Goal: Transaction & Acquisition: Purchase product/service

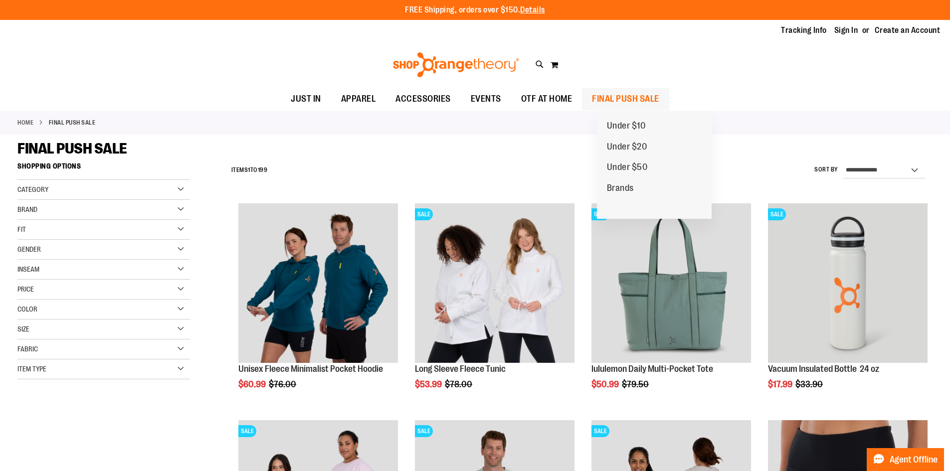
click at [621, 101] on span "FINAL PUSH SALE" at bounding box center [625, 99] width 67 height 22
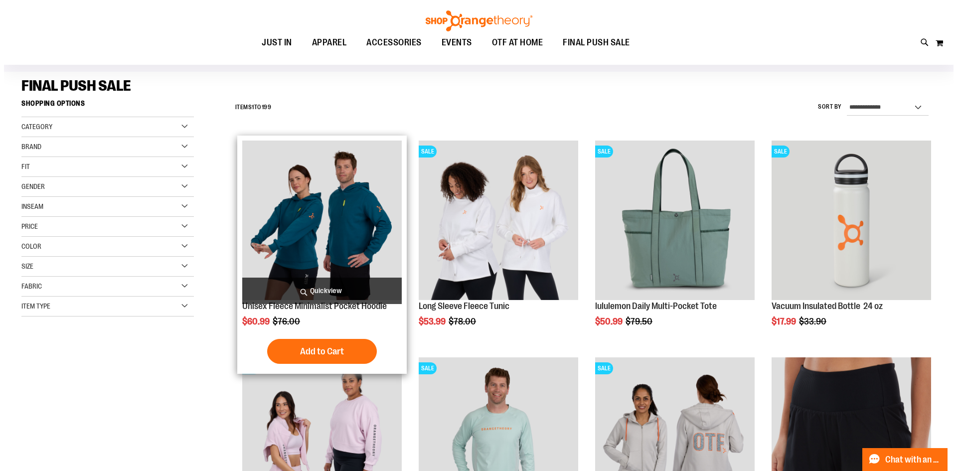
scroll to position [149, 0]
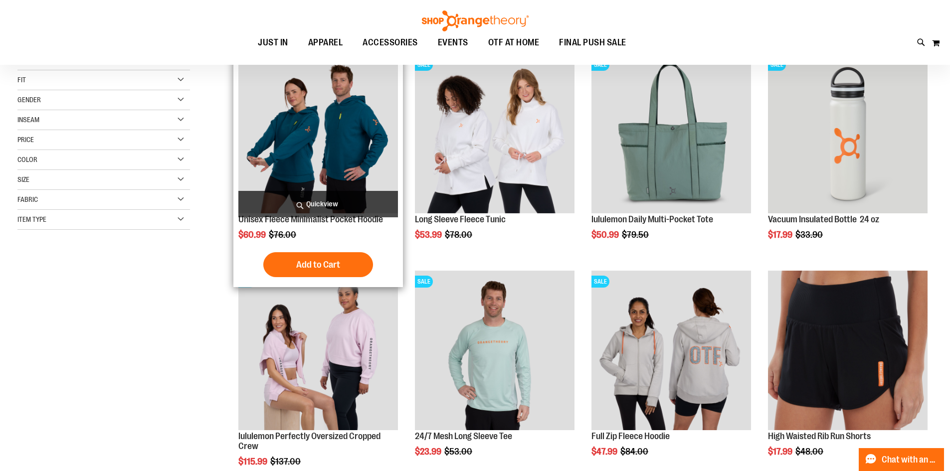
click at [320, 200] on span "Quickview" at bounding box center [318, 204] width 160 height 26
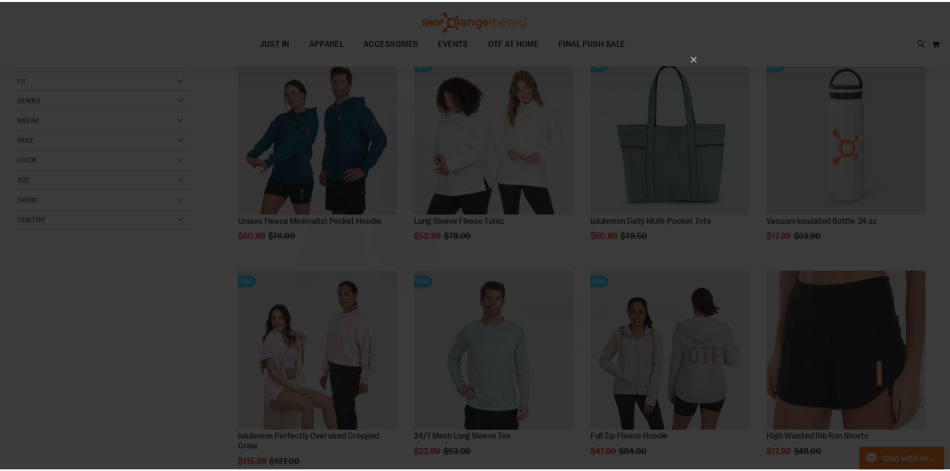
scroll to position [0, 0]
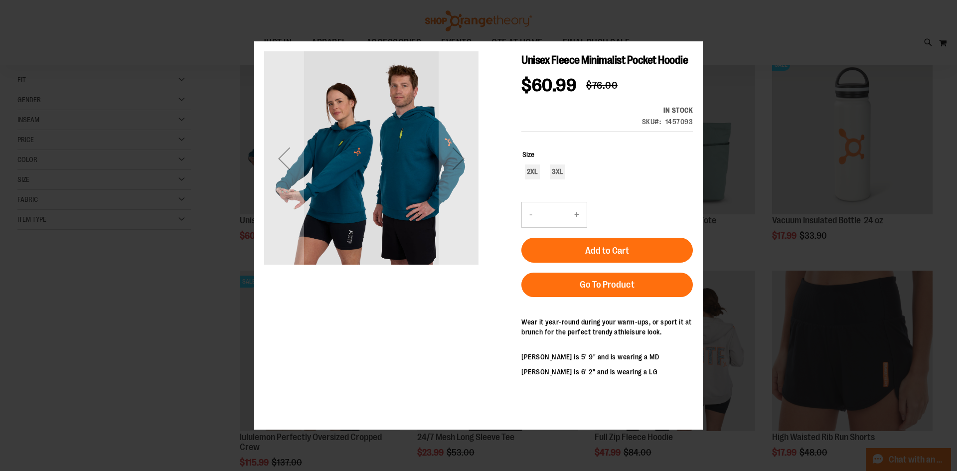
click at [459, 181] on div "Next" at bounding box center [459, 158] width 40 height 214
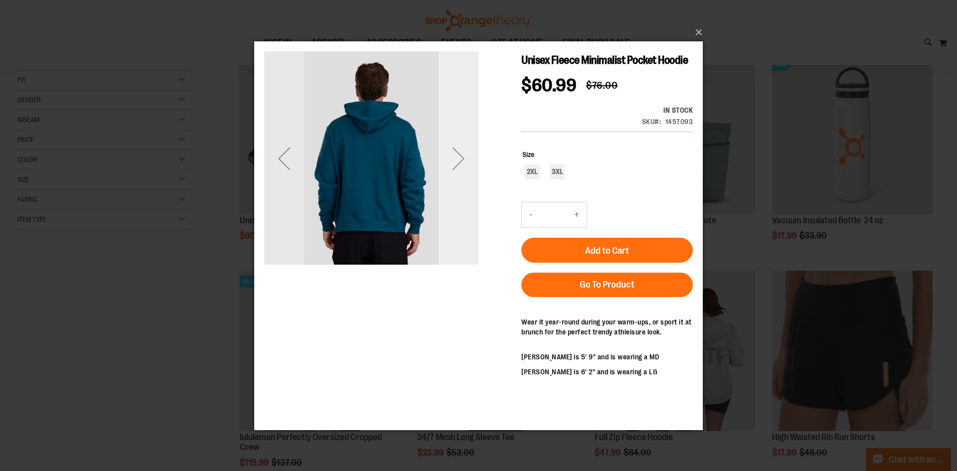
click at [459, 183] on div "Next" at bounding box center [459, 158] width 40 height 214
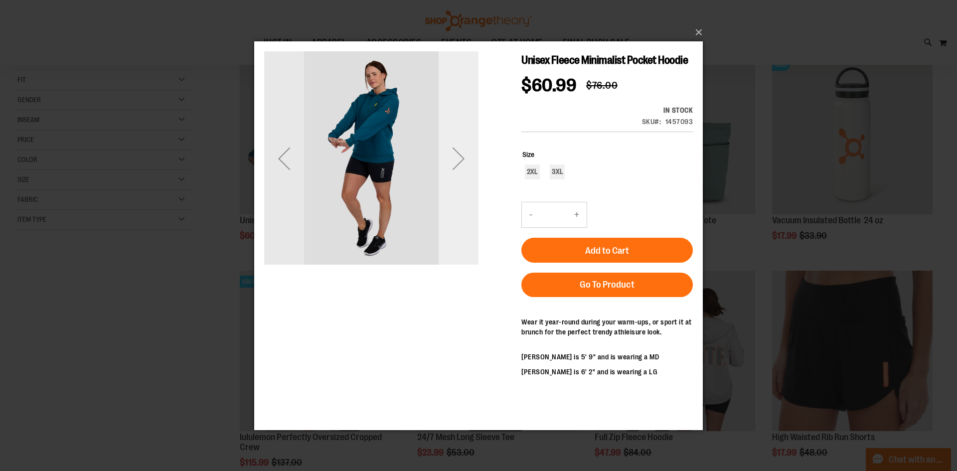
click at [459, 183] on div "Next" at bounding box center [459, 158] width 40 height 214
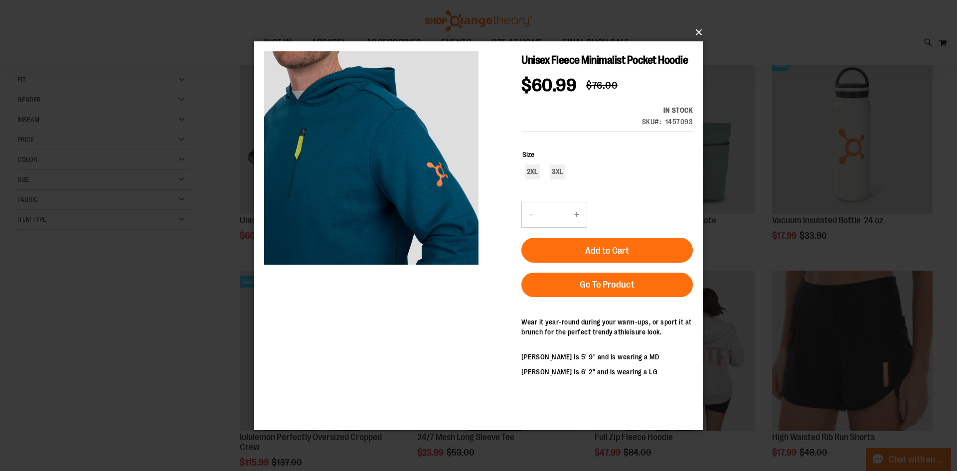
click at [701, 30] on button "×" at bounding box center [481, 32] width 449 height 22
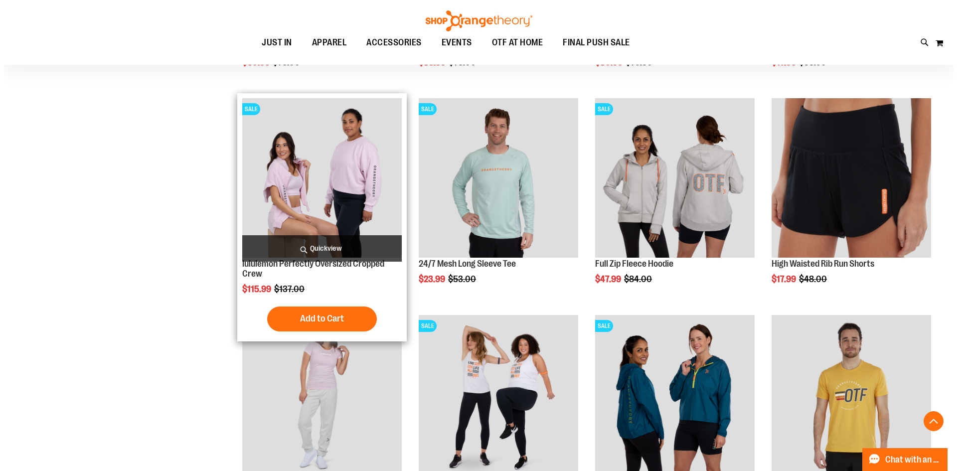
scroll to position [299, 0]
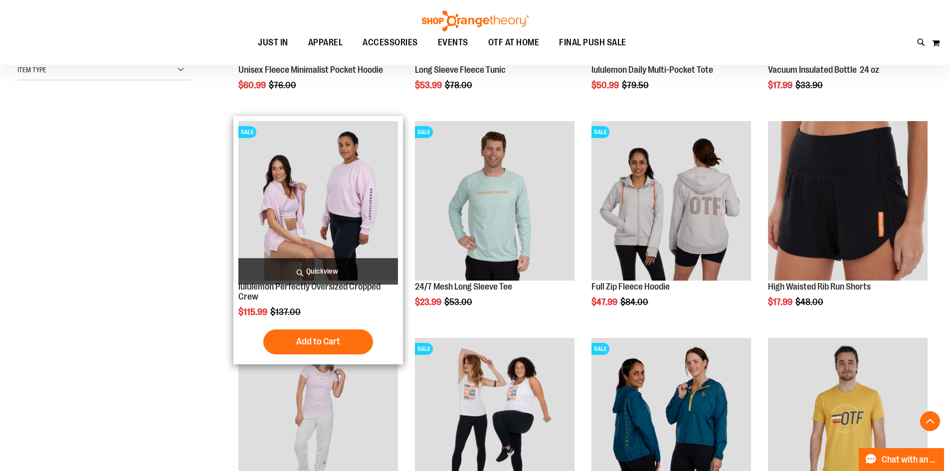
click at [324, 274] on span "Quickview" at bounding box center [318, 271] width 160 height 26
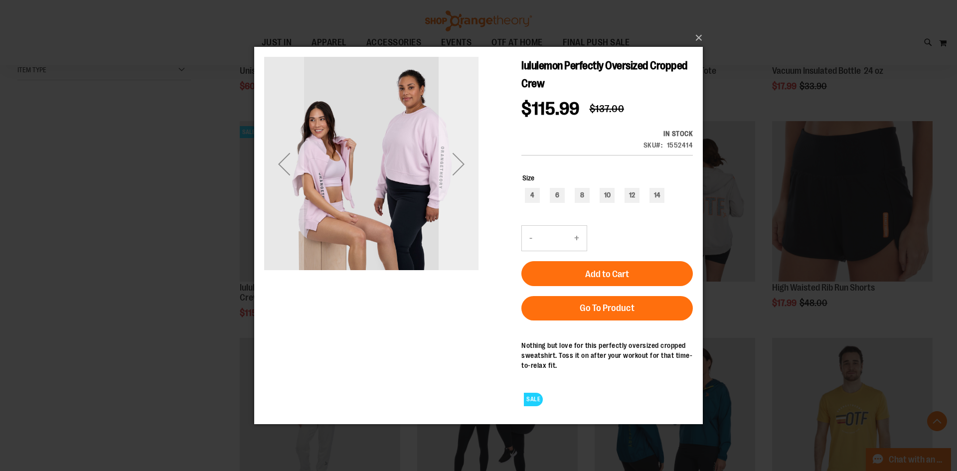
click at [464, 186] on div "Next" at bounding box center [459, 163] width 40 height 214
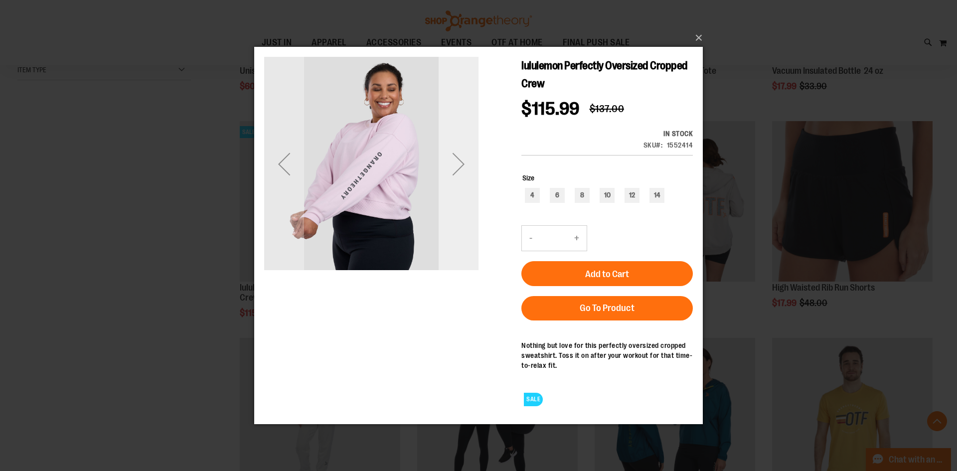
click at [464, 187] on div "Next" at bounding box center [459, 163] width 40 height 214
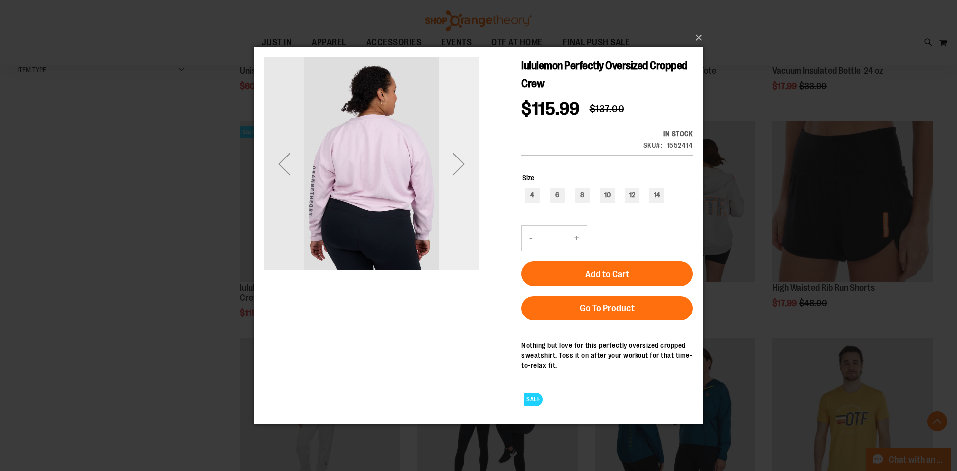
click at [464, 188] on div "Next" at bounding box center [459, 163] width 40 height 214
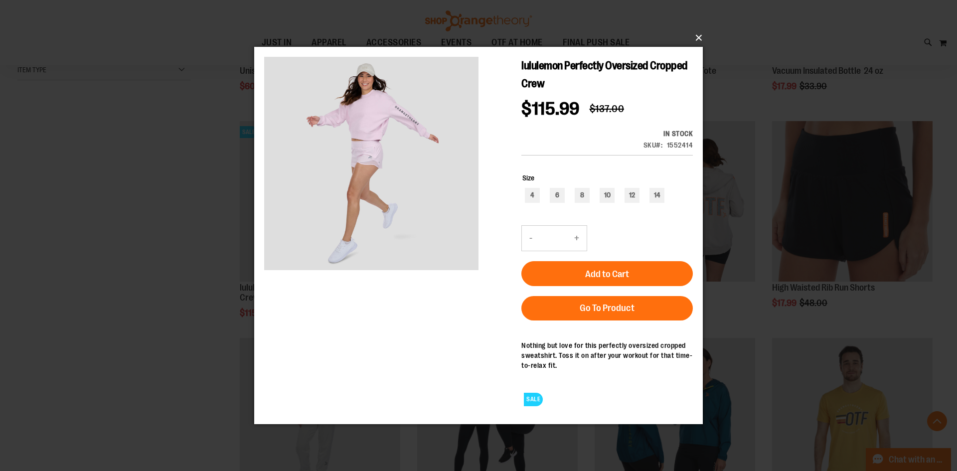
click at [699, 36] on button "×" at bounding box center [481, 38] width 449 height 22
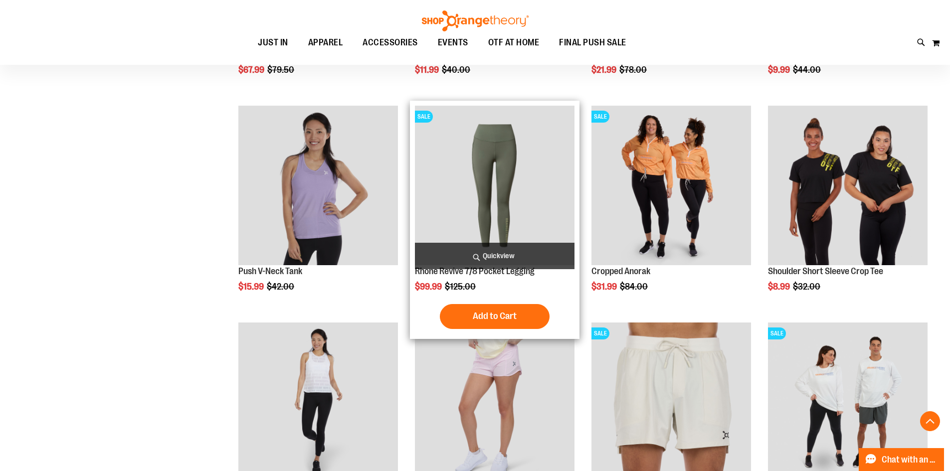
scroll to position [897, 0]
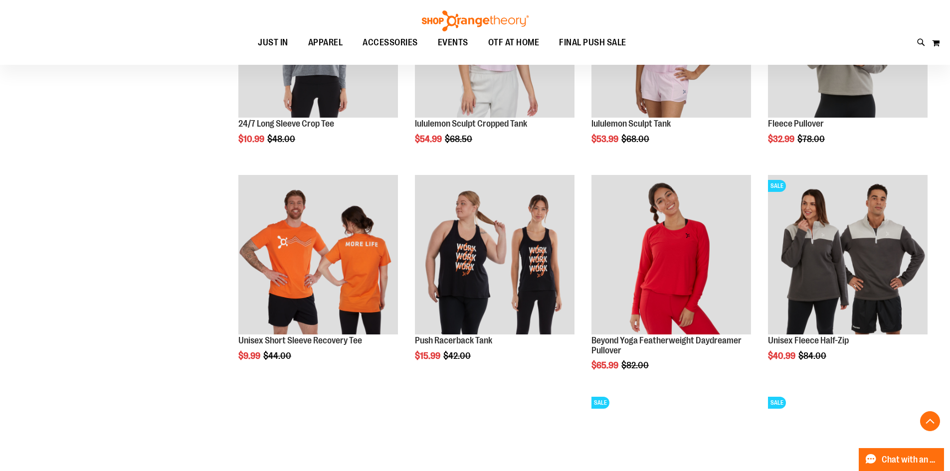
scroll to position [1795, 0]
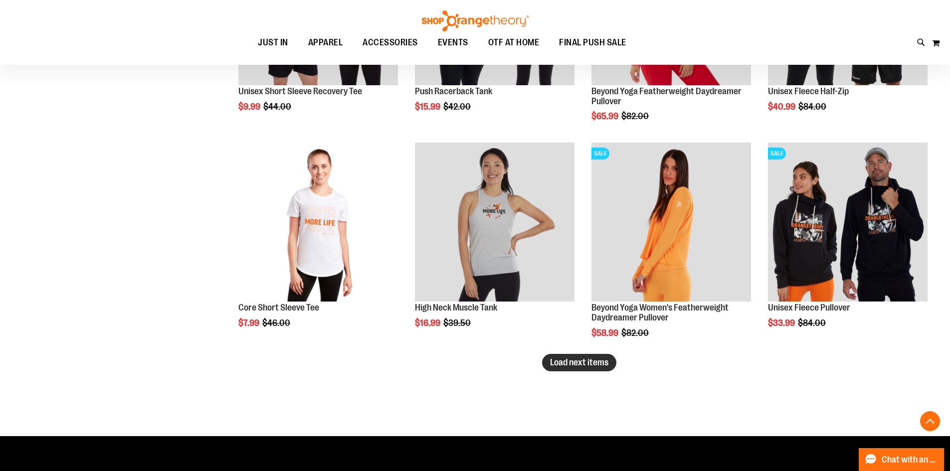
click at [573, 362] on span "Load next items" at bounding box center [579, 363] width 58 height 10
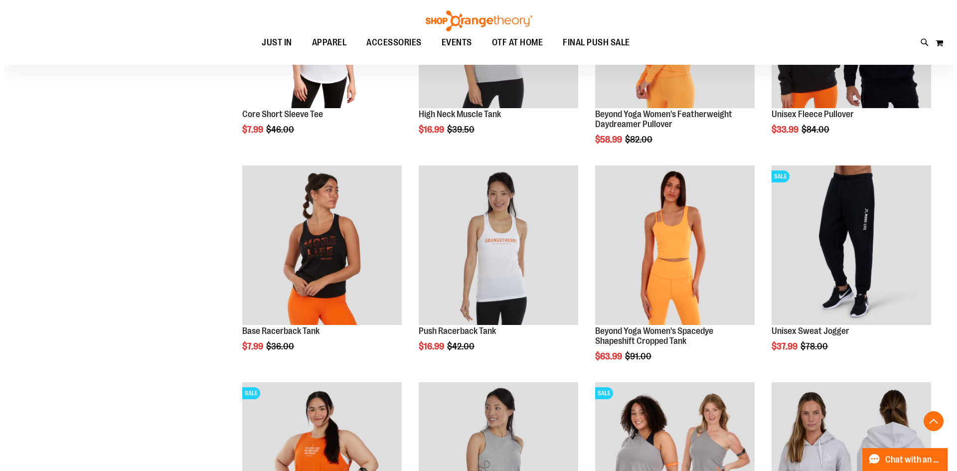
scroll to position [1994, 0]
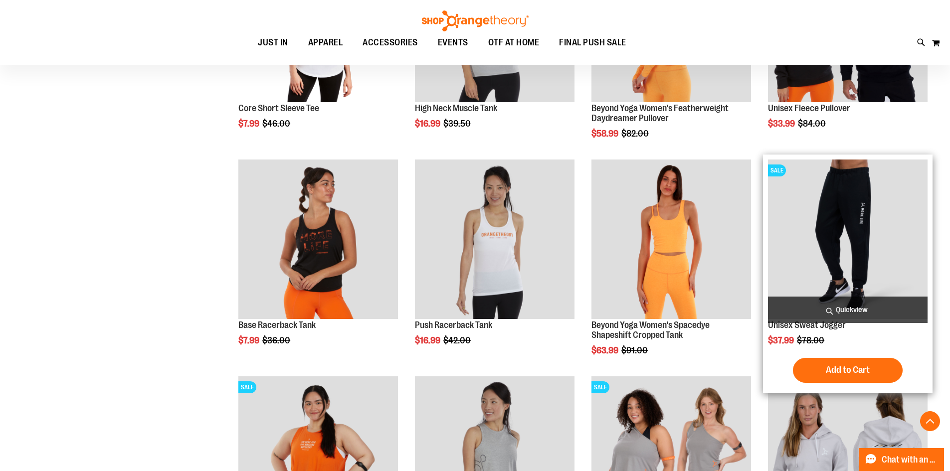
click at [875, 309] on span "Quickview" at bounding box center [848, 310] width 160 height 26
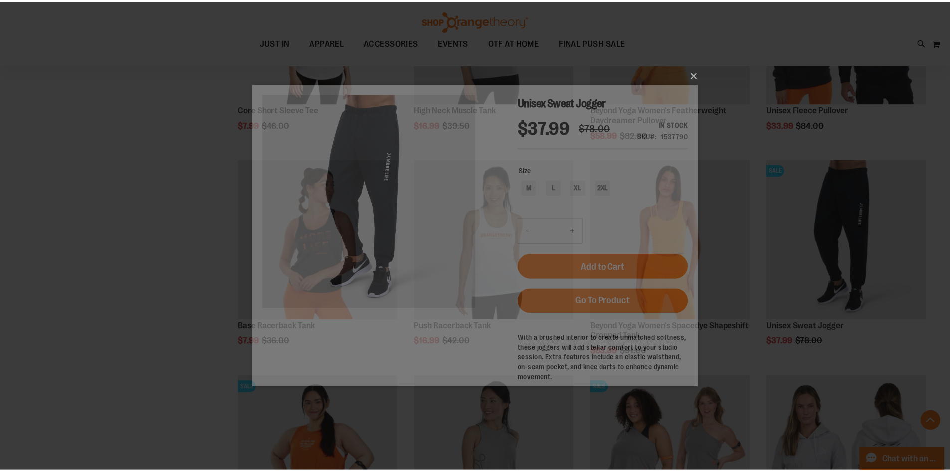
scroll to position [0, 0]
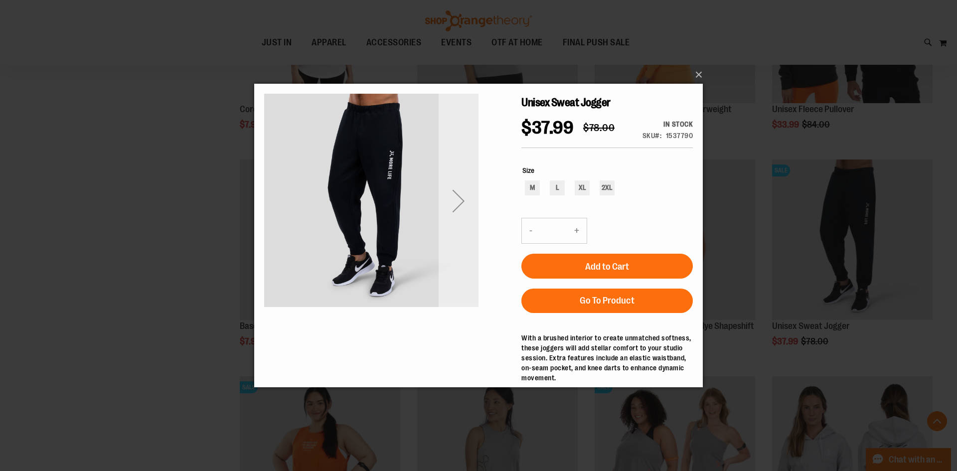
click at [461, 225] on div "Next" at bounding box center [459, 201] width 40 height 214
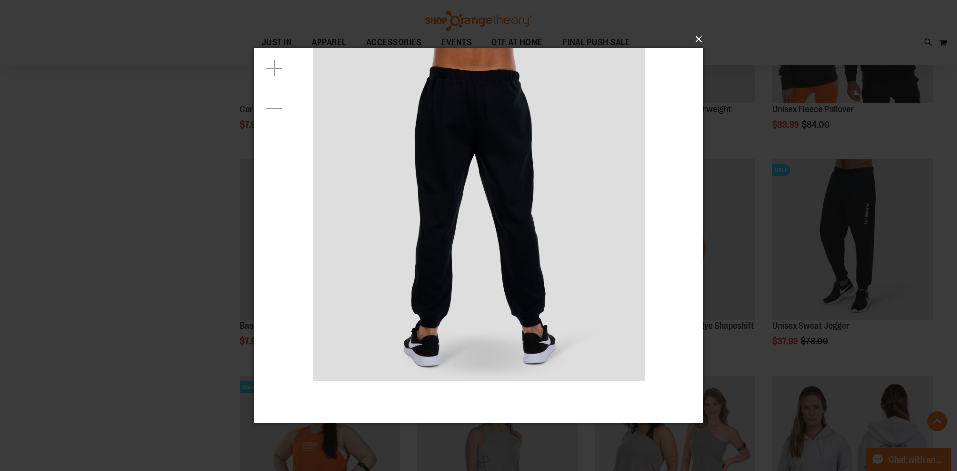
click at [699, 40] on button "×" at bounding box center [481, 39] width 449 height 22
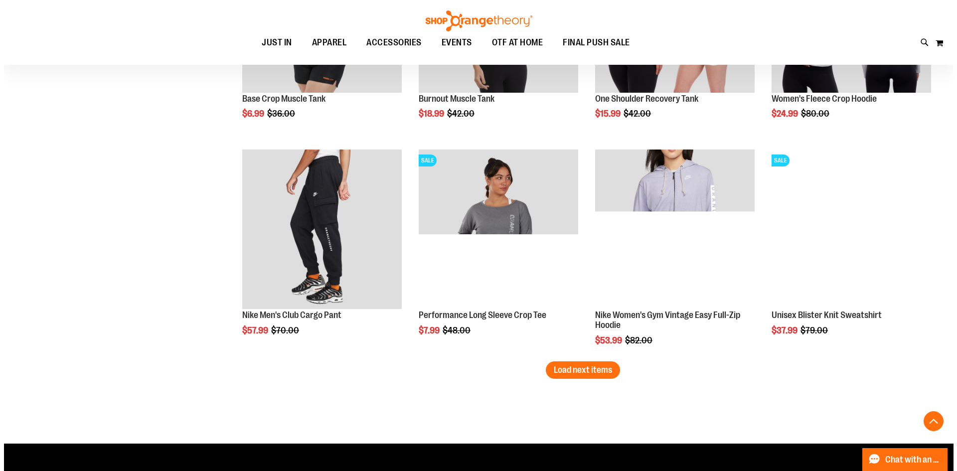
scroll to position [2443, 0]
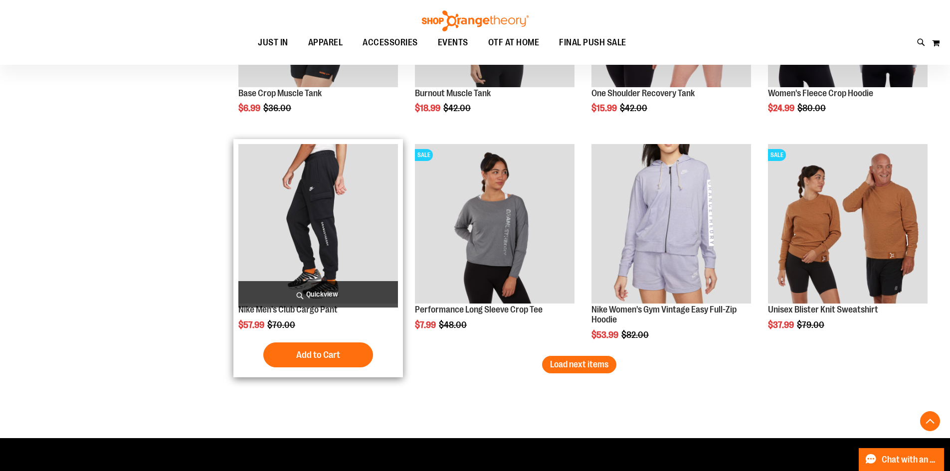
click at [306, 295] on span "Quickview" at bounding box center [318, 294] width 160 height 26
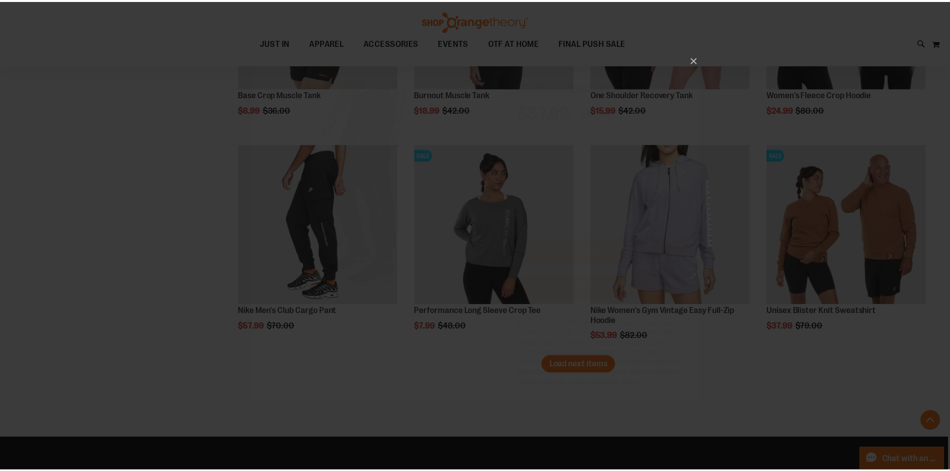
scroll to position [0, 0]
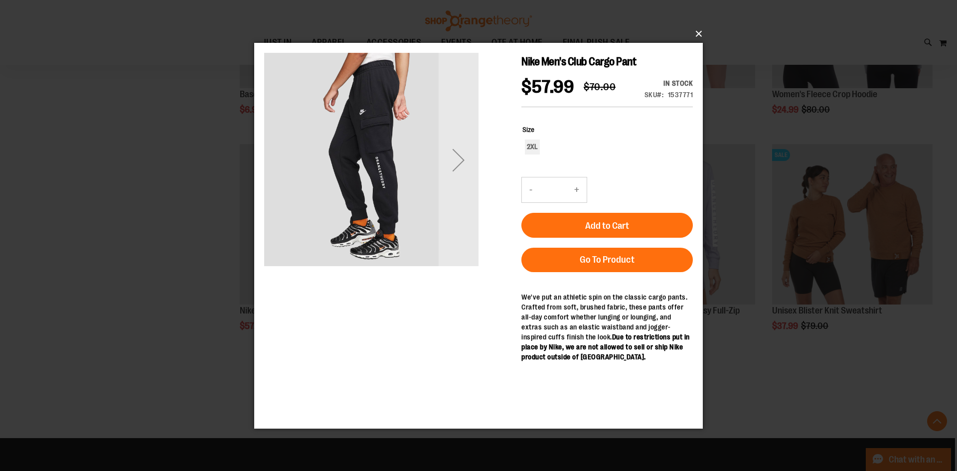
click at [704, 32] on button "×" at bounding box center [481, 34] width 449 height 22
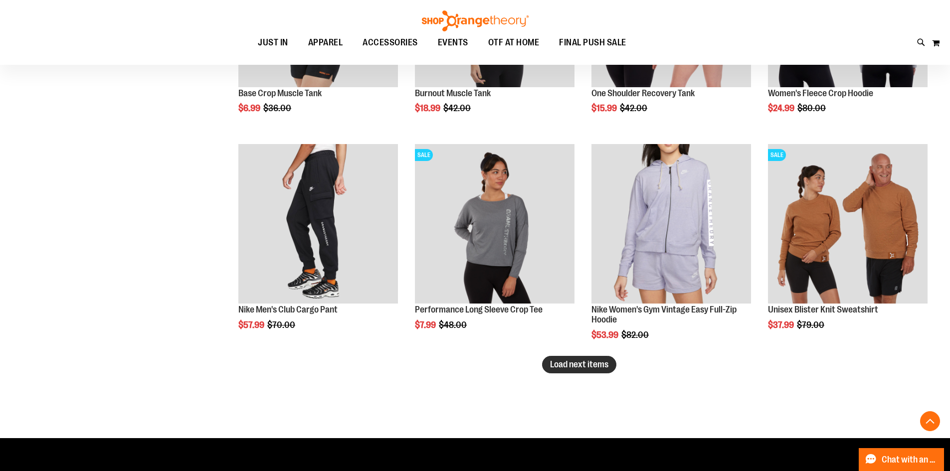
click at [557, 358] on button "Load next items" at bounding box center [579, 364] width 74 height 17
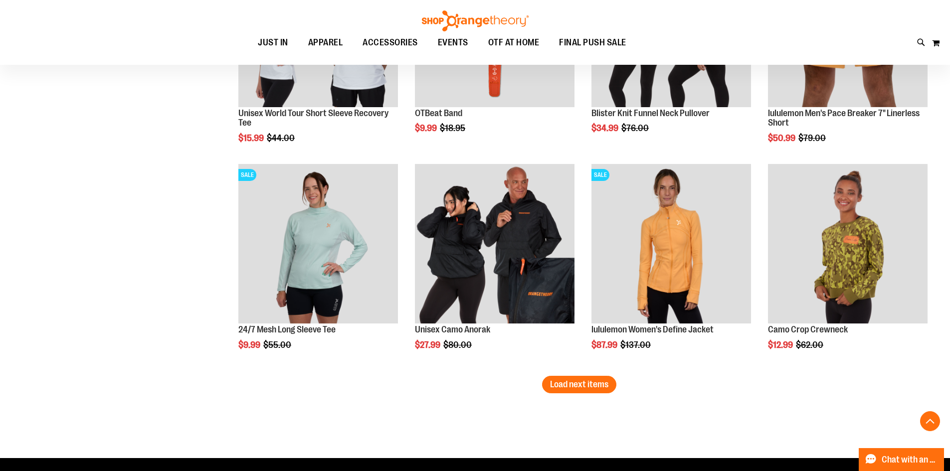
scroll to position [3091, 0]
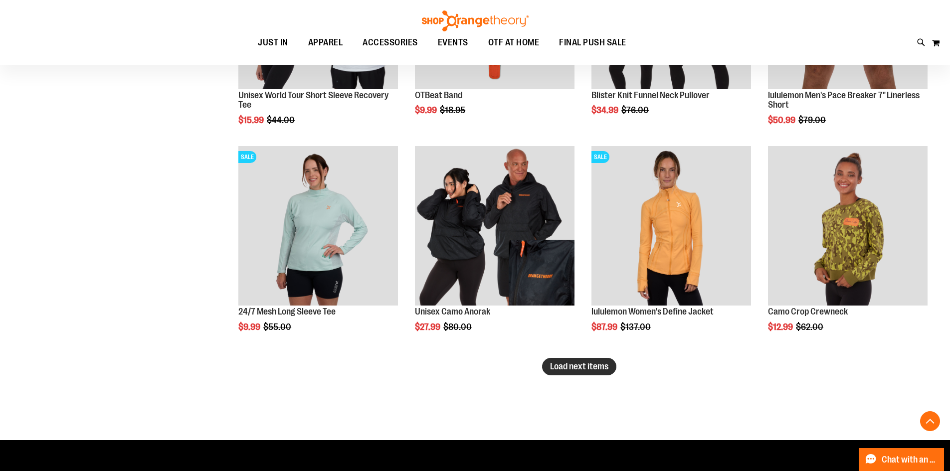
click at [558, 374] on button "Load next items" at bounding box center [579, 366] width 74 height 17
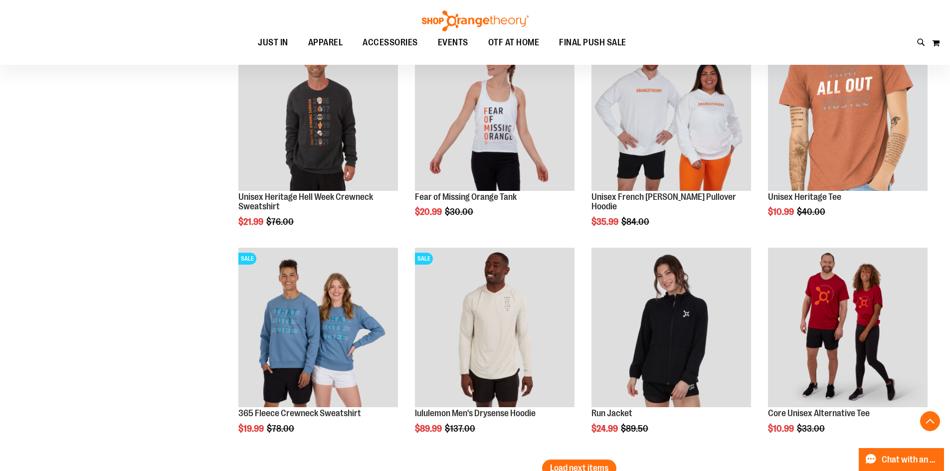
scroll to position [3789, 0]
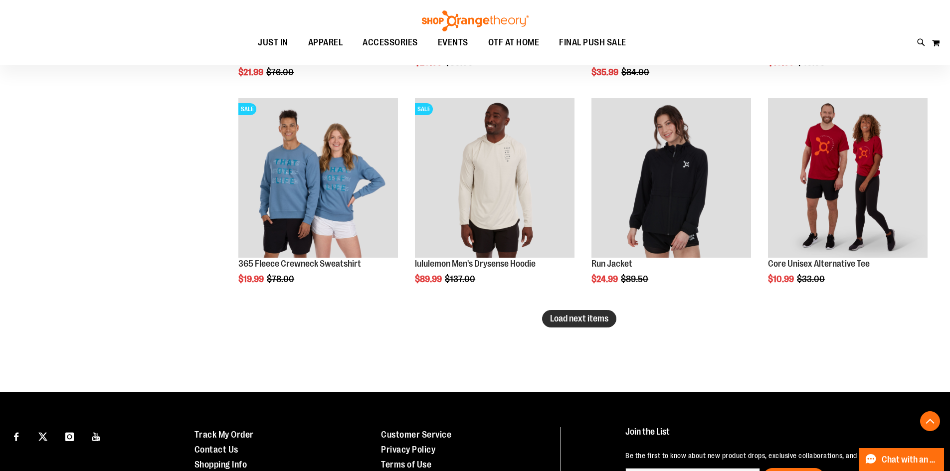
click at [562, 321] on span "Load next items" at bounding box center [579, 319] width 58 height 10
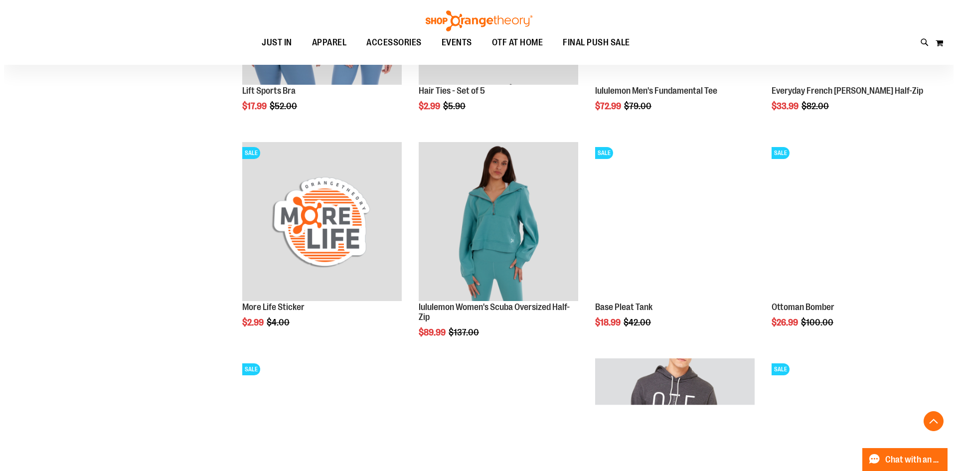
scroll to position [4238, 0]
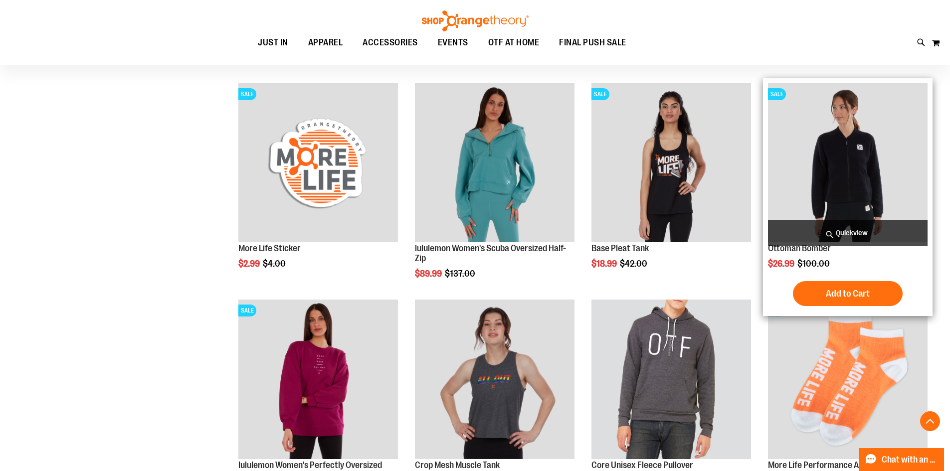
click at [817, 232] on span "Quickview" at bounding box center [848, 233] width 160 height 26
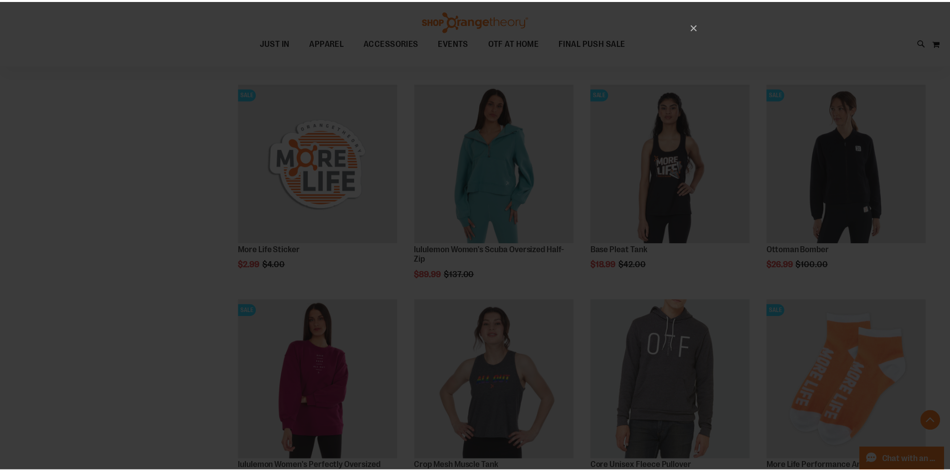
scroll to position [0, 0]
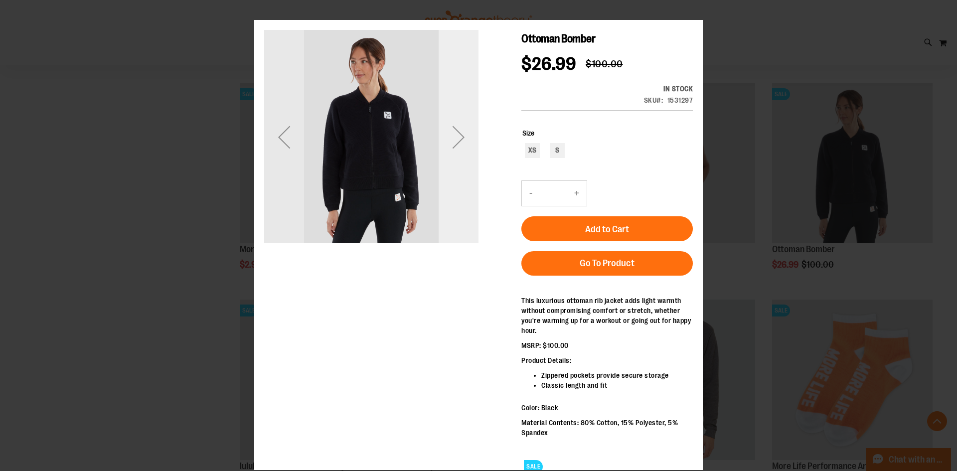
click at [469, 165] on div "Next" at bounding box center [459, 137] width 40 height 214
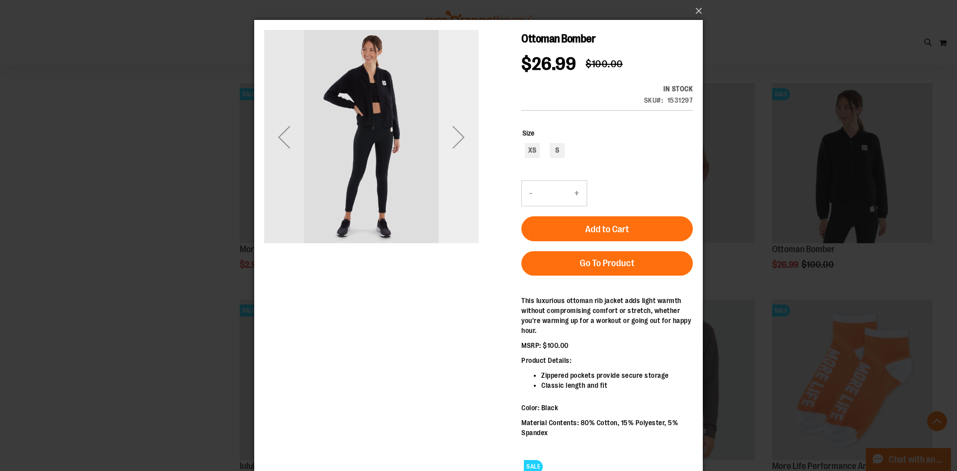
click at [469, 165] on div "Next" at bounding box center [459, 137] width 40 height 214
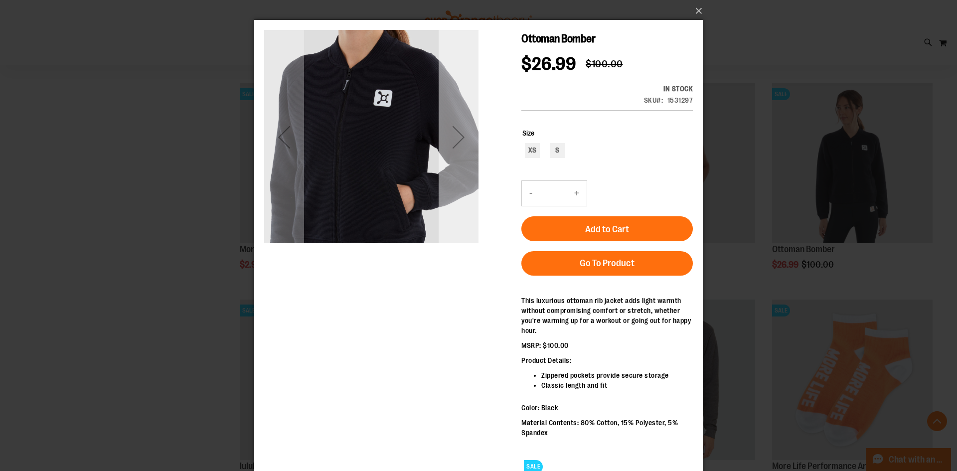
click at [469, 165] on div "Next" at bounding box center [459, 137] width 40 height 214
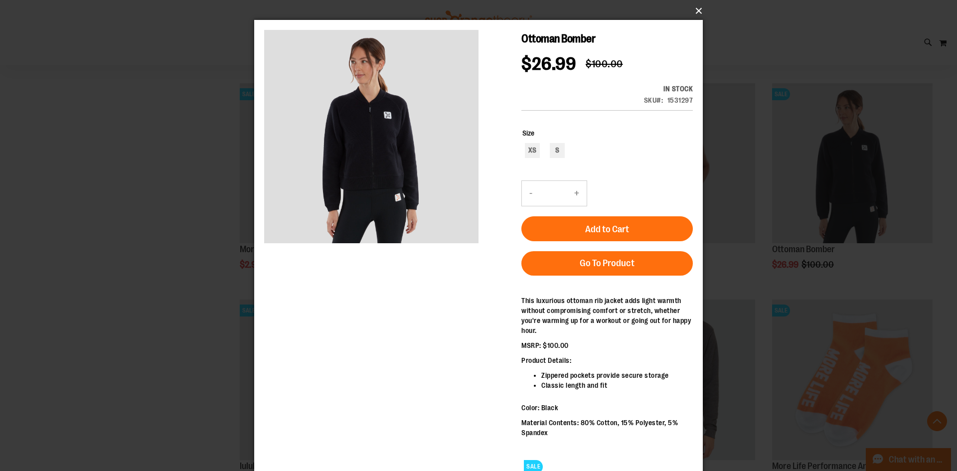
click at [701, 11] on button "×" at bounding box center [481, 11] width 449 height 22
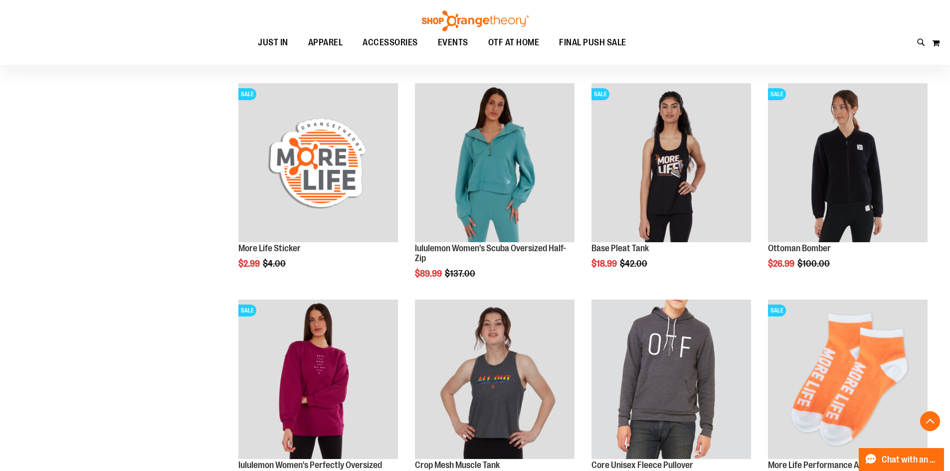
scroll to position [4437, 0]
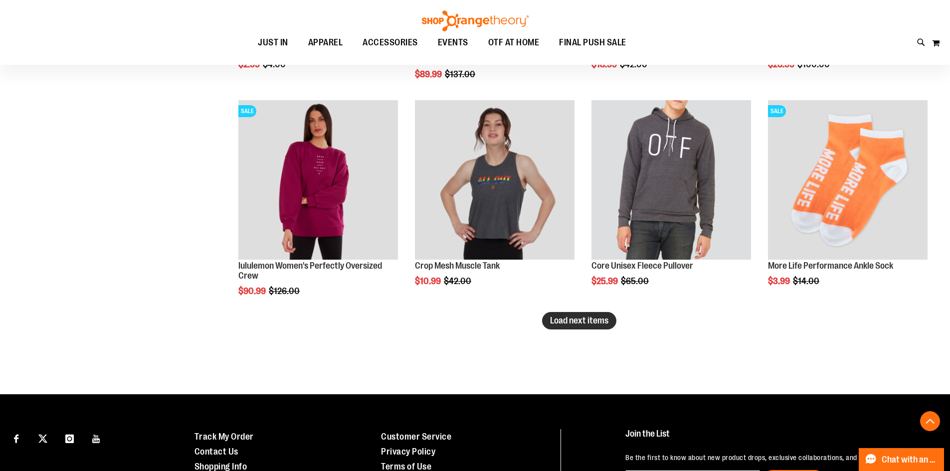
click at [569, 324] on span "Load next items" at bounding box center [579, 321] width 58 height 10
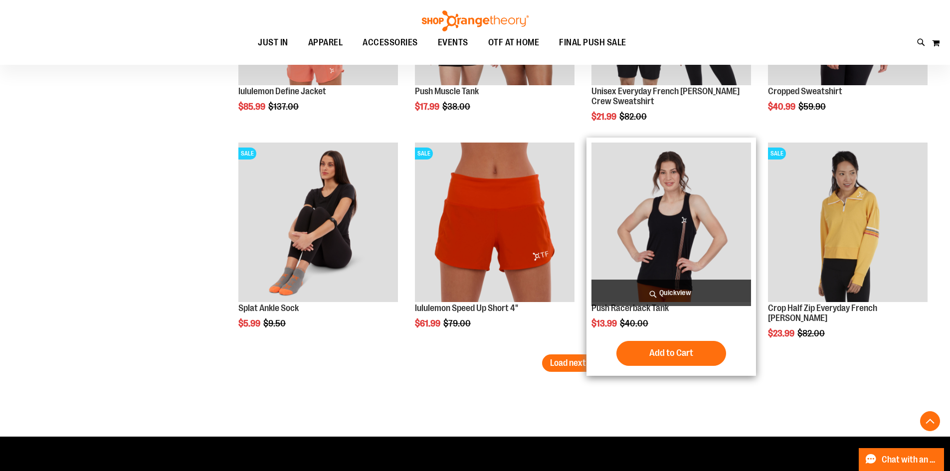
scroll to position [5135, 0]
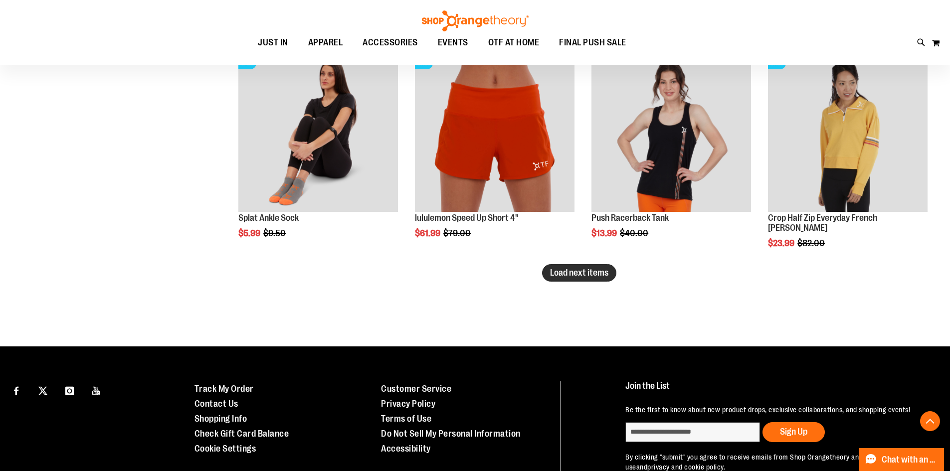
click at [597, 268] on span "Load next items" at bounding box center [579, 273] width 58 height 10
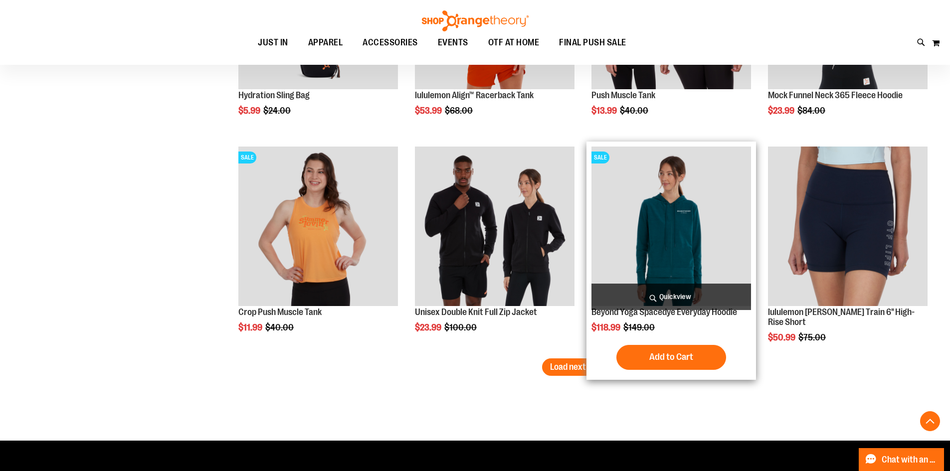
scroll to position [5684, 0]
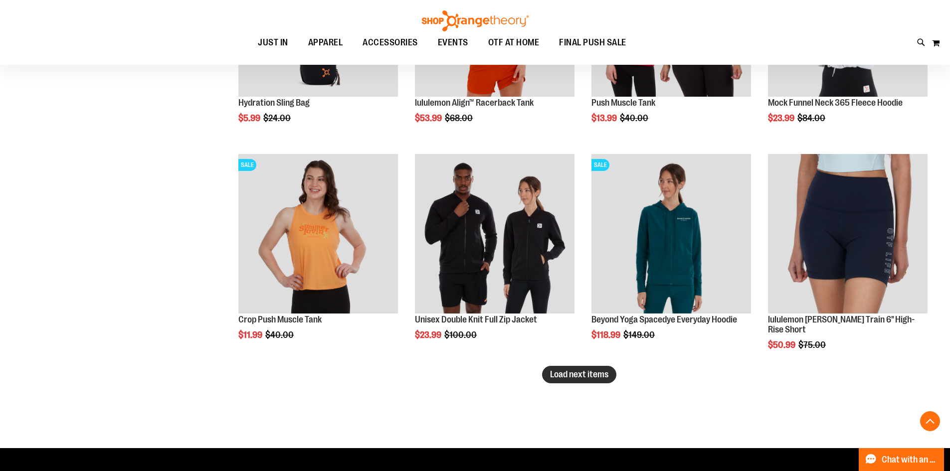
click at [550, 374] on span "Load next items" at bounding box center [579, 374] width 58 height 10
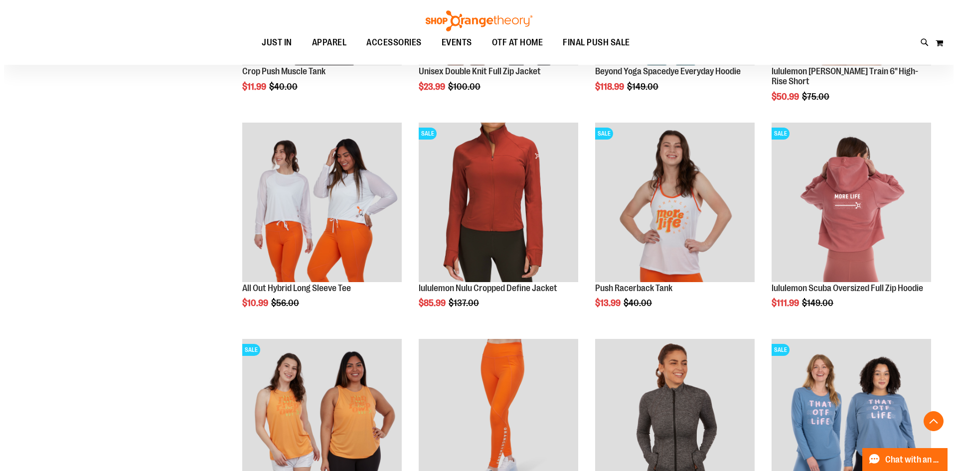
scroll to position [5933, 0]
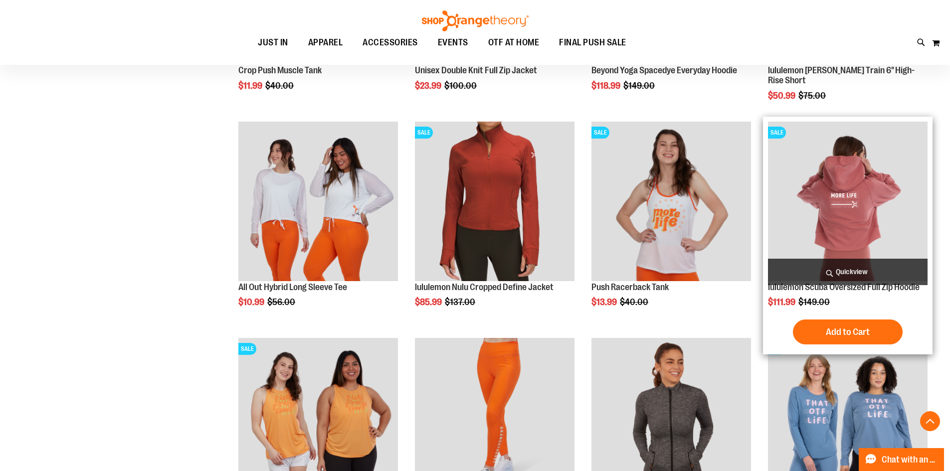
click at [821, 272] on span "Quickview" at bounding box center [848, 272] width 160 height 26
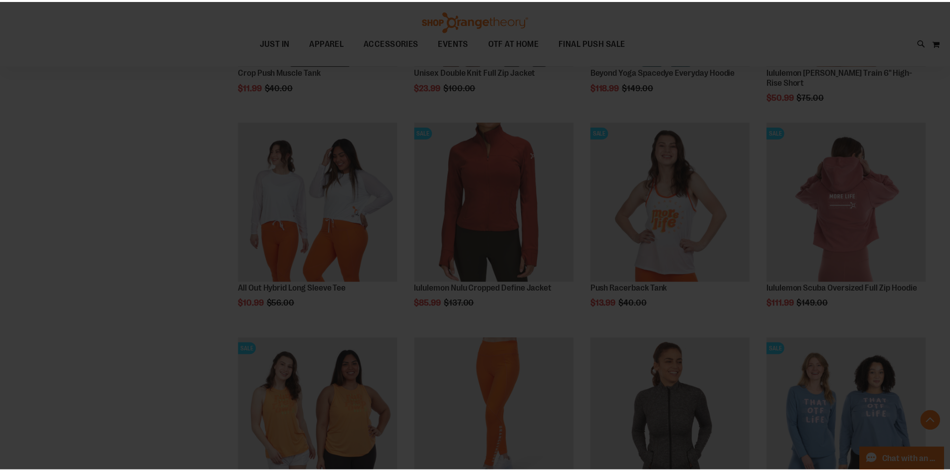
scroll to position [0, 0]
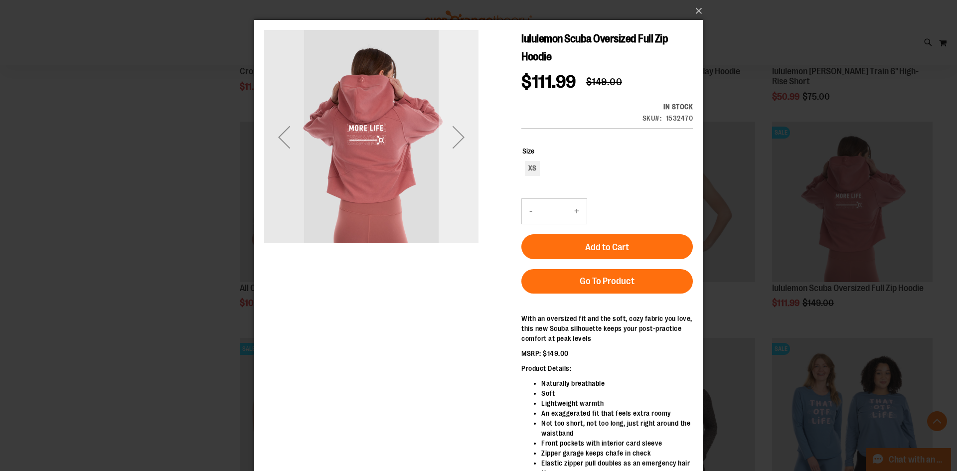
click at [452, 152] on div "Next" at bounding box center [459, 137] width 40 height 40
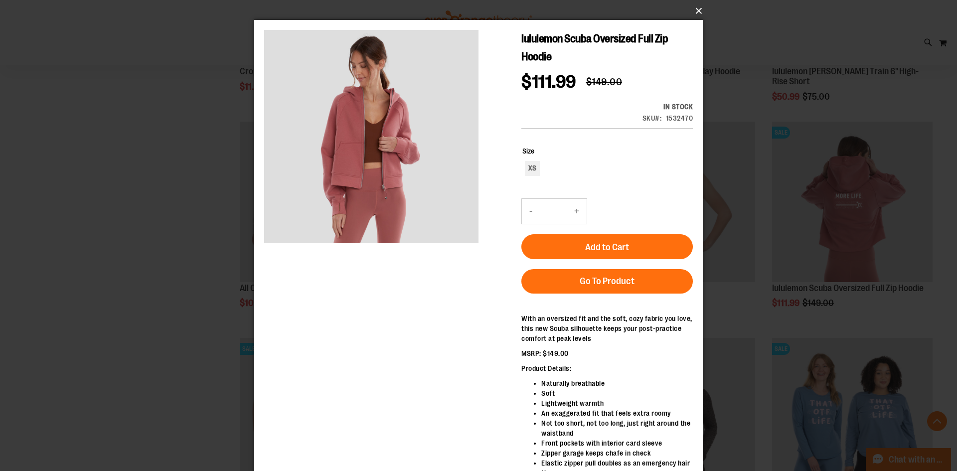
click at [696, 16] on button "×" at bounding box center [481, 11] width 449 height 22
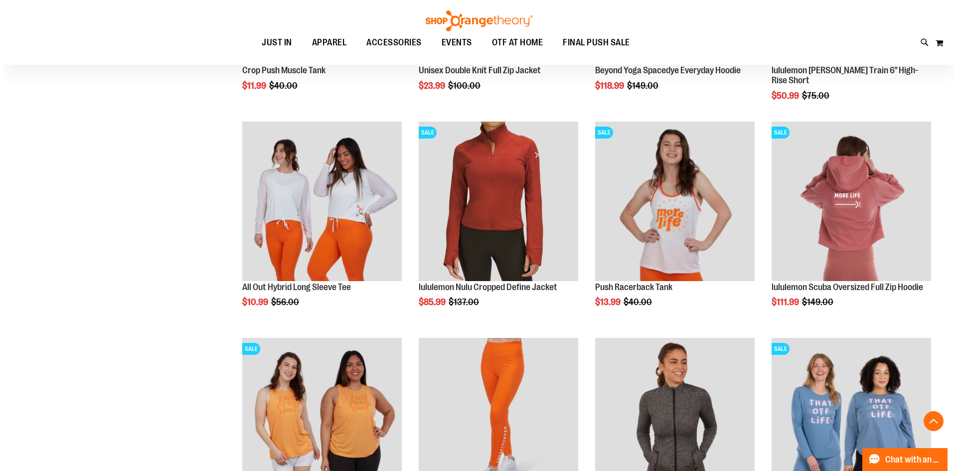
scroll to position [5983, 0]
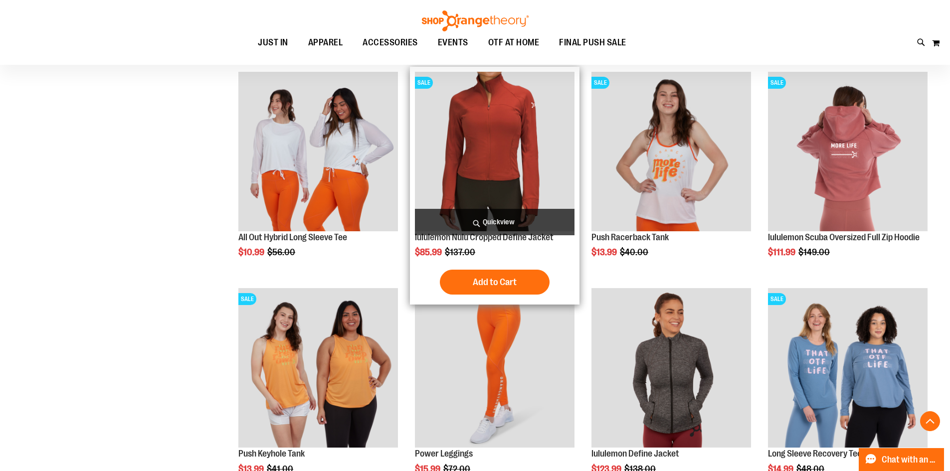
click at [496, 225] on span "Quickview" at bounding box center [495, 222] width 160 height 26
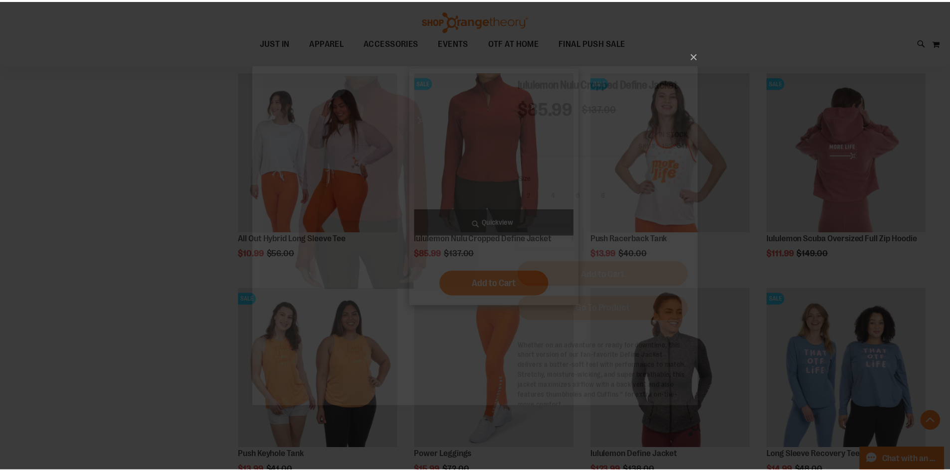
scroll to position [0, 0]
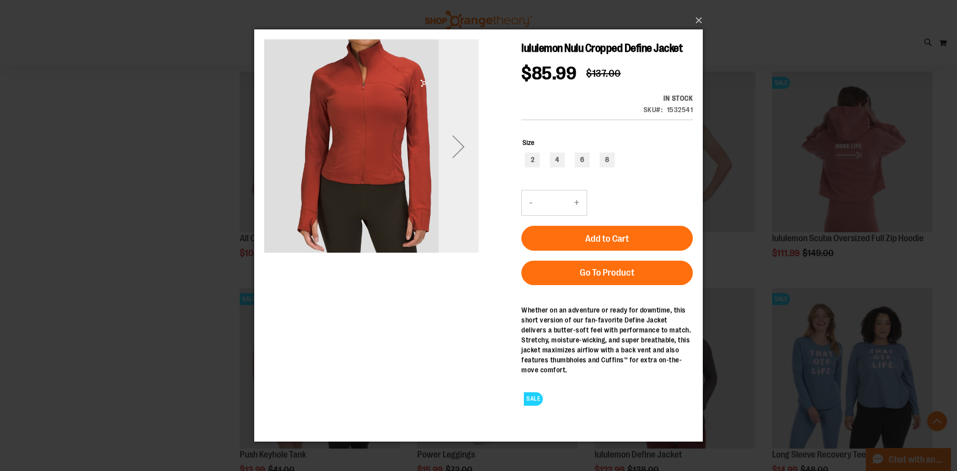
click at [465, 142] on div "Next" at bounding box center [459, 146] width 40 height 40
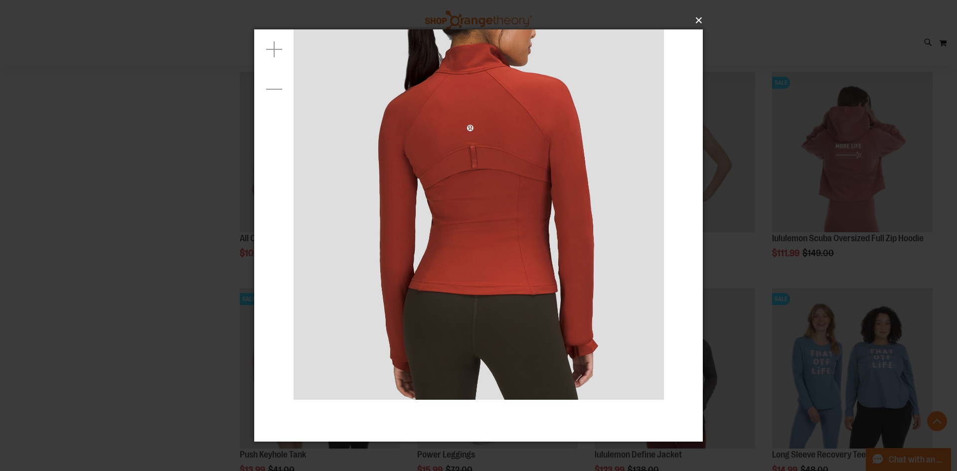
click at [696, 16] on button "×" at bounding box center [481, 20] width 449 height 22
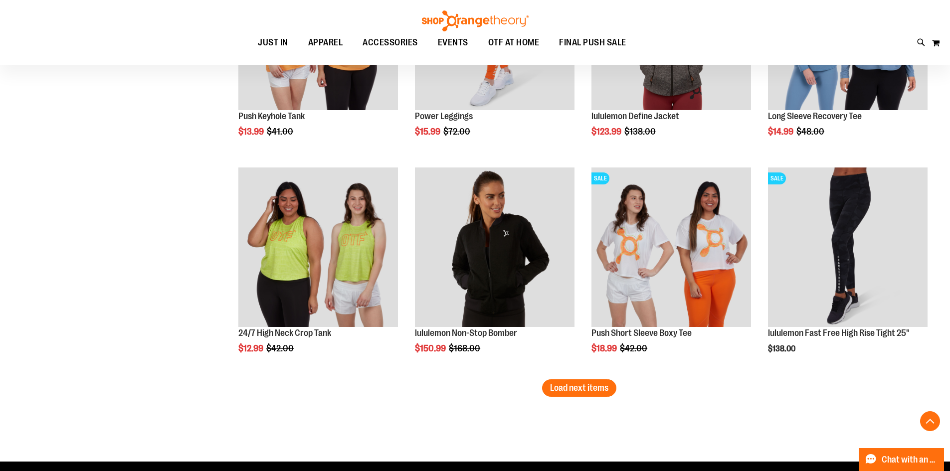
scroll to position [6332, 0]
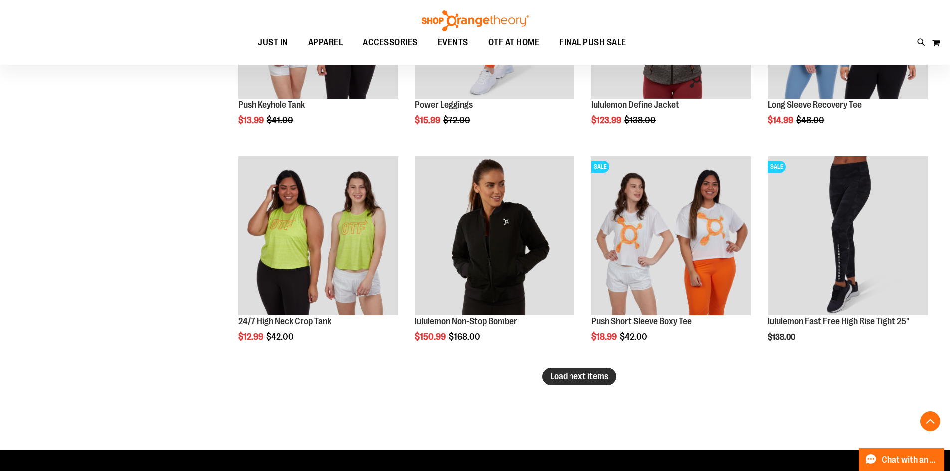
click at [560, 381] on span "Load next items" at bounding box center [579, 376] width 58 height 10
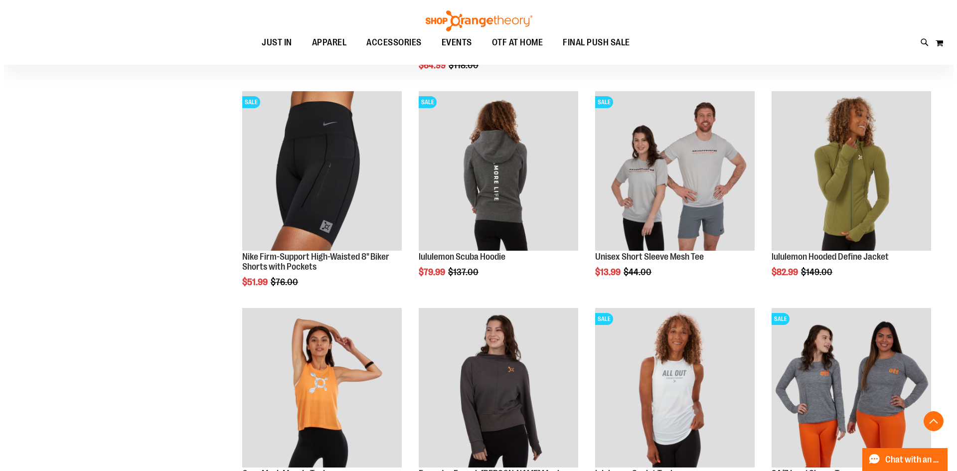
scroll to position [6831, 0]
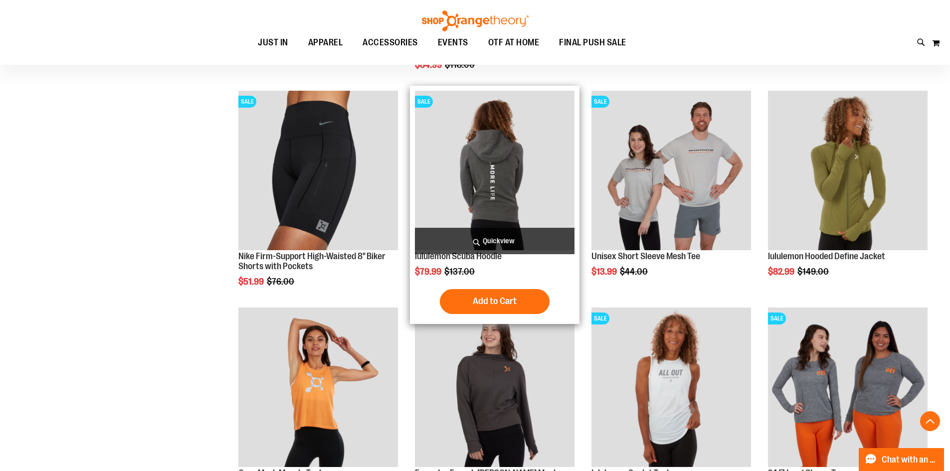
click at [473, 243] on span "Quickview" at bounding box center [495, 241] width 160 height 26
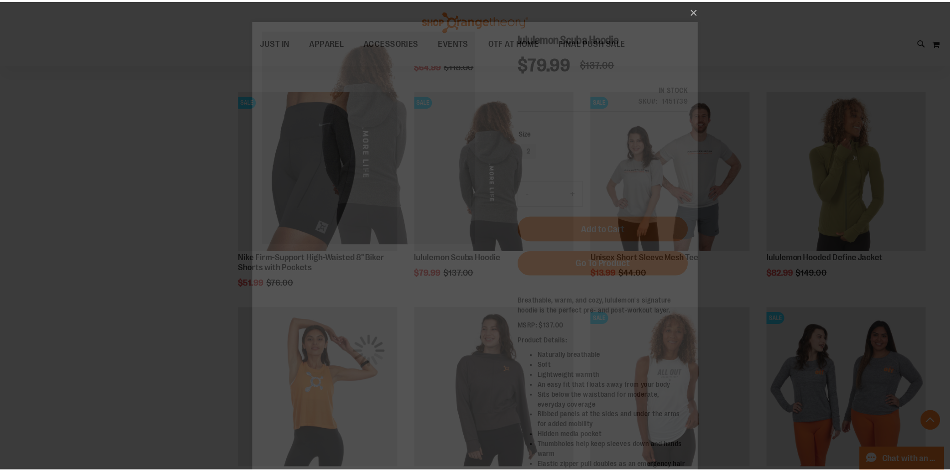
scroll to position [0, 0]
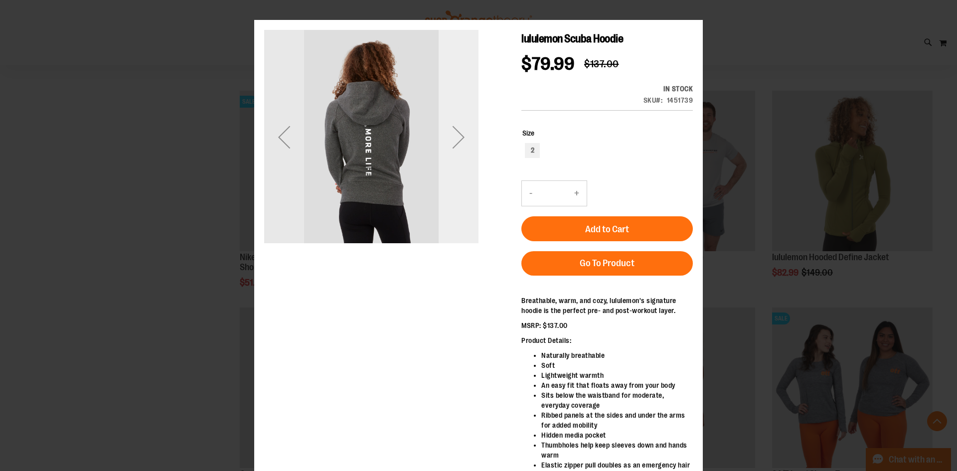
click at [467, 182] on div "Next" at bounding box center [459, 137] width 40 height 214
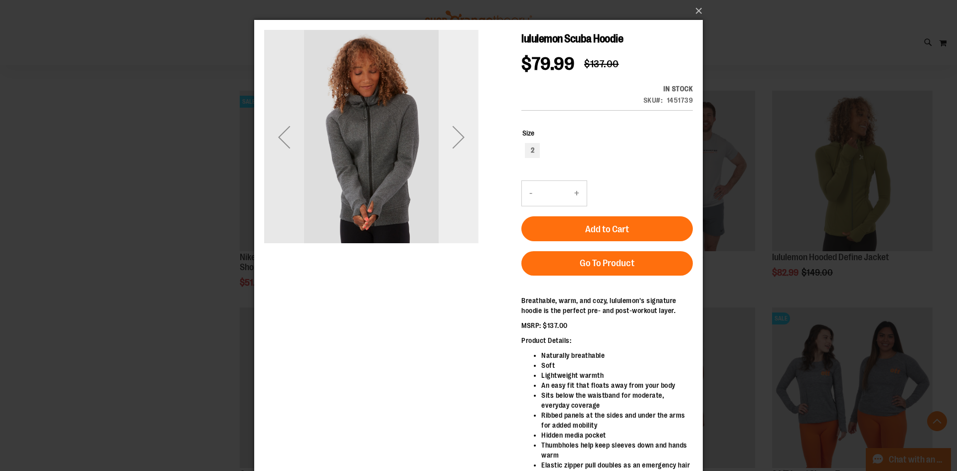
click at [467, 182] on div "Next" at bounding box center [459, 137] width 40 height 214
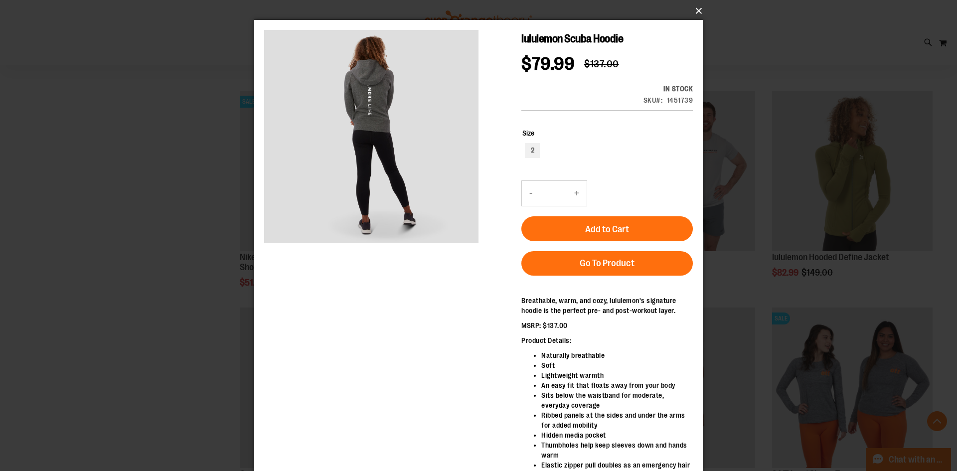
click at [698, 14] on button "×" at bounding box center [481, 11] width 449 height 22
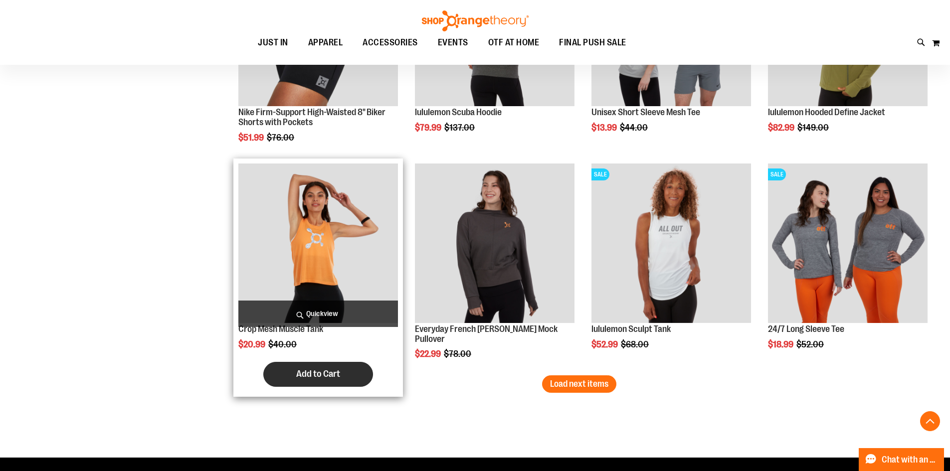
scroll to position [6980, 0]
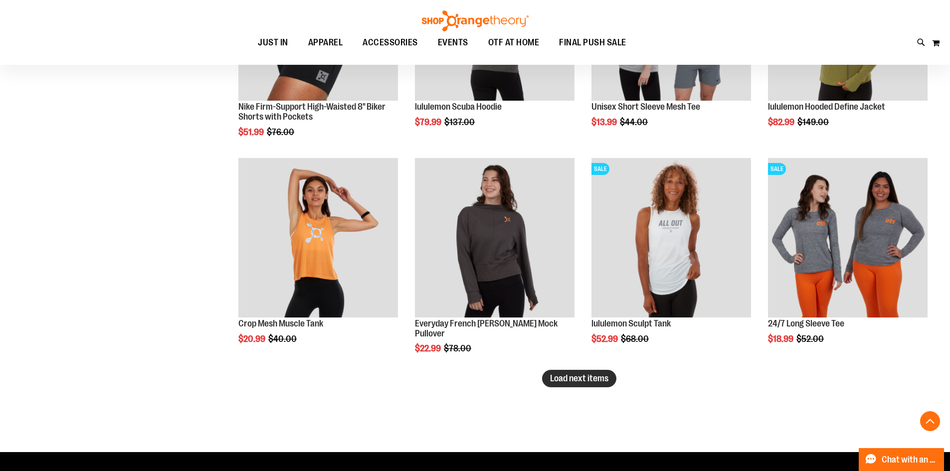
click at [576, 385] on button "Load next items" at bounding box center [579, 378] width 74 height 17
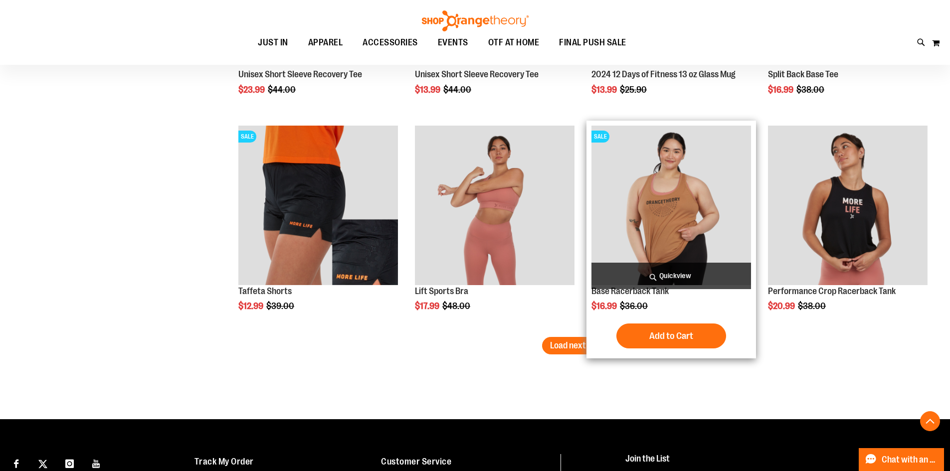
scroll to position [7678, 0]
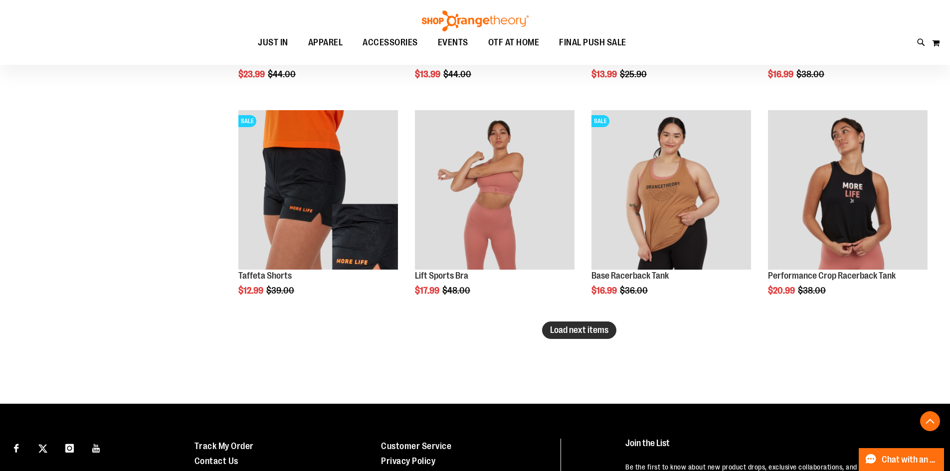
click at [546, 334] on button "Load next items" at bounding box center [579, 330] width 74 height 17
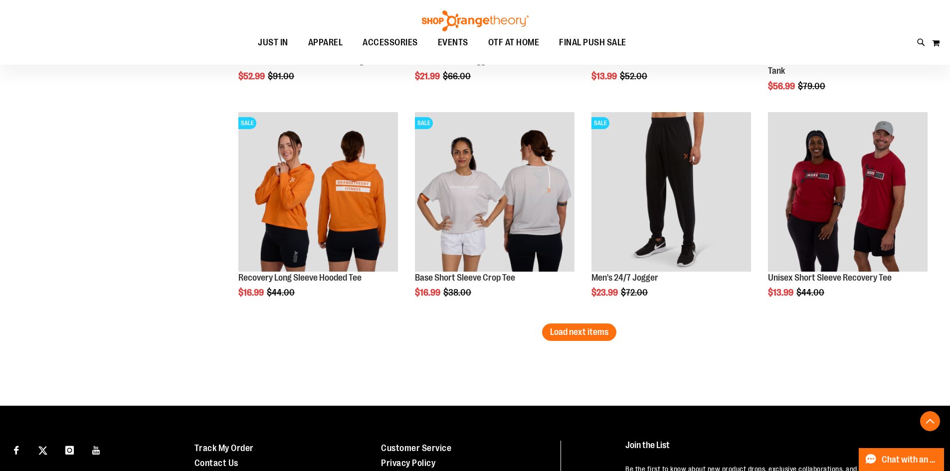
scroll to position [8376, 0]
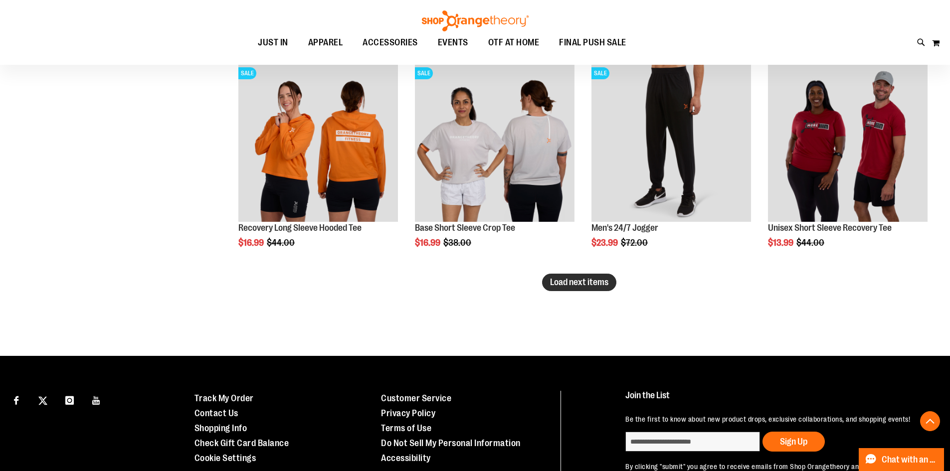
click at [583, 279] on span "Load next items" at bounding box center [579, 282] width 58 height 10
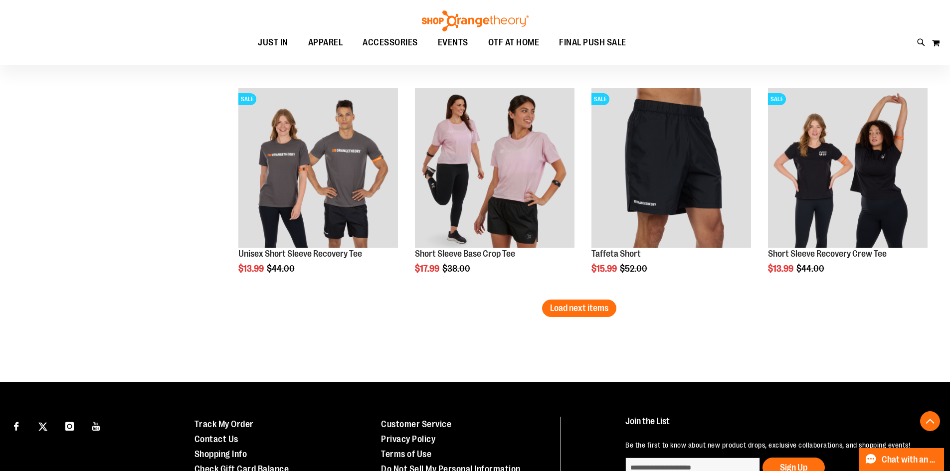
scroll to position [9025, 0]
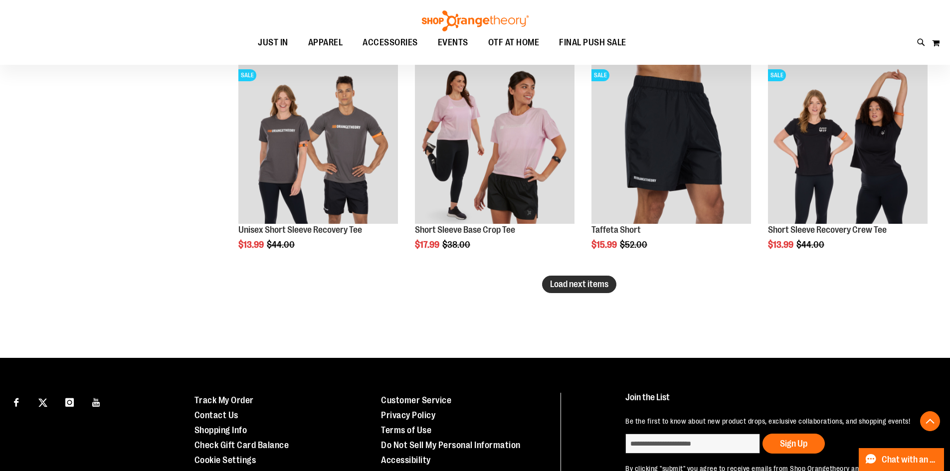
click at [574, 286] on span "Load next items" at bounding box center [579, 284] width 58 height 10
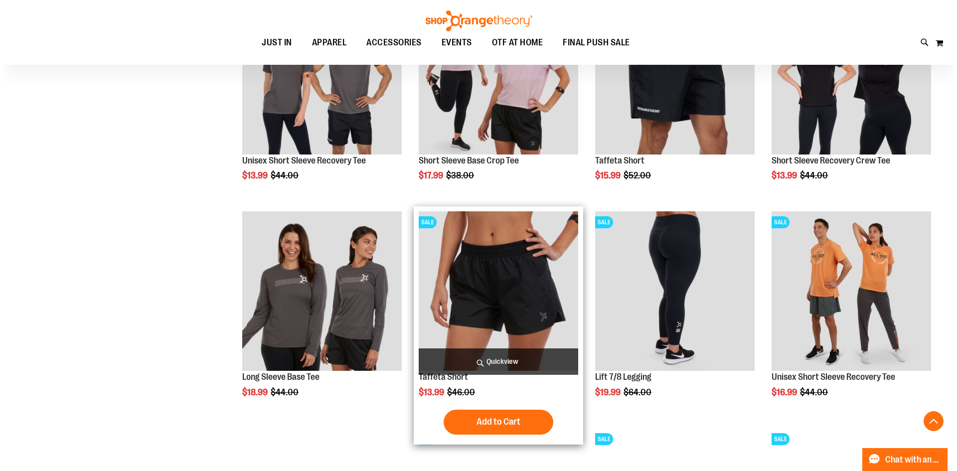
scroll to position [9224, 0]
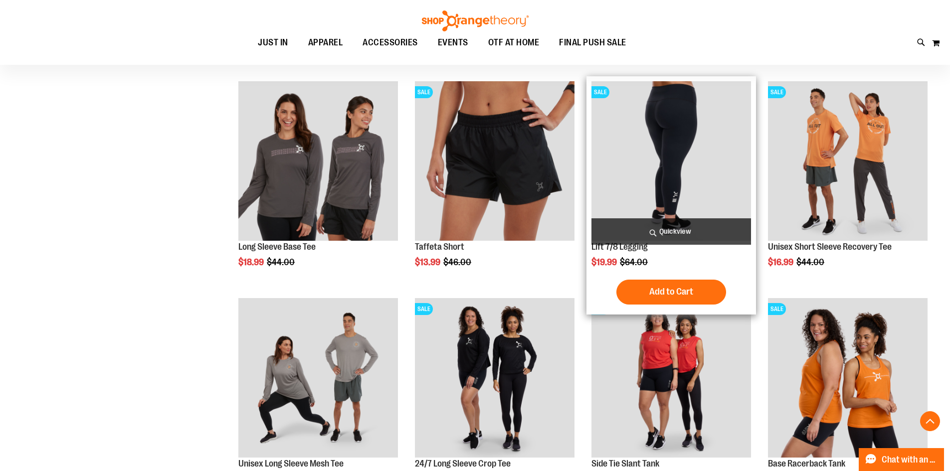
click at [644, 236] on span "Quickview" at bounding box center [671, 231] width 160 height 26
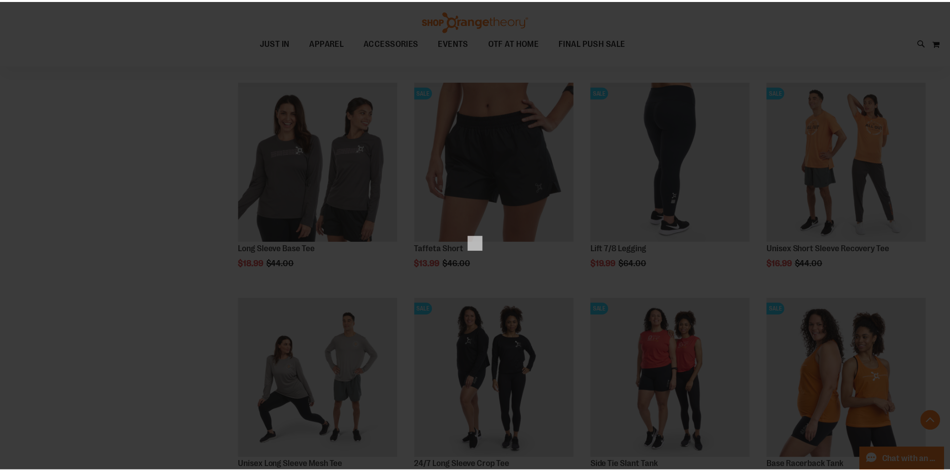
scroll to position [0, 0]
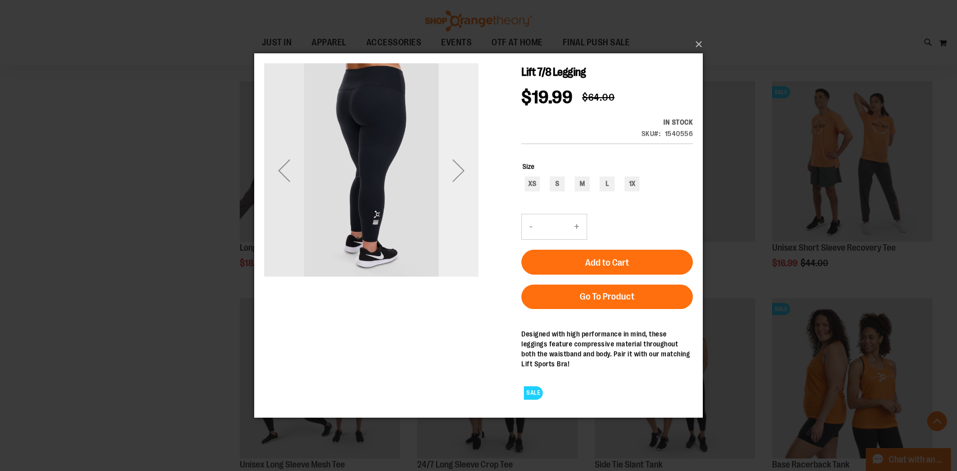
click at [457, 209] on div "Next" at bounding box center [459, 170] width 40 height 214
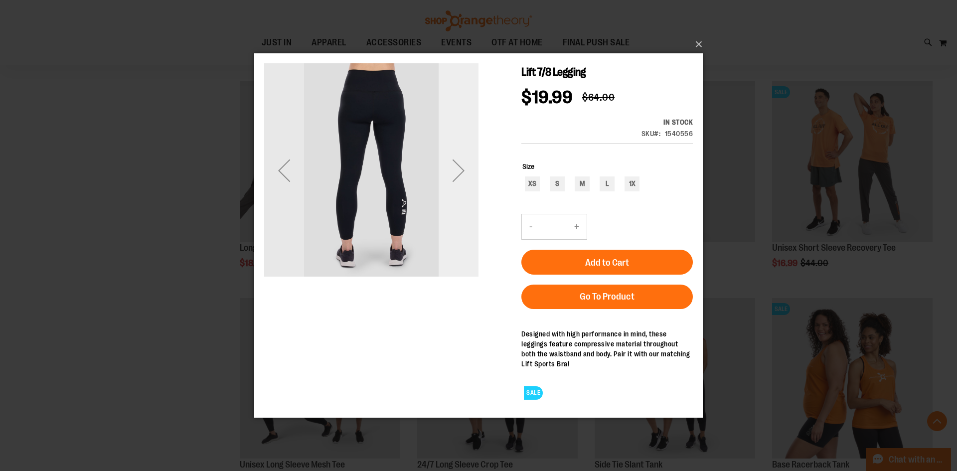
click at [457, 209] on div "Next" at bounding box center [459, 170] width 40 height 214
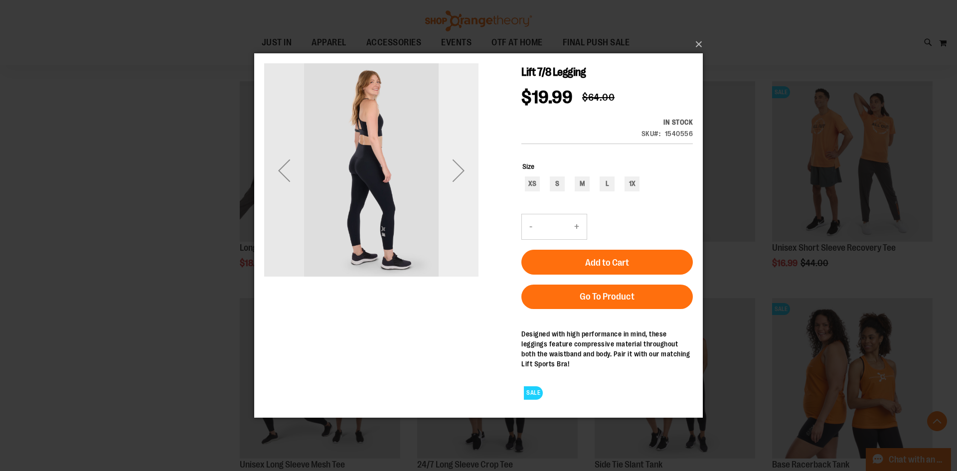
click at [457, 209] on div "Next" at bounding box center [459, 170] width 40 height 214
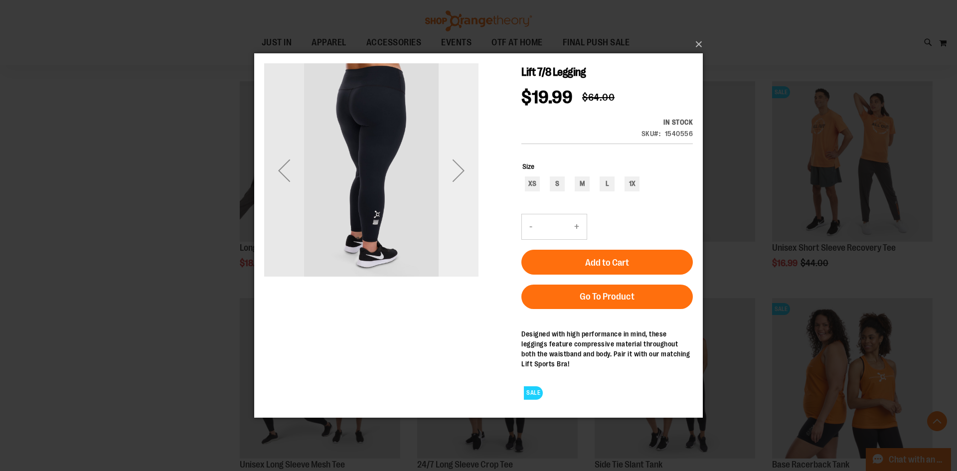
click at [457, 209] on div "Next" at bounding box center [459, 170] width 40 height 214
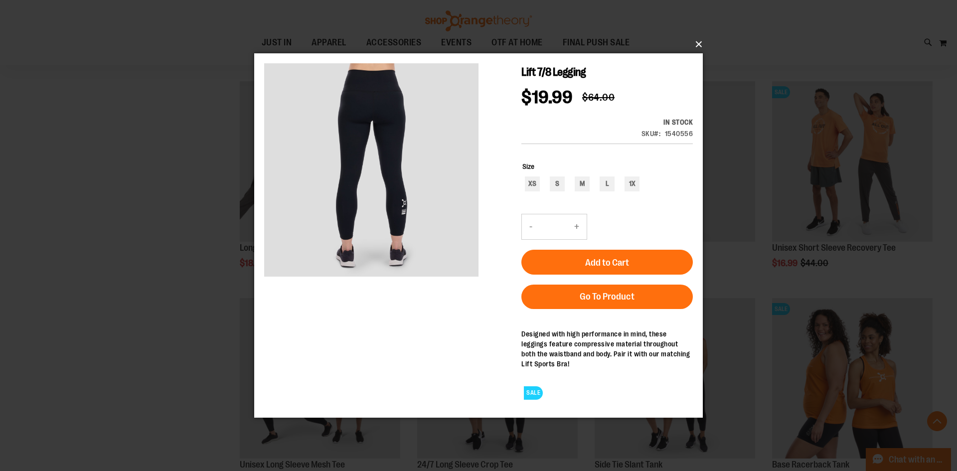
click at [692, 44] on button "×" at bounding box center [481, 44] width 449 height 22
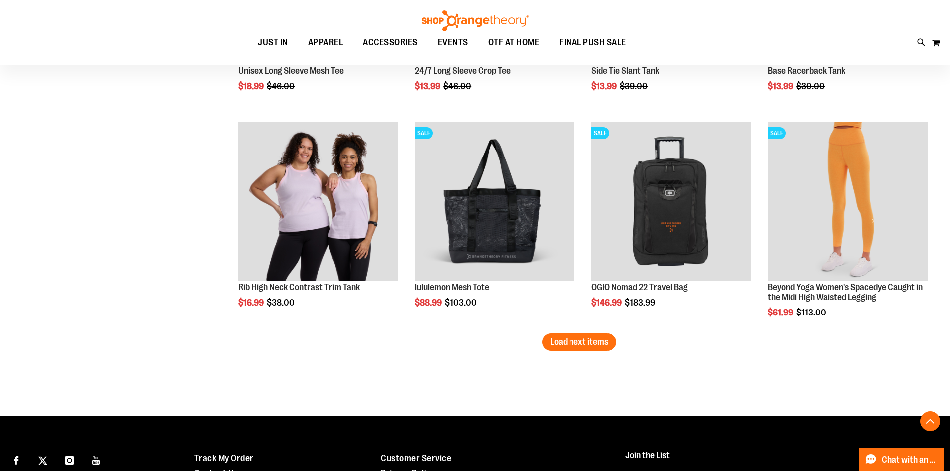
scroll to position [9623, 0]
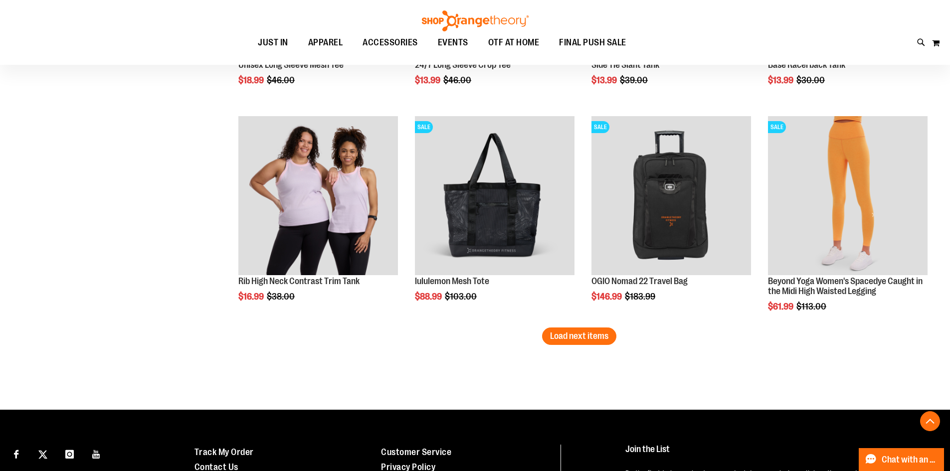
click at [551, 339] on span "Load next items" at bounding box center [579, 336] width 58 height 10
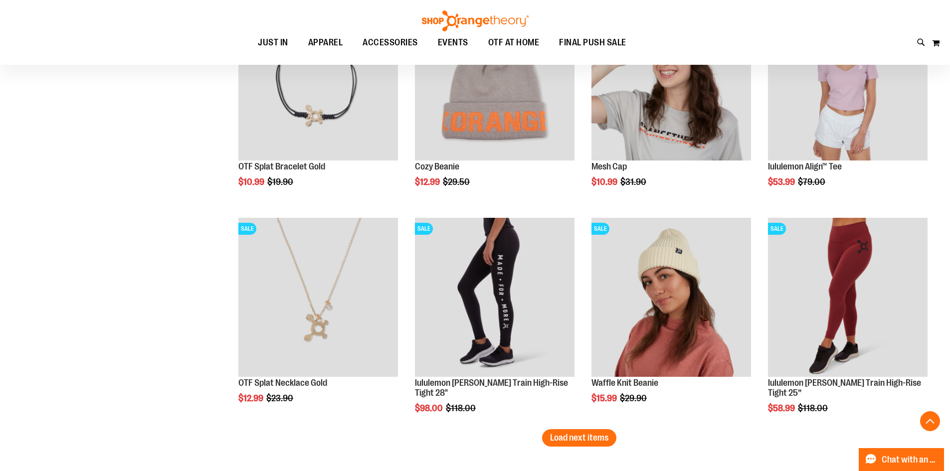
scroll to position [10221, 0]
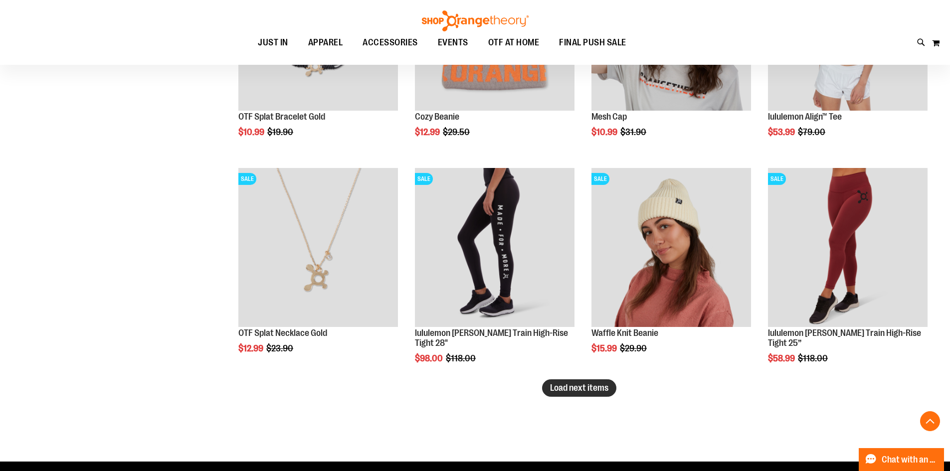
click at [550, 390] on span "Load next items" at bounding box center [579, 388] width 58 height 10
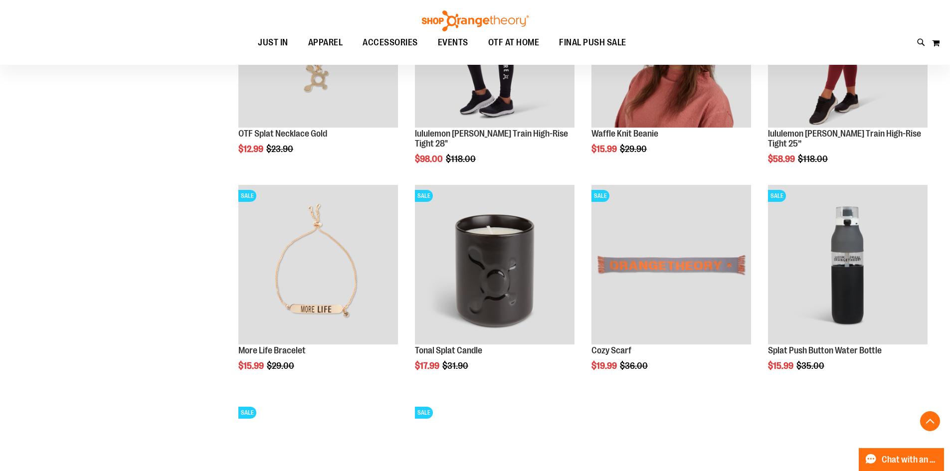
scroll to position [10620, 0]
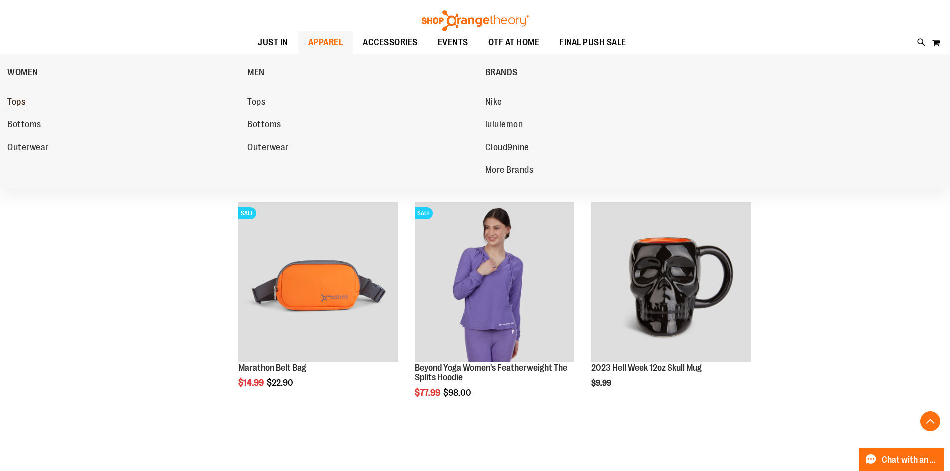
click at [16, 102] on span "Tops" at bounding box center [16, 103] width 18 height 12
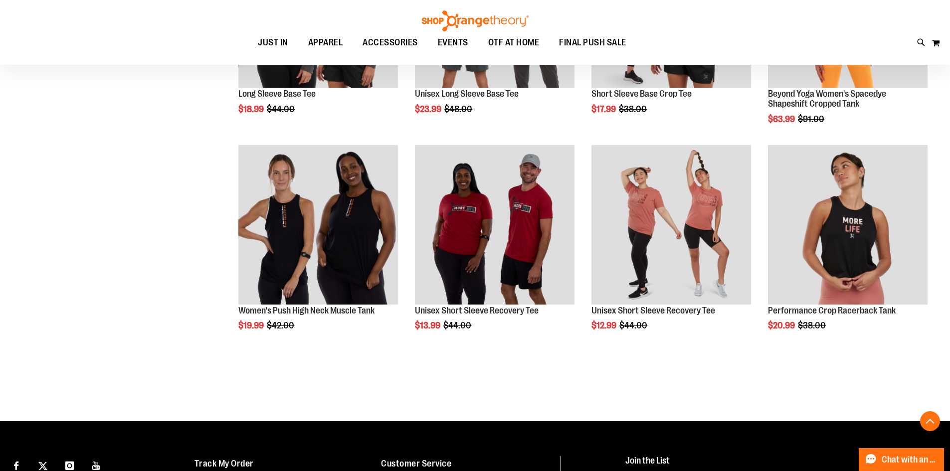
scroll to position [498, 0]
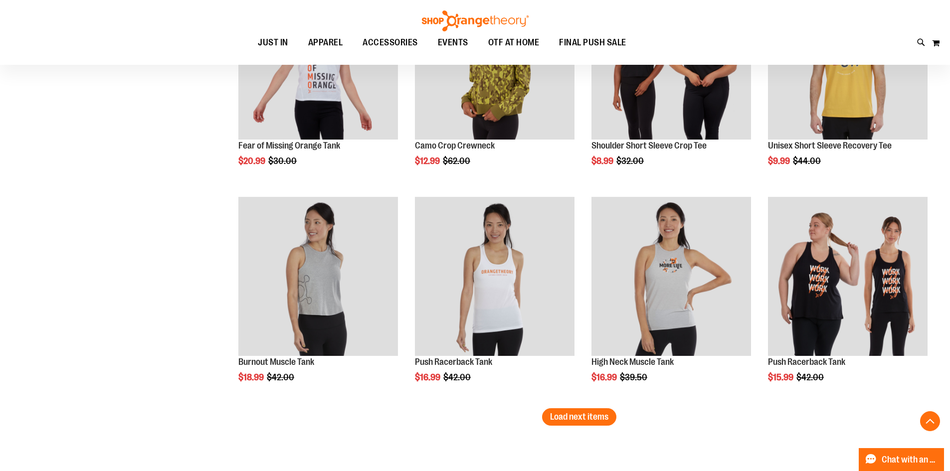
scroll to position [1844, 0]
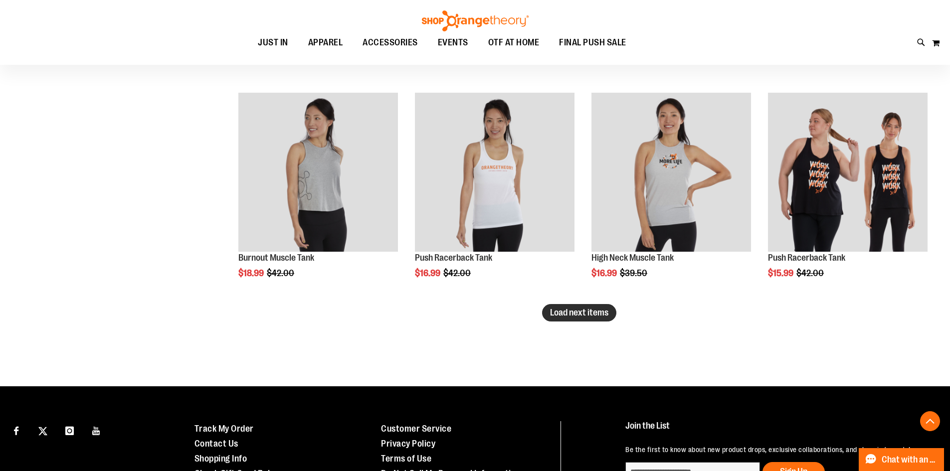
click at [553, 316] on span "Load next items" at bounding box center [579, 313] width 58 height 10
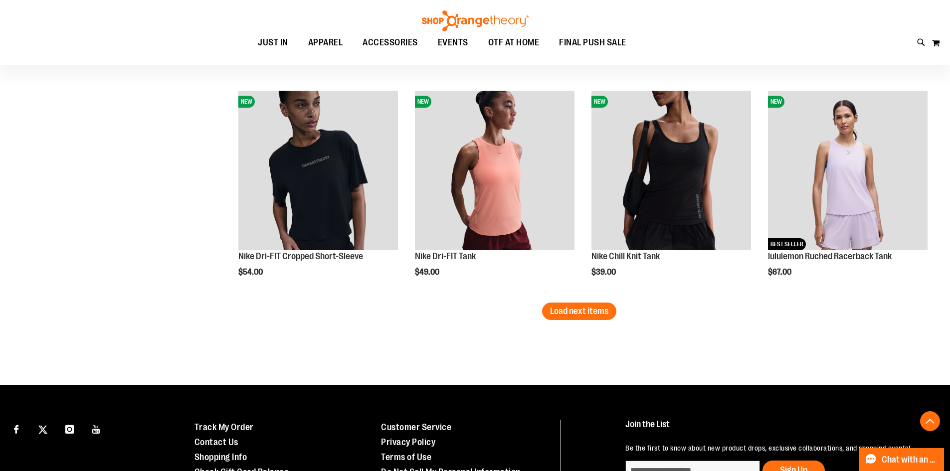
scroll to position [2542, 0]
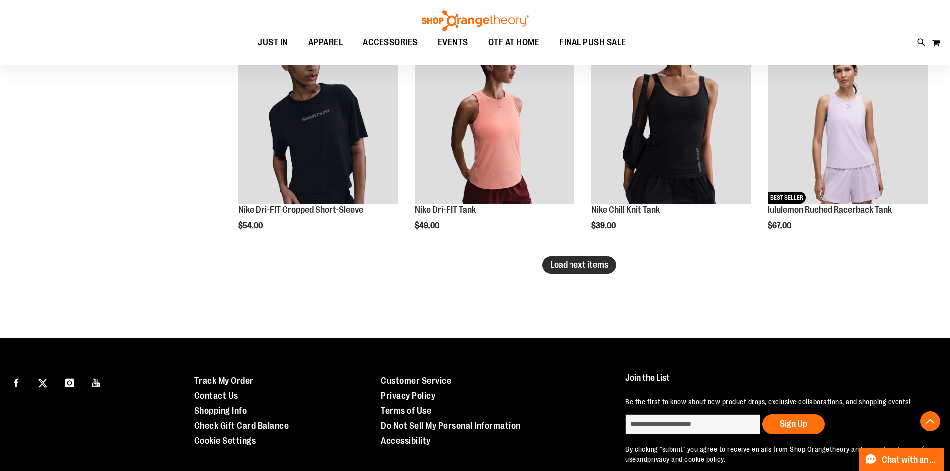
click at [556, 267] on span "Load next items" at bounding box center [579, 265] width 58 height 10
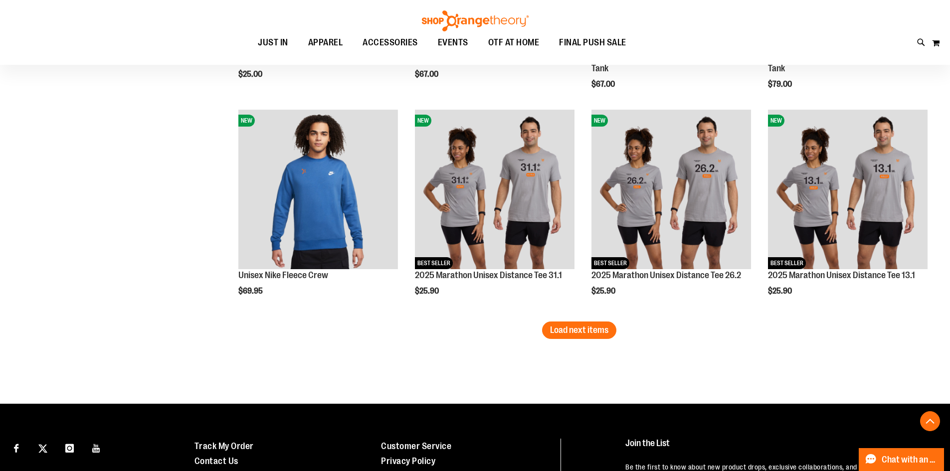
scroll to position [3256, 0]
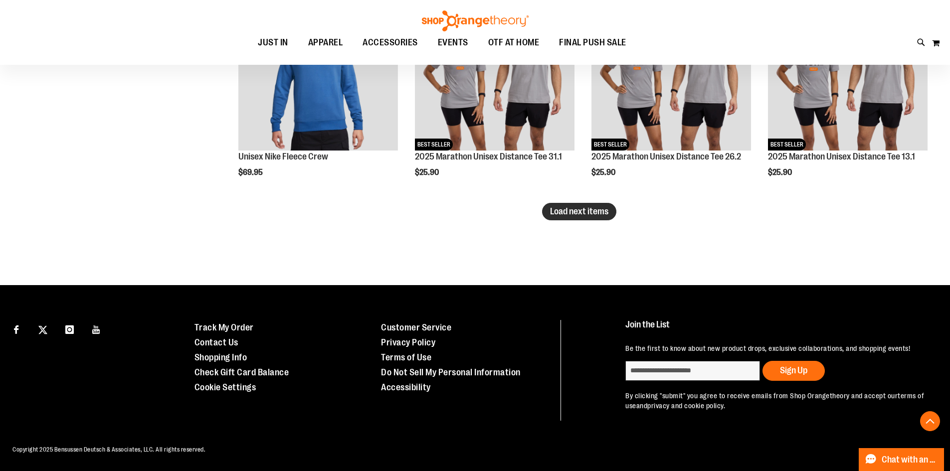
click at [555, 206] on span "Load next items" at bounding box center [579, 211] width 58 height 10
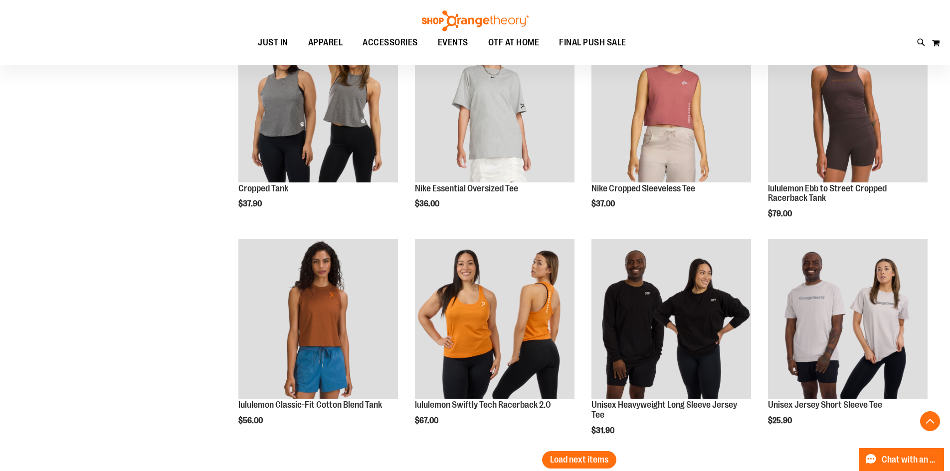
scroll to position [3705, 0]
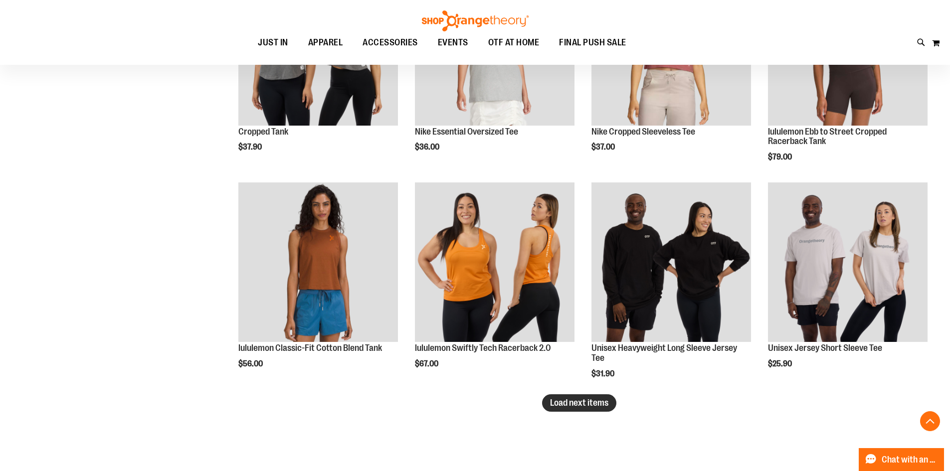
click at [554, 406] on span "Load next items" at bounding box center [579, 403] width 58 height 10
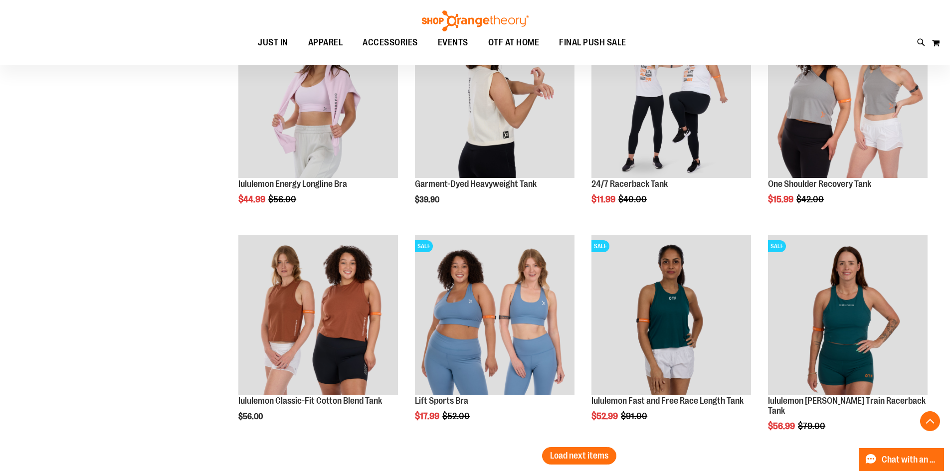
scroll to position [4403, 0]
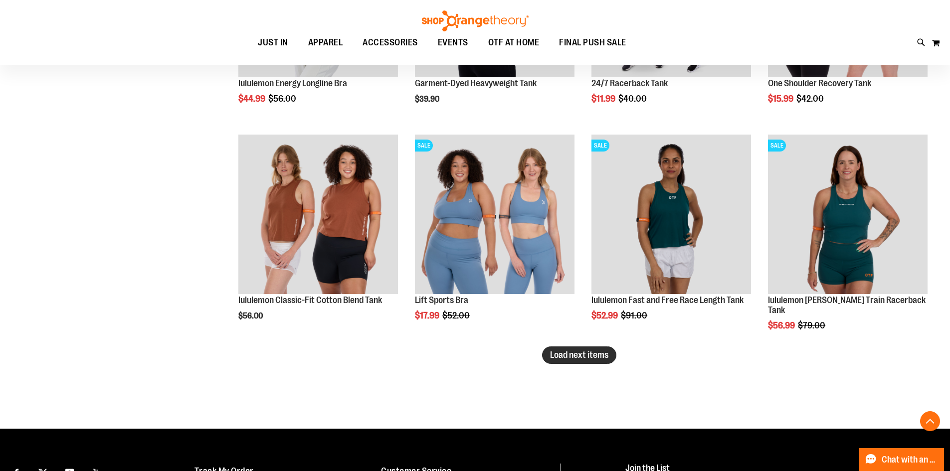
click at [550, 353] on span "Load next items" at bounding box center [579, 355] width 58 height 10
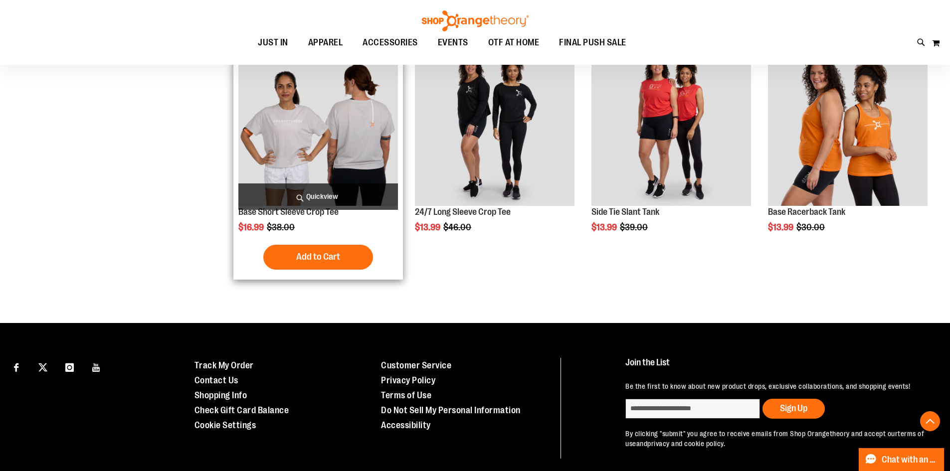
scroll to position [5151, 0]
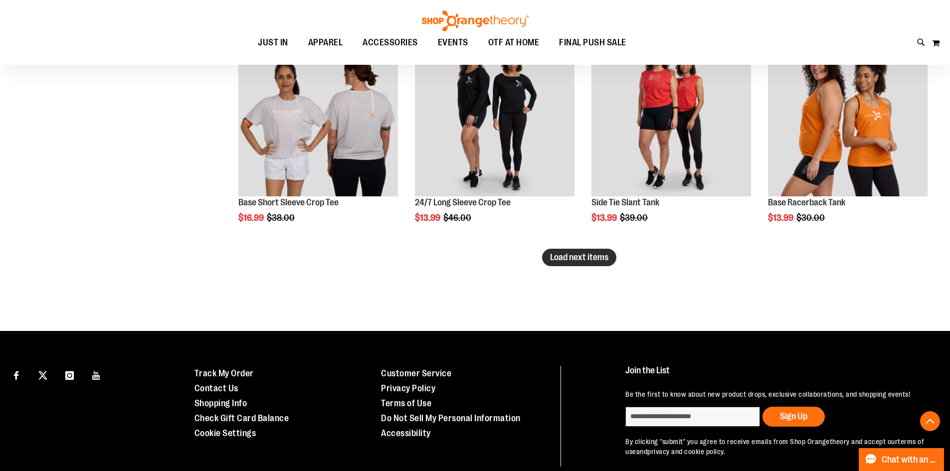
click at [578, 258] on span "Load next items" at bounding box center [579, 257] width 58 height 10
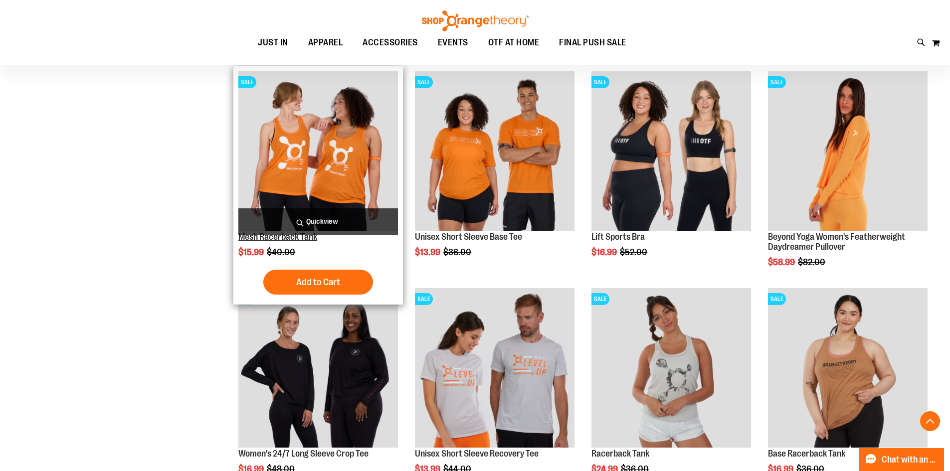
scroll to position [5799, 0]
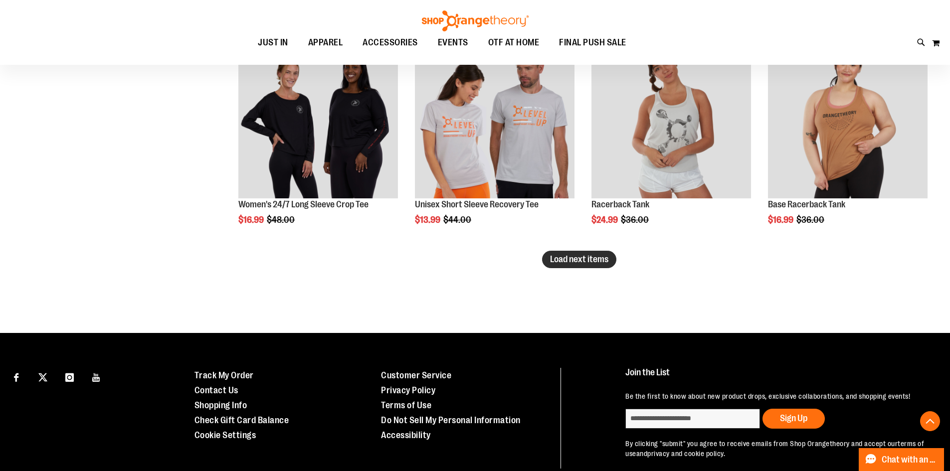
click at [551, 255] on span "Load next items" at bounding box center [579, 259] width 58 height 10
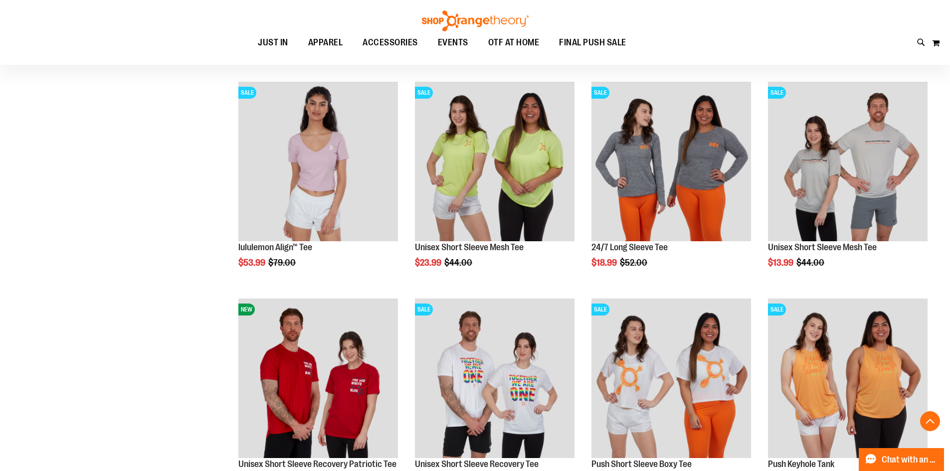
scroll to position [6298, 0]
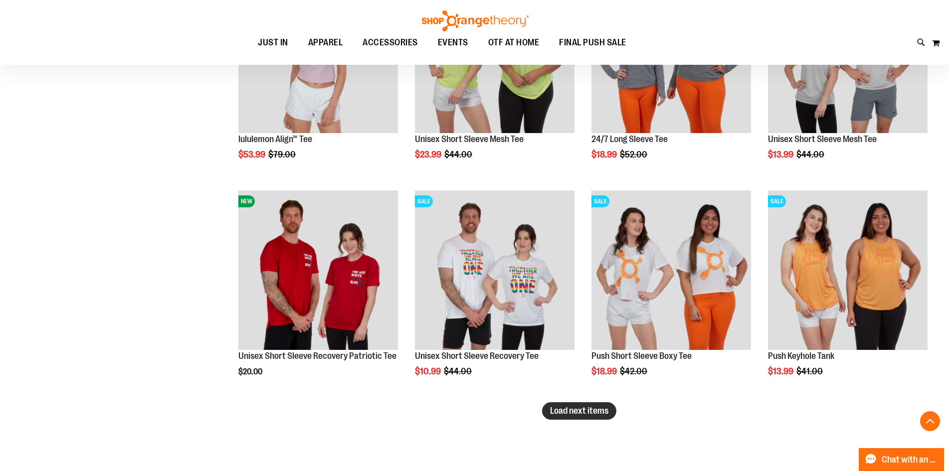
click at [590, 419] on button "Load next items" at bounding box center [579, 410] width 74 height 17
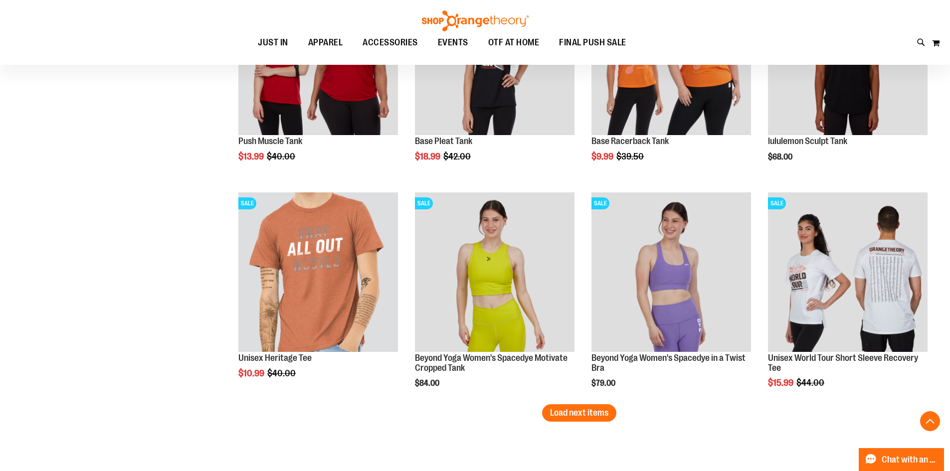
scroll to position [7157, 0]
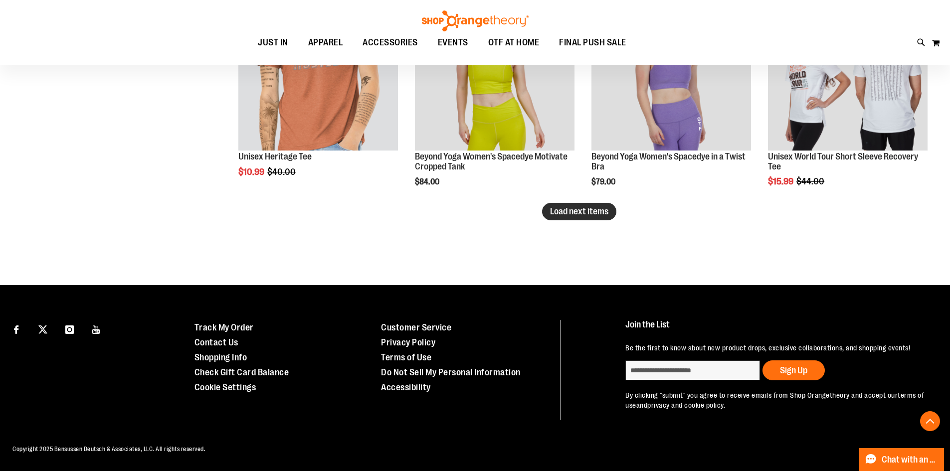
click at [597, 206] on span "Load next items" at bounding box center [579, 211] width 58 height 10
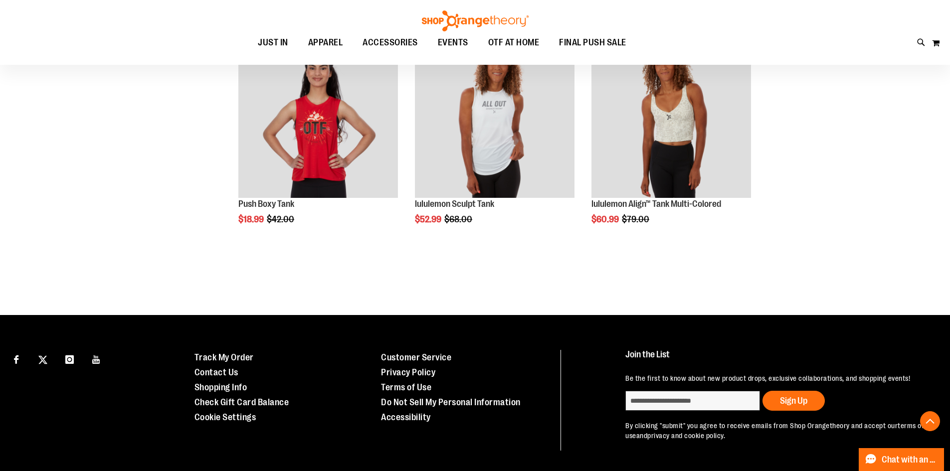
scroll to position [7356, 0]
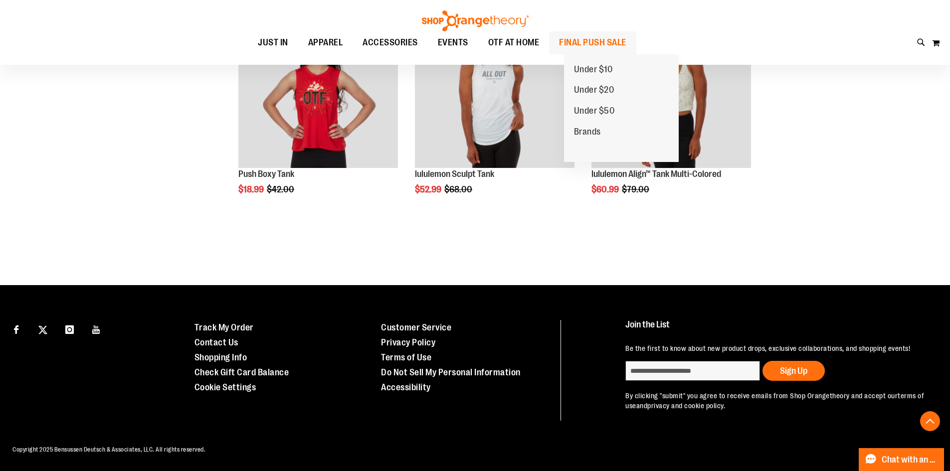
click at [599, 37] on span "FINAL PUSH SALE" at bounding box center [592, 42] width 67 height 22
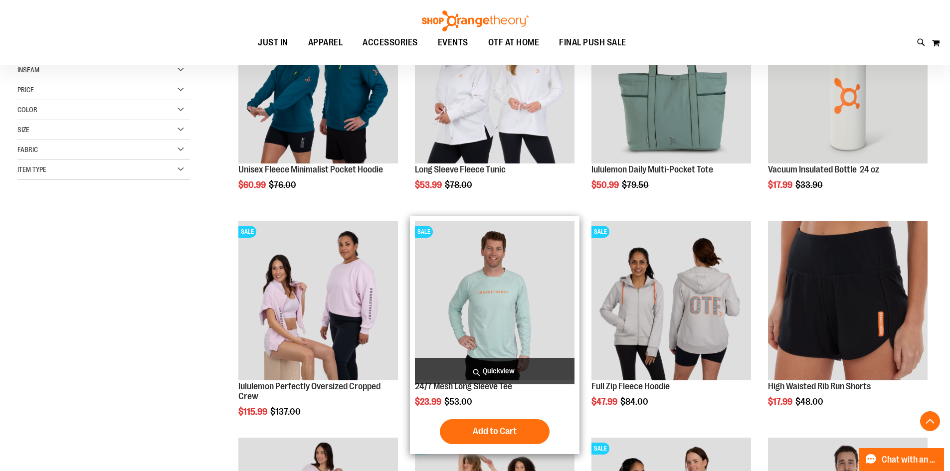
scroll to position [299, 0]
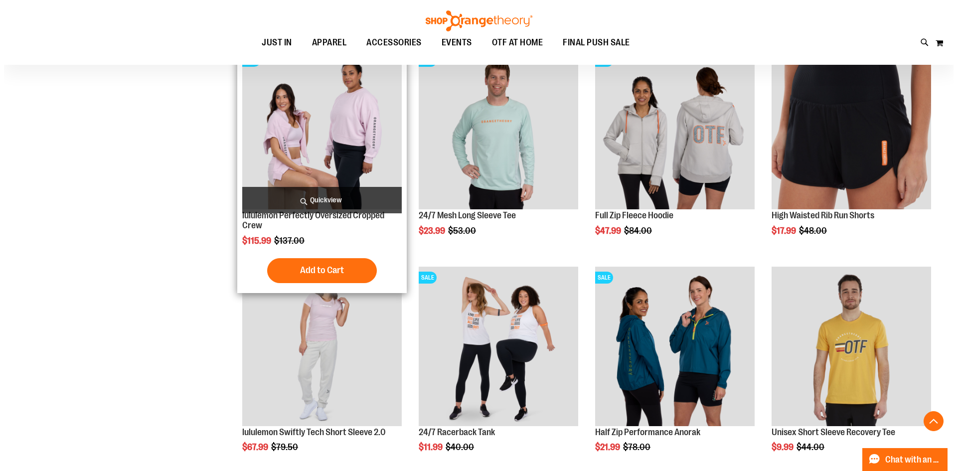
scroll to position [349, 0]
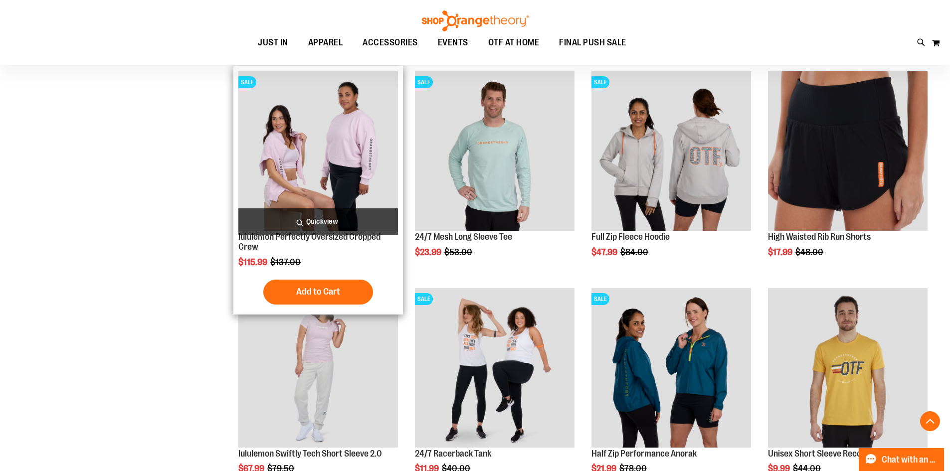
click at [344, 220] on span "Quickview" at bounding box center [318, 221] width 160 height 26
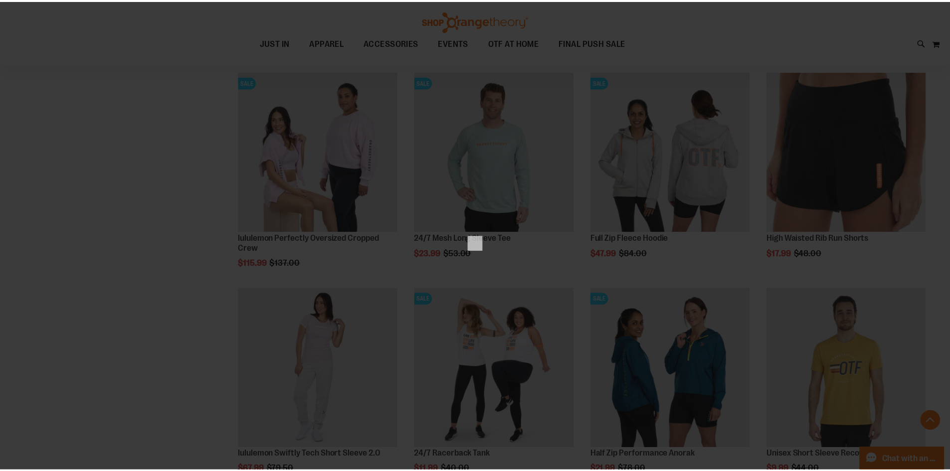
scroll to position [0, 0]
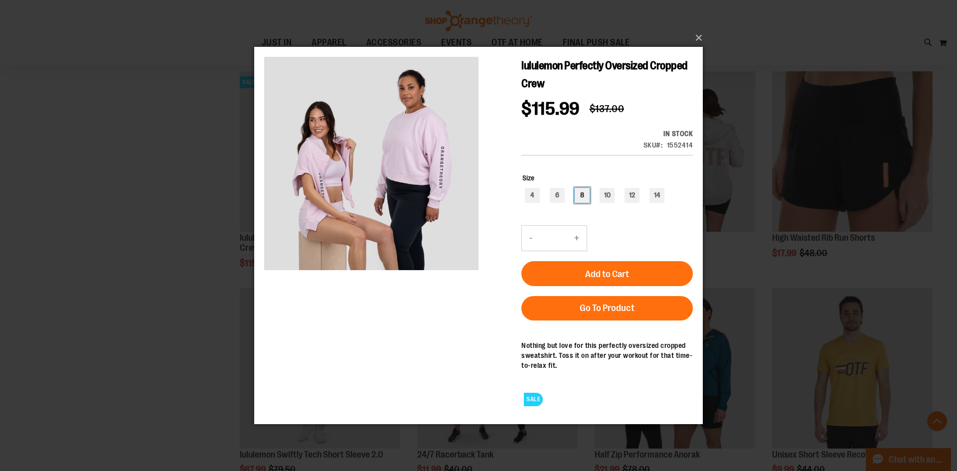
click at [576, 197] on div "8" at bounding box center [582, 194] width 15 height 15
type input "***"
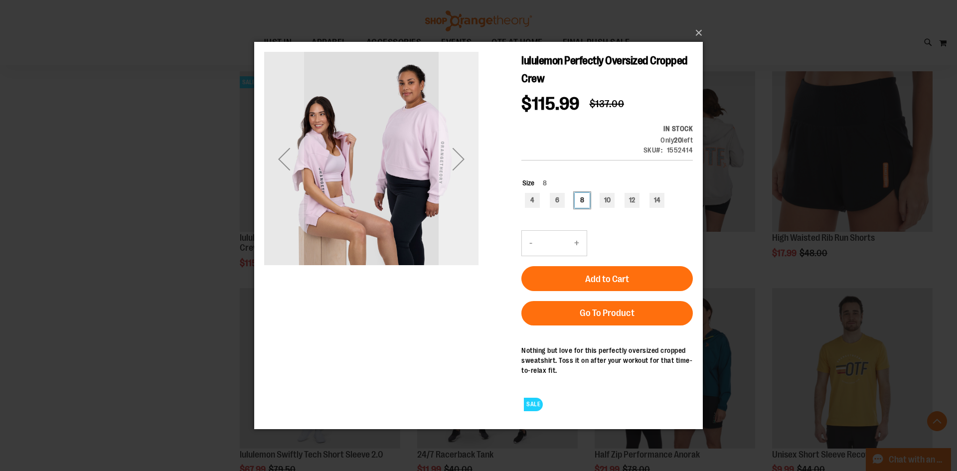
click at [472, 194] on div "Next" at bounding box center [459, 158] width 40 height 214
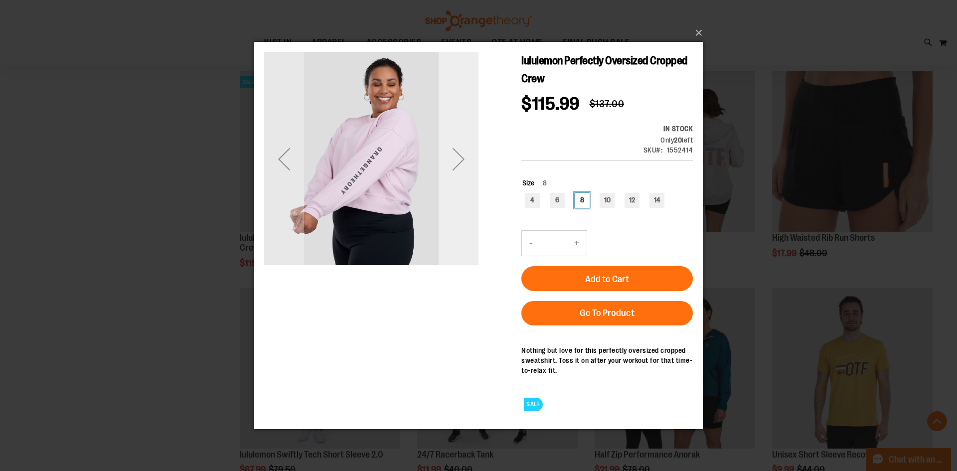
click at [472, 194] on div "Next" at bounding box center [459, 158] width 40 height 214
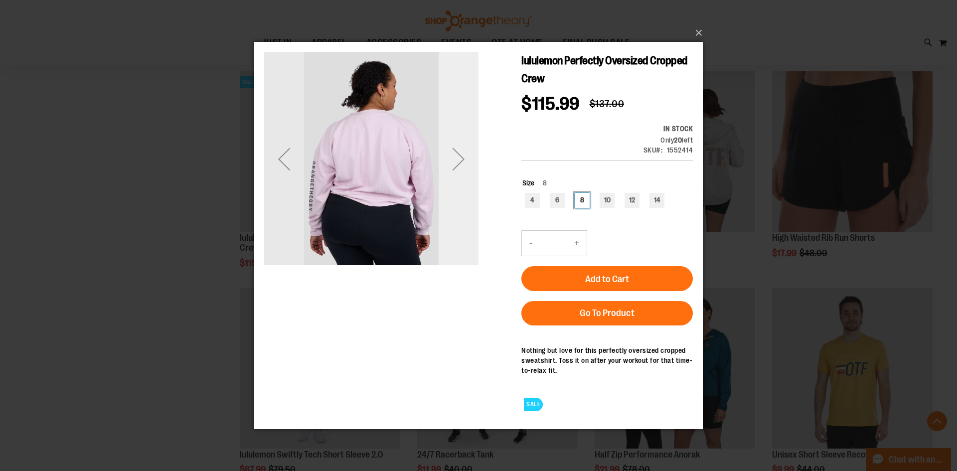
click at [472, 194] on div "Next" at bounding box center [459, 158] width 40 height 214
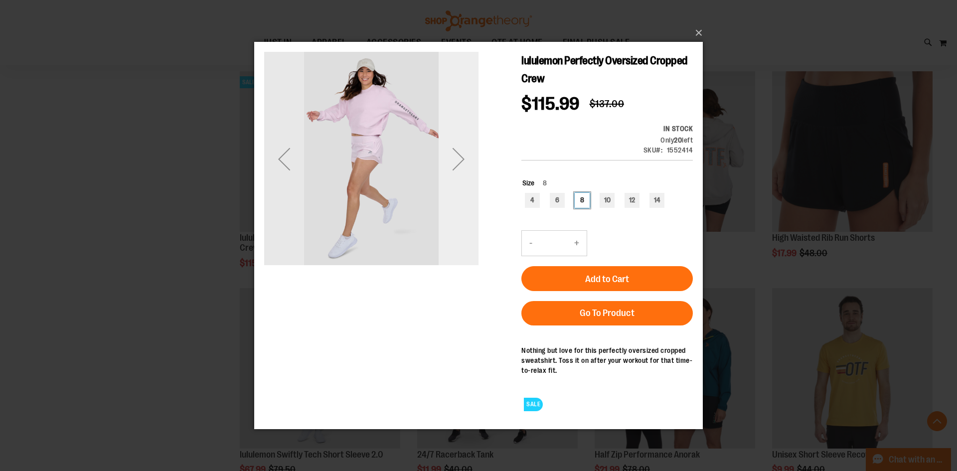
click at [472, 194] on div "Next" at bounding box center [459, 158] width 40 height 214
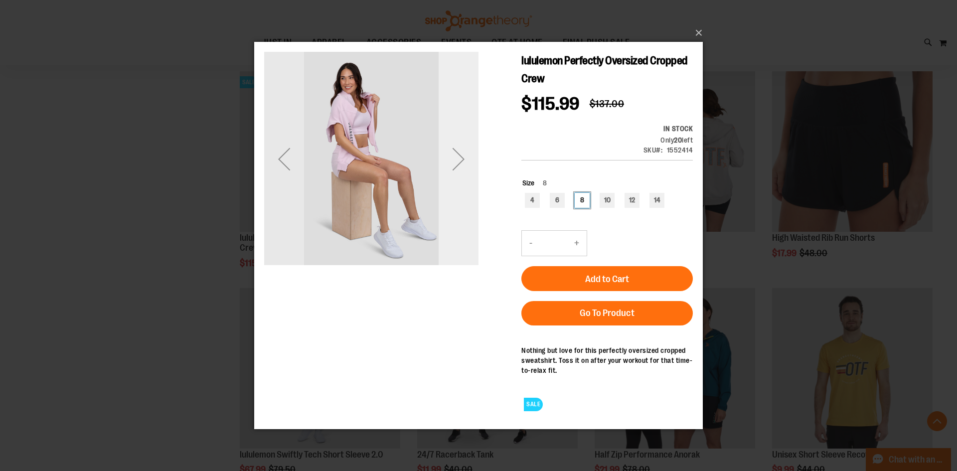
click at [472, 194] on div "Next" at bounding box center [459, 158] width 40 height 214
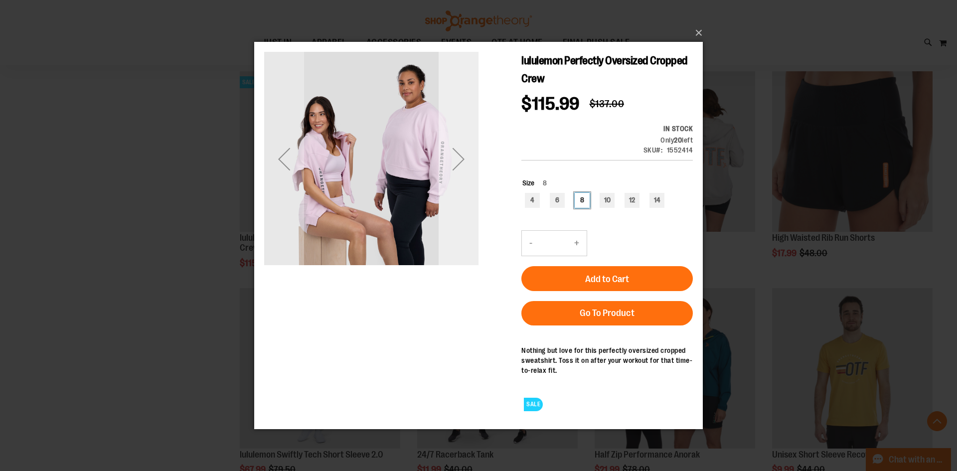
click at [472, 194] on div "Next" at bounding box center [459, 158] width 40 height 214
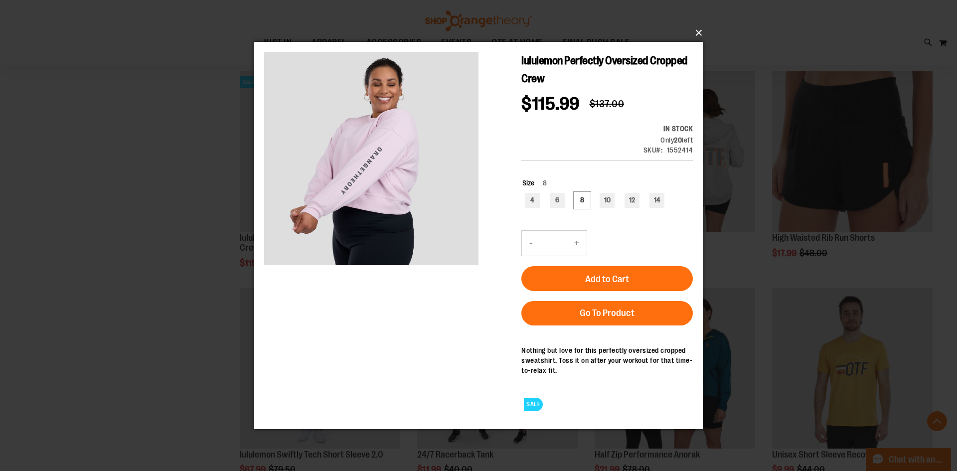
click at [701, 33] on button "×" at bounding box center [481, 33] width 449 height 22
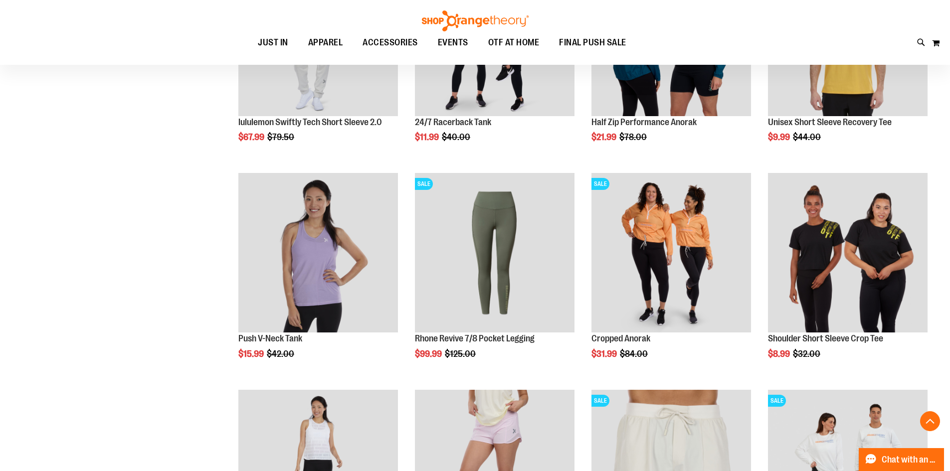
scroll to position [698, 0]
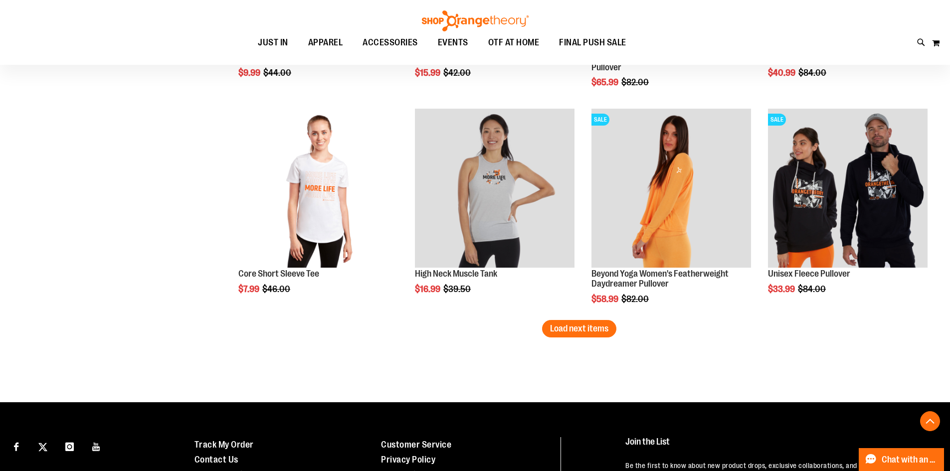
scroll to position [1844, 0]
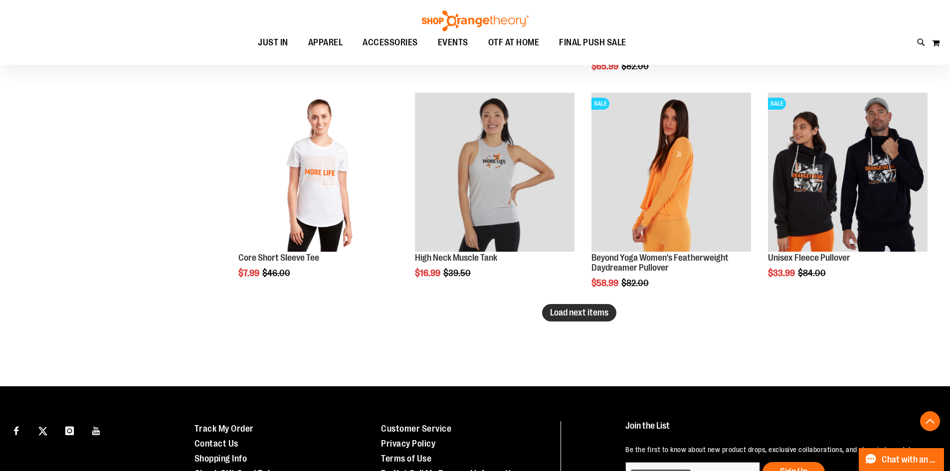
click at [602, 312] on span "Load next items" at bounding box center [579, 313] width 58 height 10
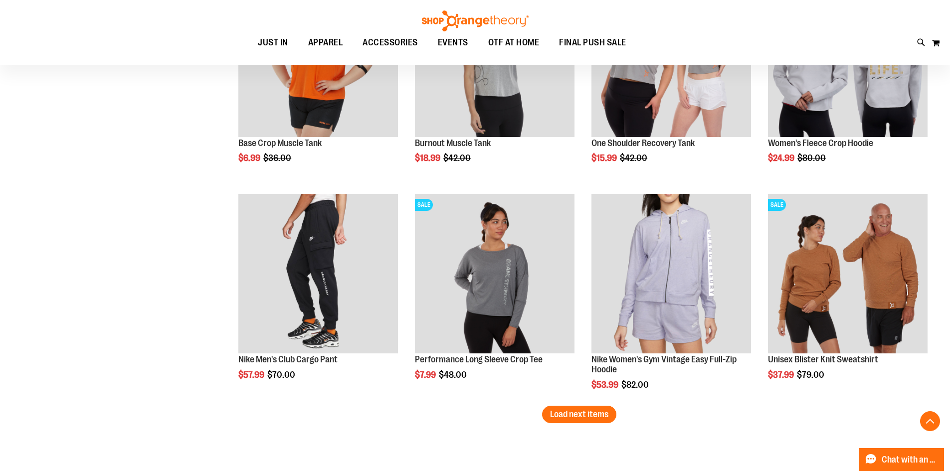
scroll to position [2443, 0]
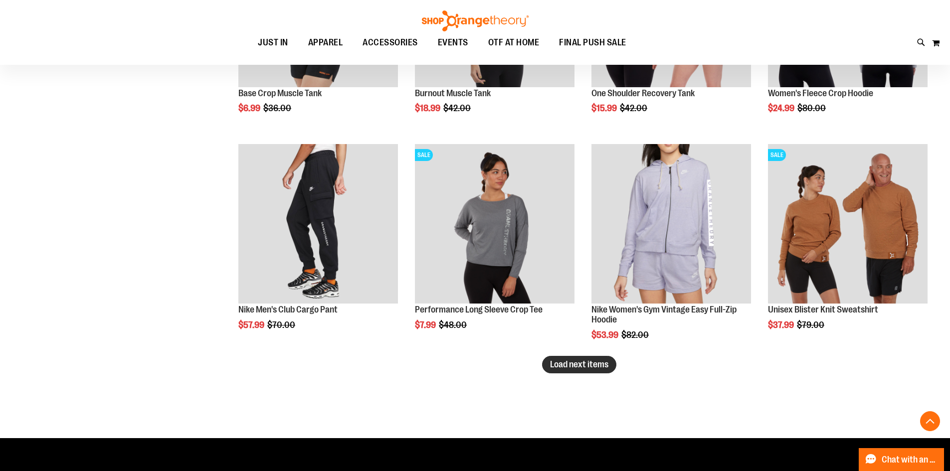
click at [579, 359] on button "Load next items" at bounding box center [579, 364] width 74 height 17
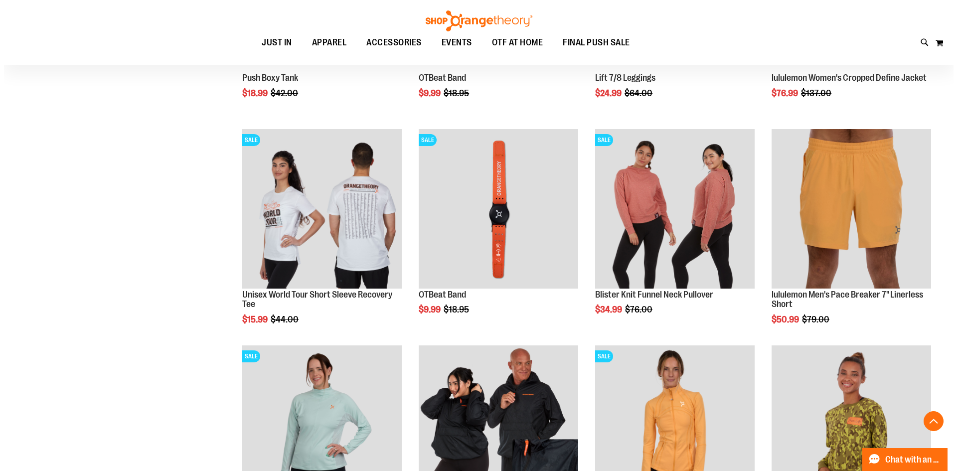
scroll to position [3041, 0]
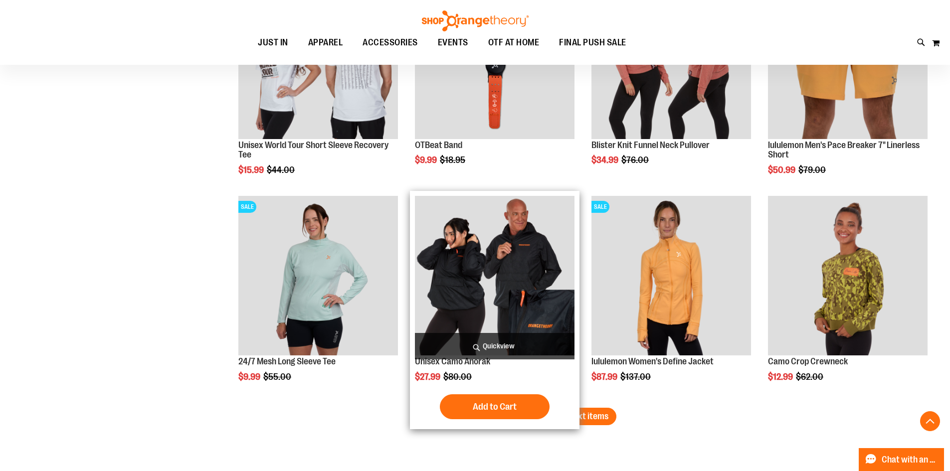
click at [481, 341] on span "Quickview" at bounding box center [495, 346] width 160 height 26
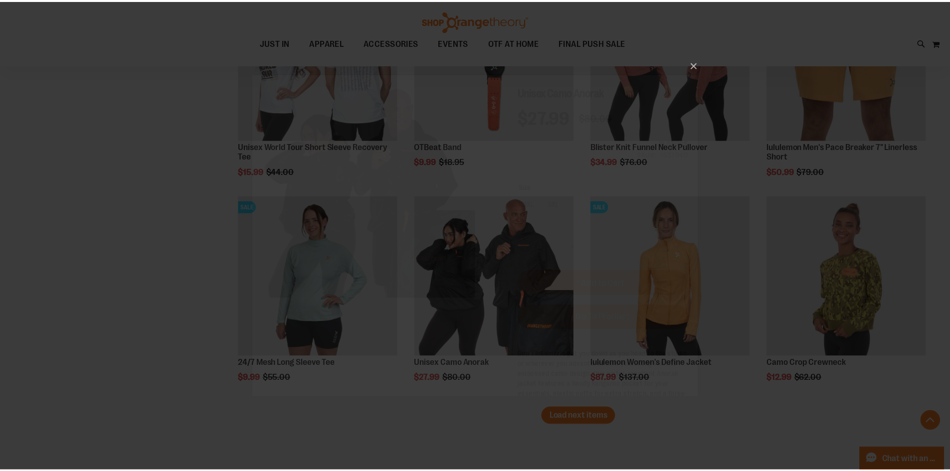
scroll to position [0, 0]
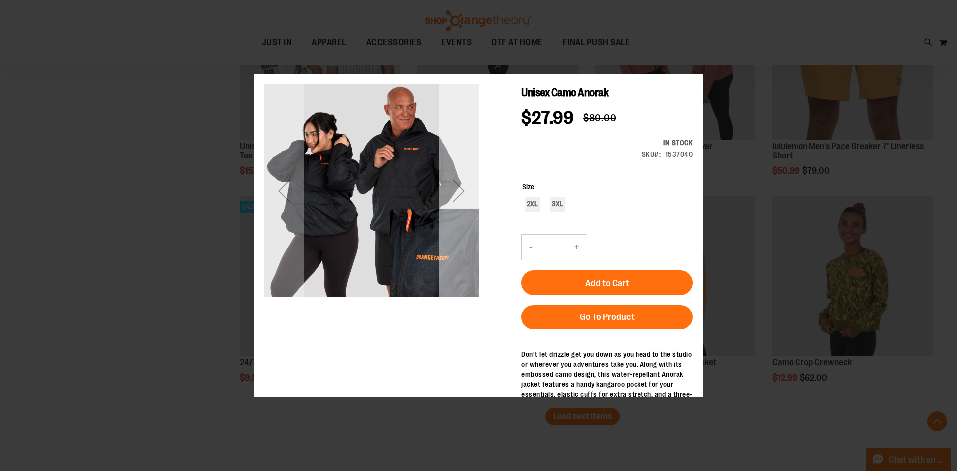
click at [450, 218] on div "Next" at bounding box center [459, 191] width 40 height 214
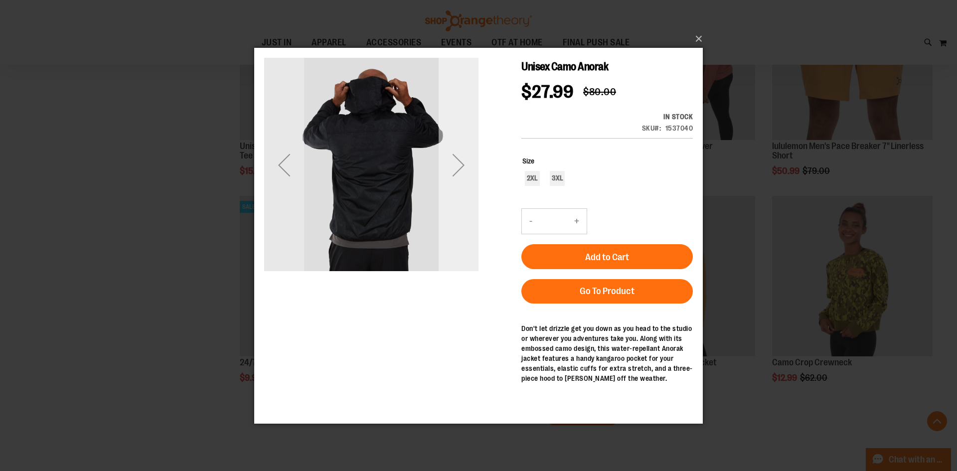
click at [450, 207] on div "Next" at bounding box center [459, 164] width 40 height 214
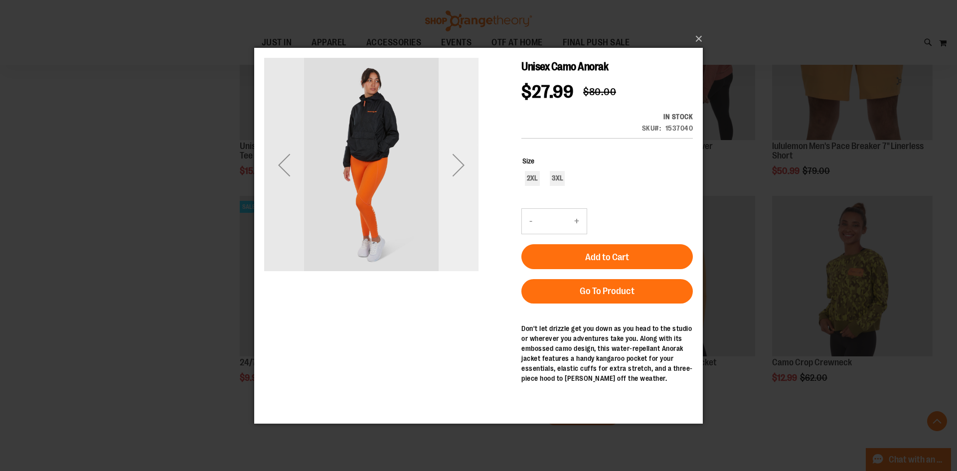
click at [451, 209] on div "Next" at bounding box center [459, 164] width 40 height 214
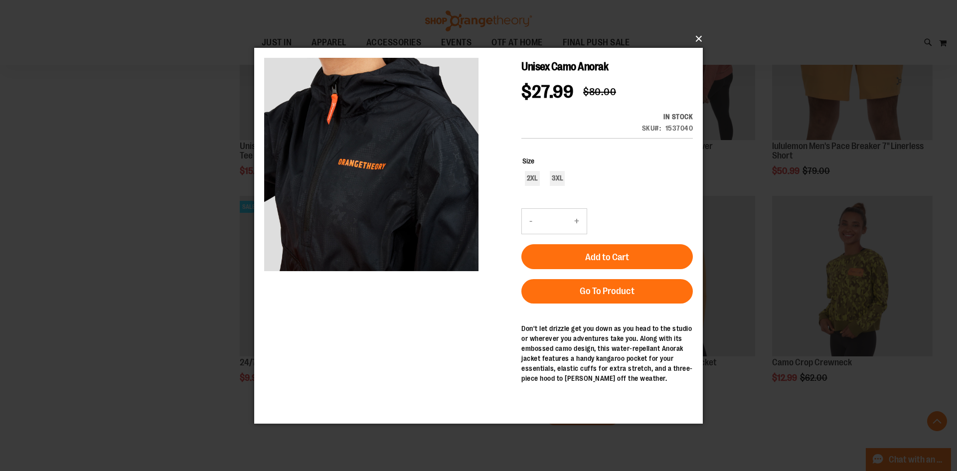
click at [702, 38] on button "×" at bounding box center [481, 39] width 449 height 22
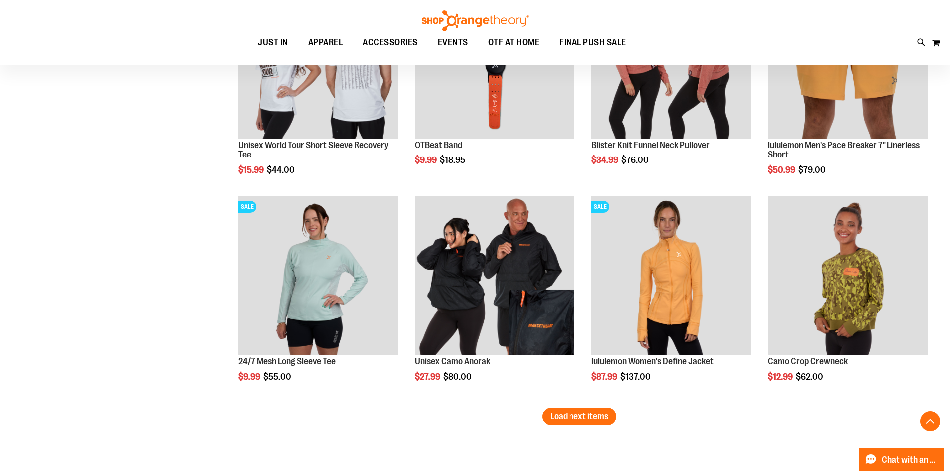
scroll to position [3256, 0]
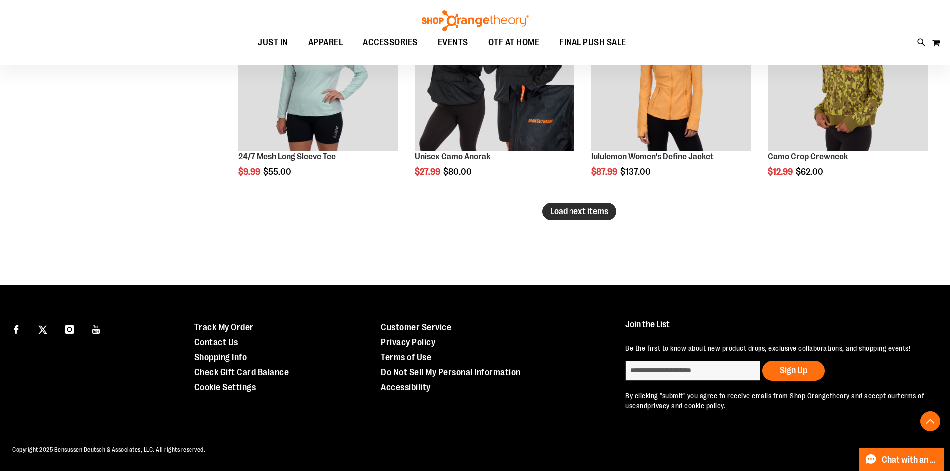
click at [596, 203] on button "Load next items" at bounding box center [579, 211] width 74 height 17
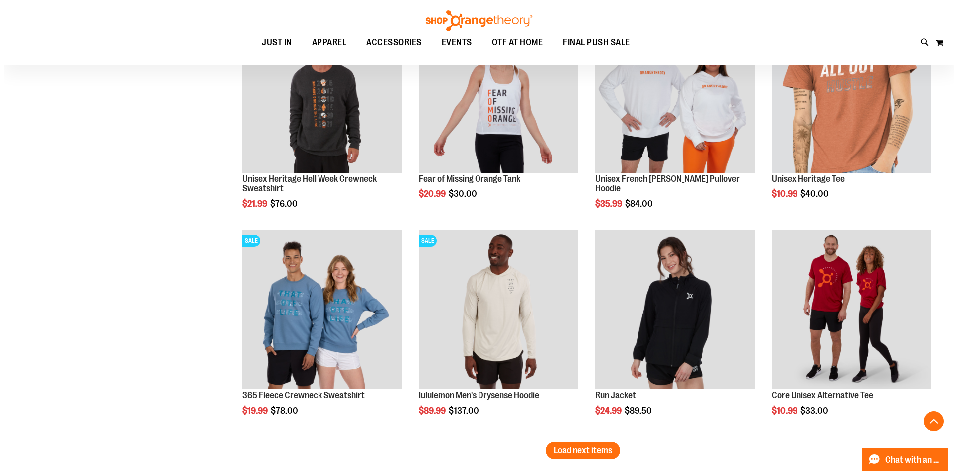
scroll to position [3755, 0]
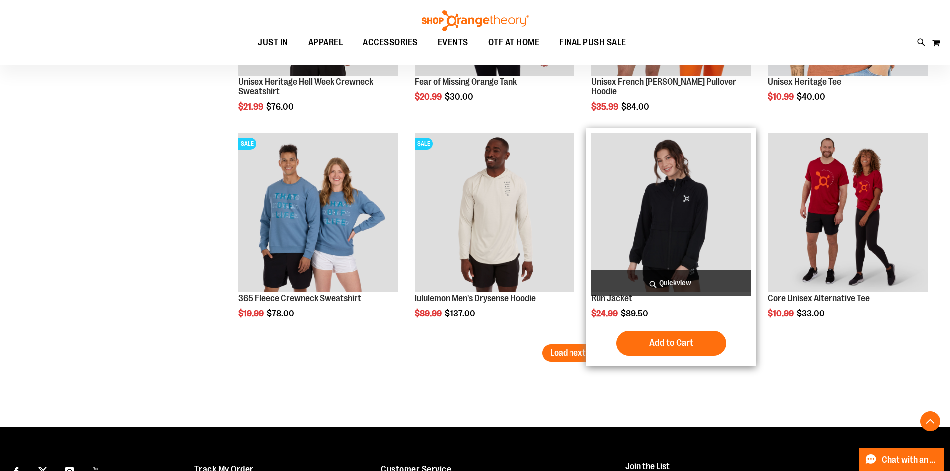
click at [679, 277] on span "Quickview" at bounding box center [671, 283] width 160 height 26
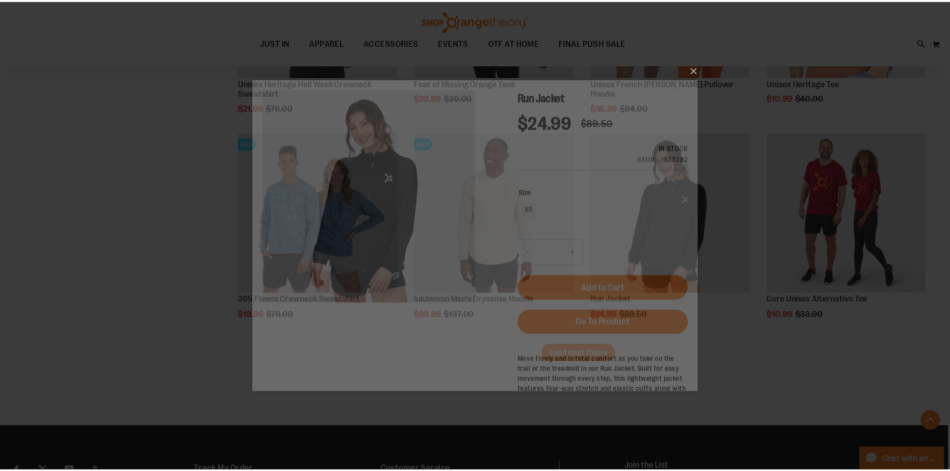
scroll to position [0, 0]
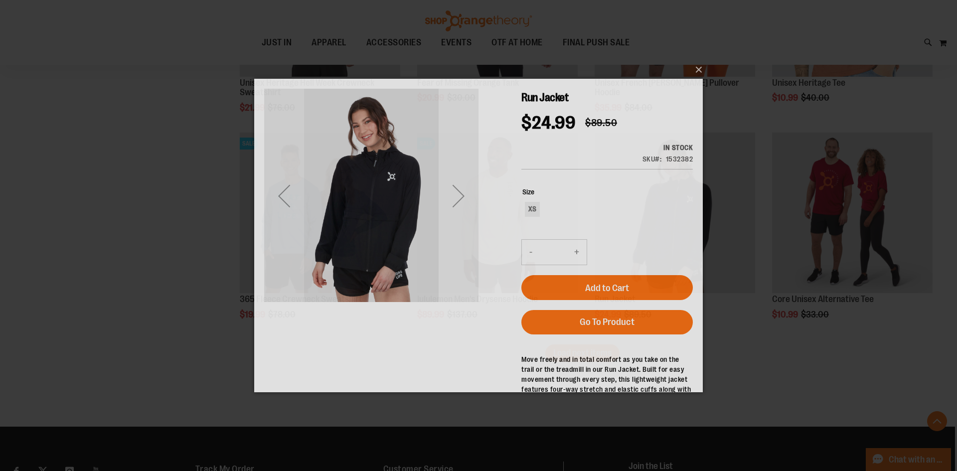
click at [462, 241] on div "Next" at bounding box center [459, 196] width 40 height 214
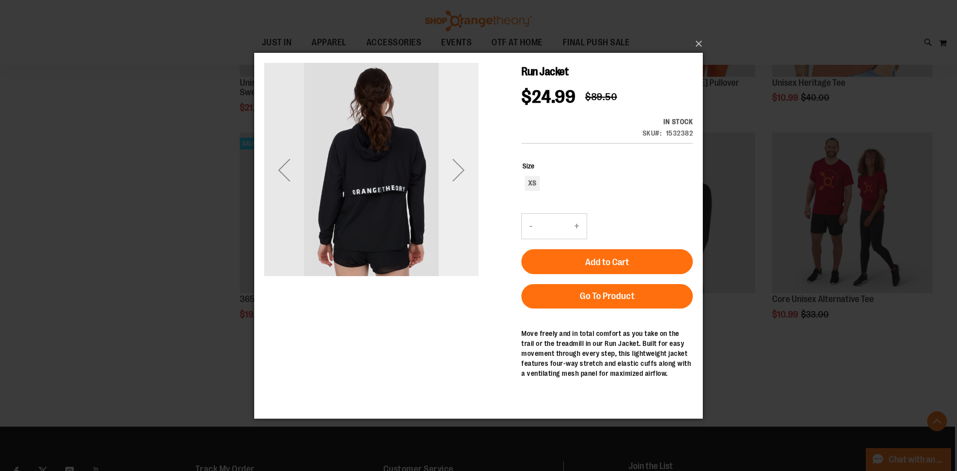
click at [462, 240] on div "Next" at bounding box center [459, 169] width 40 height 214
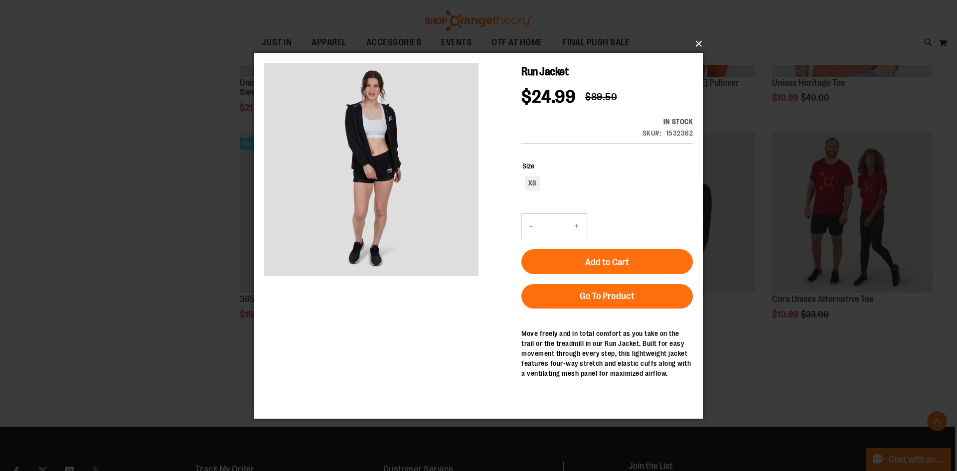
click at [692, 44] on button "×" at bounding box center [481, 44] width 449 height 22
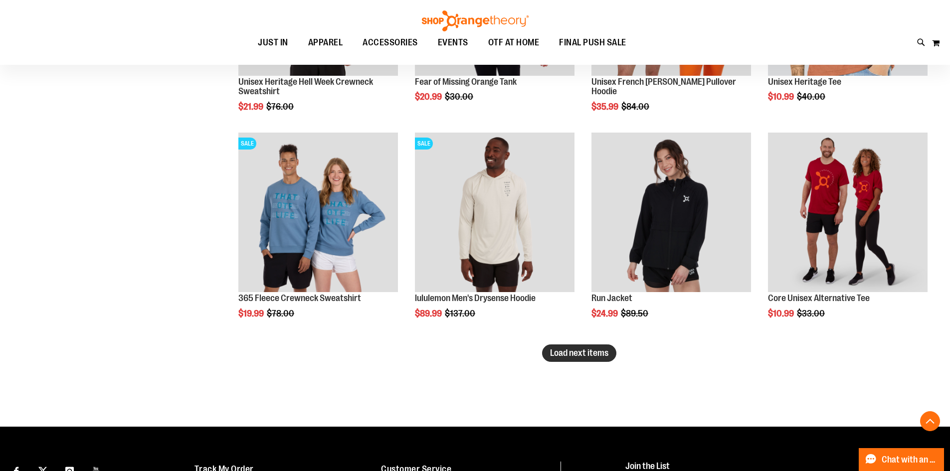
click at [608, 352] on span "Load next items" at bounding box center [579, 353] width 58 height 10
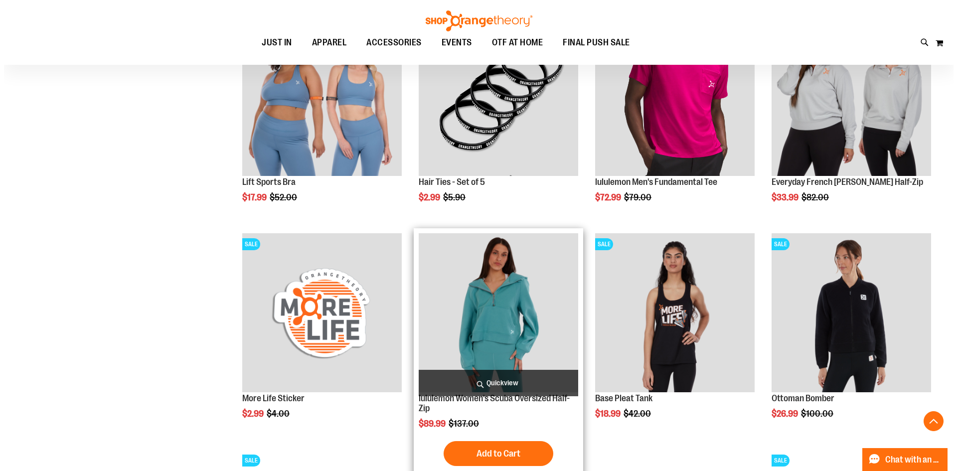
scroll to position [4104, 0]
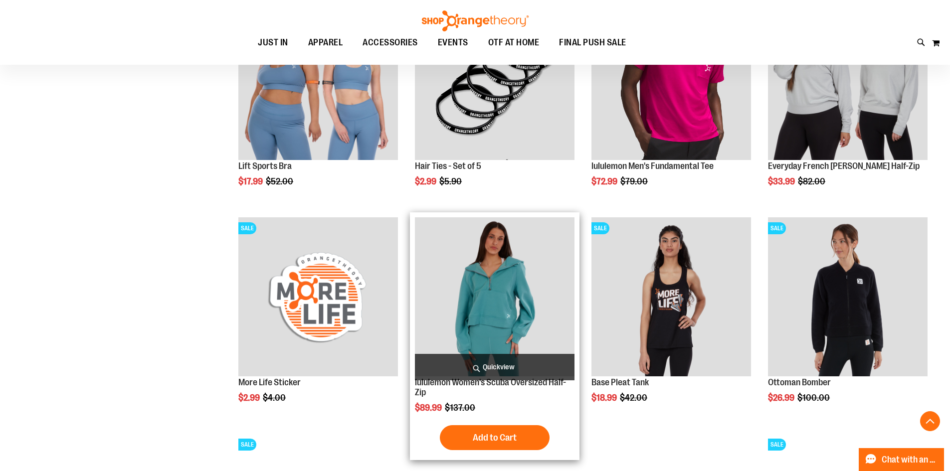
click at [497, 358] on span "Quickview" at bounding box center [495, 367] width 160 height 26
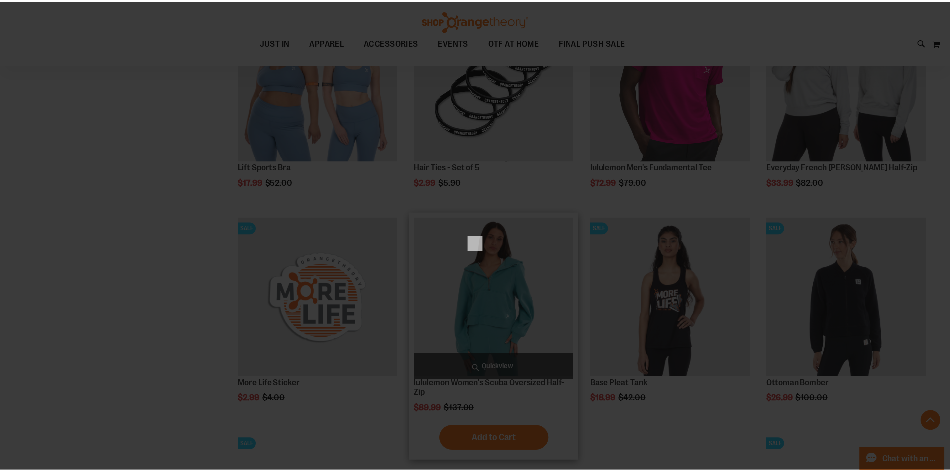
scroll to position [0, 0]
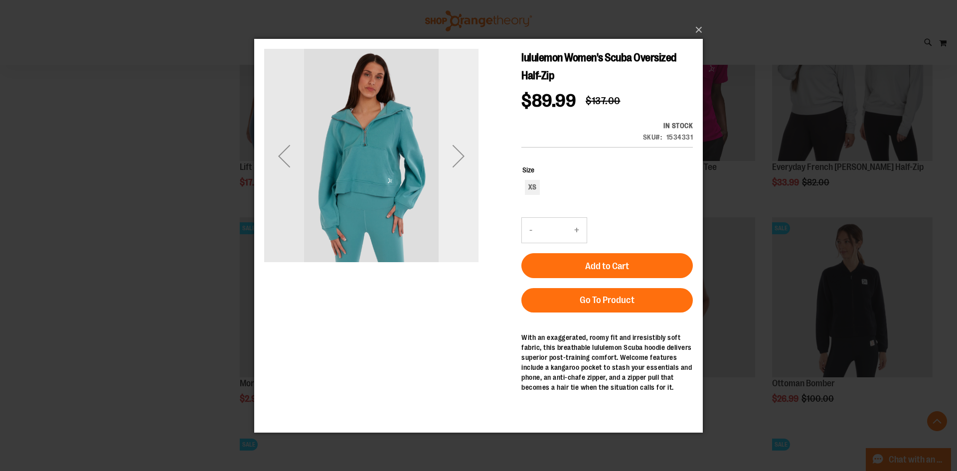
click at [460, 173] on div "Next" at bounding box center [459, 156] width 40 height 40
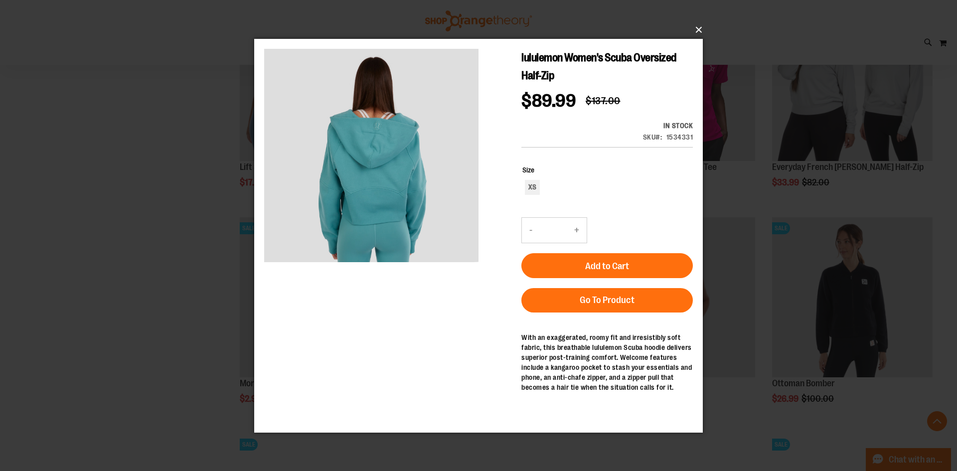
click at [702, 28] on button "×" at bounding box center [481, 30] width 449 height 22
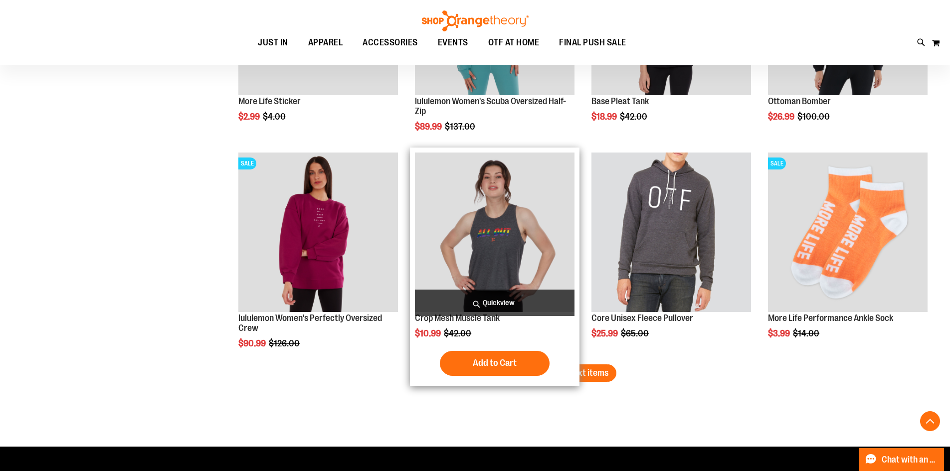
scroll to position [4403, 0]
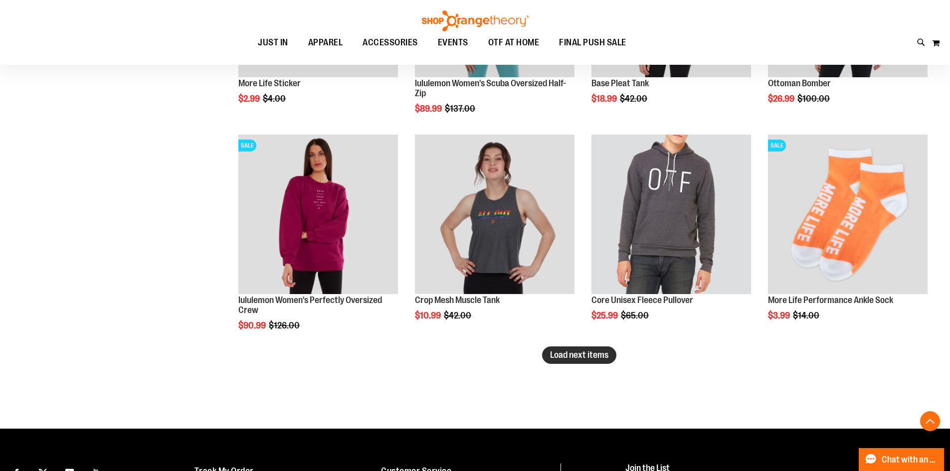
click at [591, 359] on span "Load next items" at bounding box center [579, 355] width 58 height 10
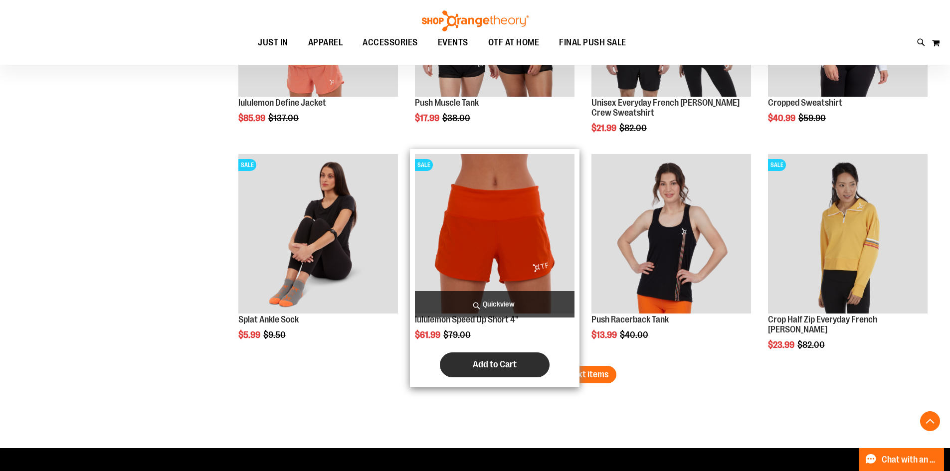
scroll to position [5051, 0]
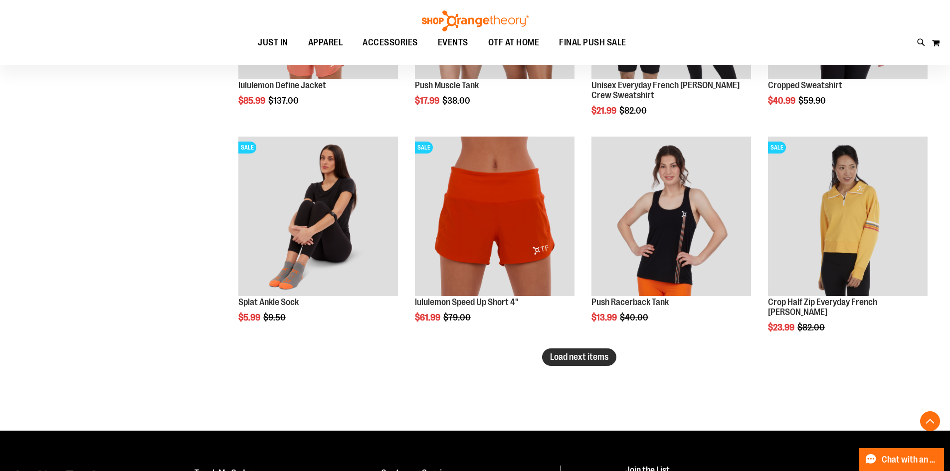
click at [605, 354] on span "Load next items" at bounding box center [579, 357] width 58 height 10
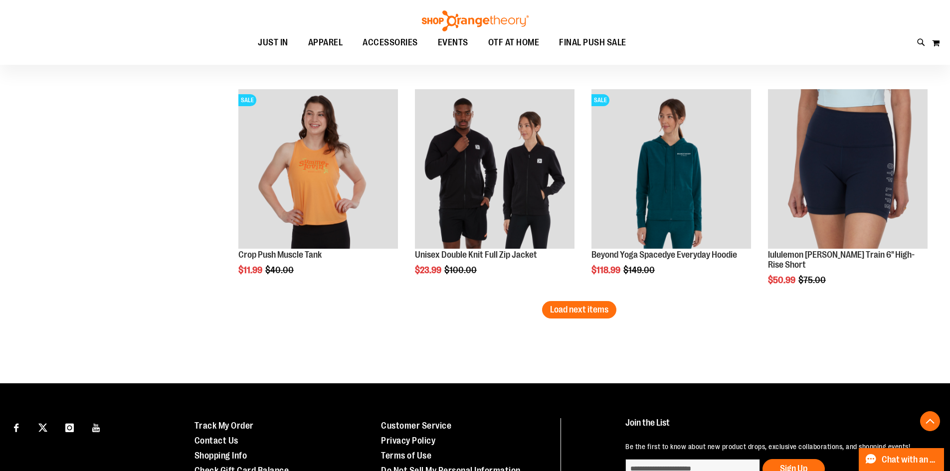
scroll to position [5749, 0]
click at [608, 312] on span "Load next items" at bounding box center [579, 309] width 58 height 10
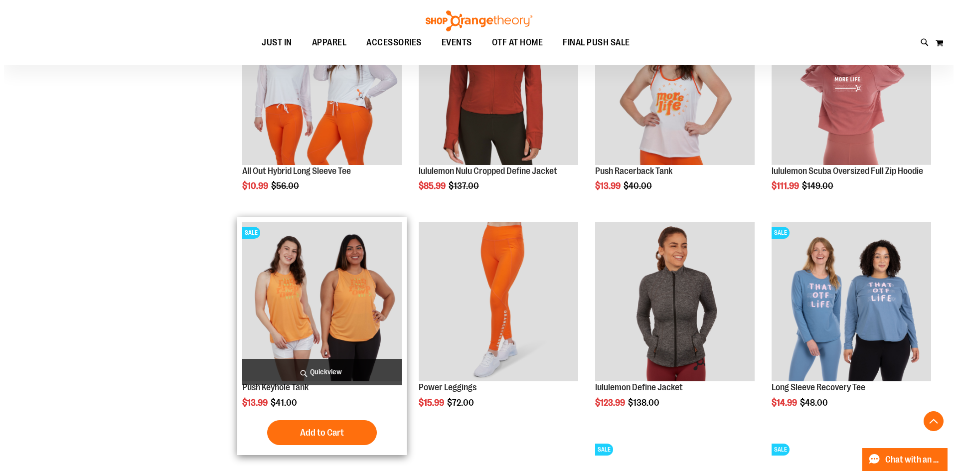
scroll to position [6148, 0]
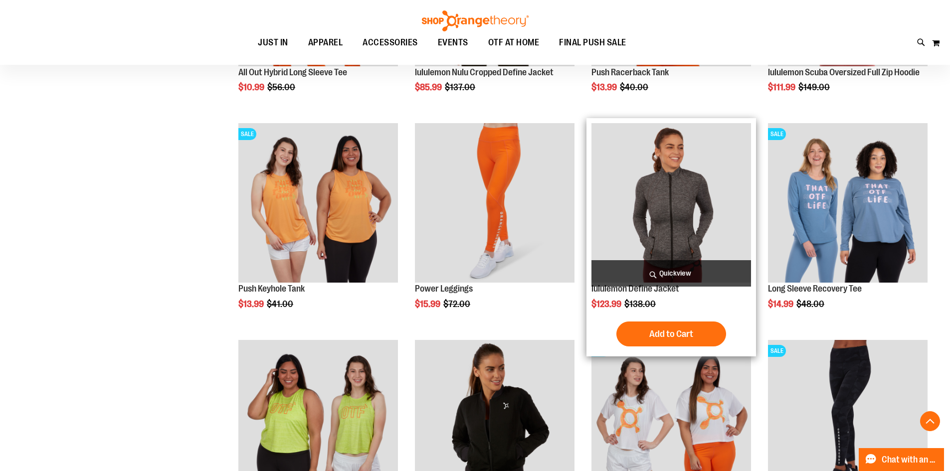
click at [658, 266] on span "Quickview" at bounding box center [671, 273] width 160 height 26
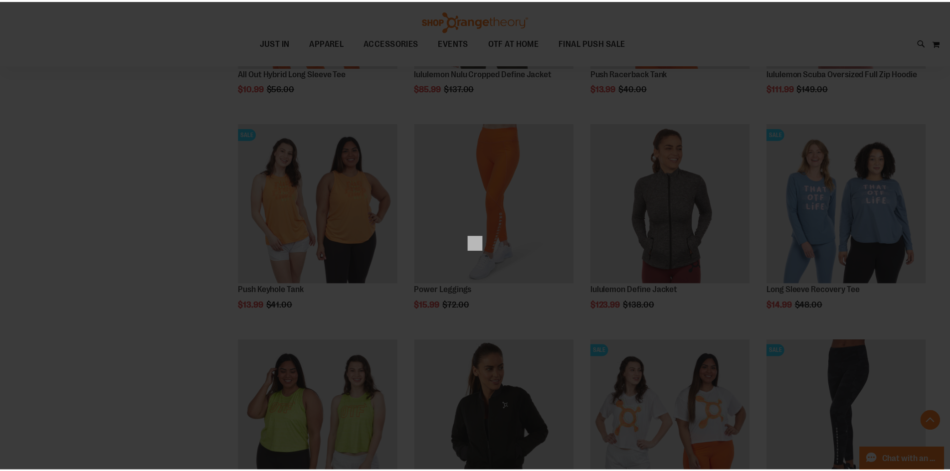
scroll to position [0, 0]
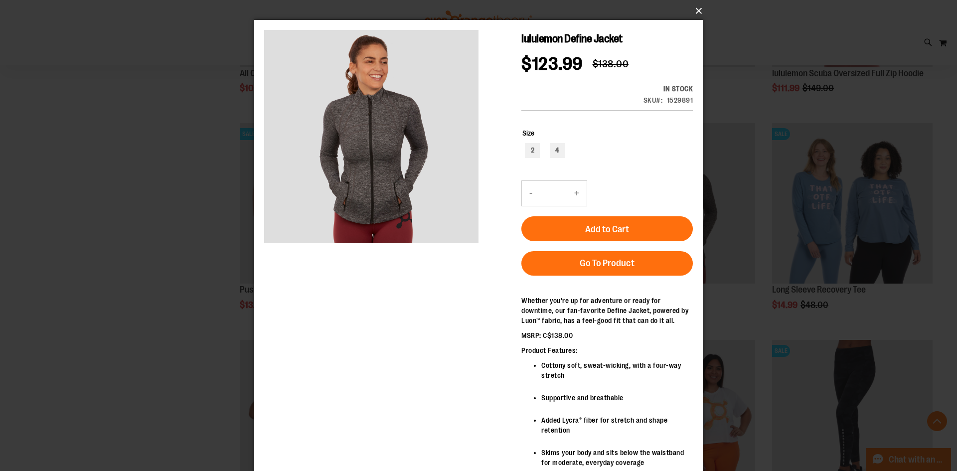
click at [698, 14] on button "×" at bounding box center [481, 11] width 449 height 22
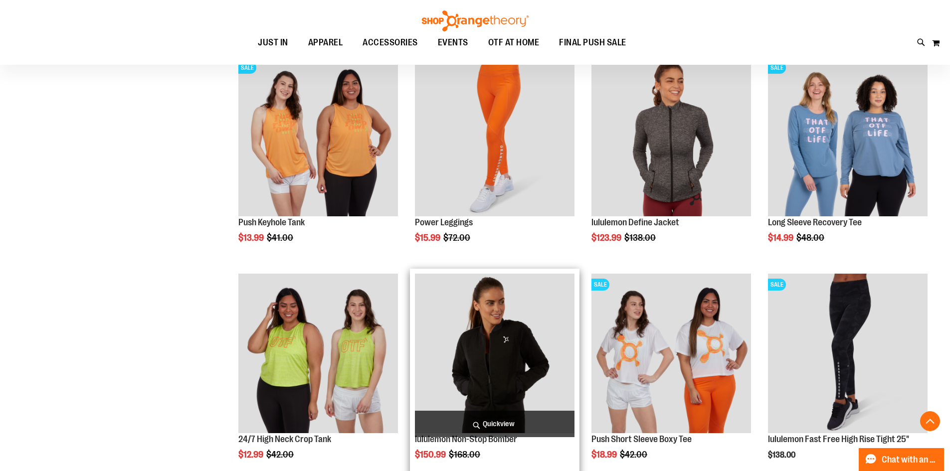
scroll to position [6347, 0]
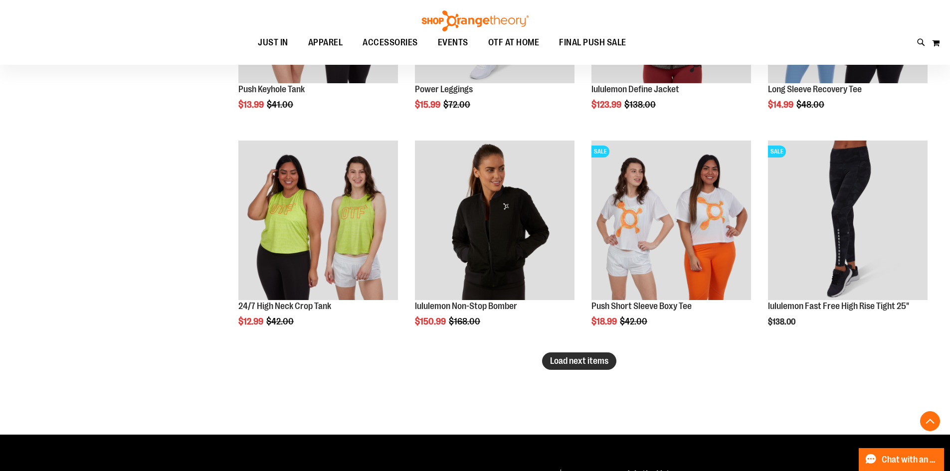
click at [584, 361] on span "Load next items" at bounding box center [579, 361] width 58 height 10
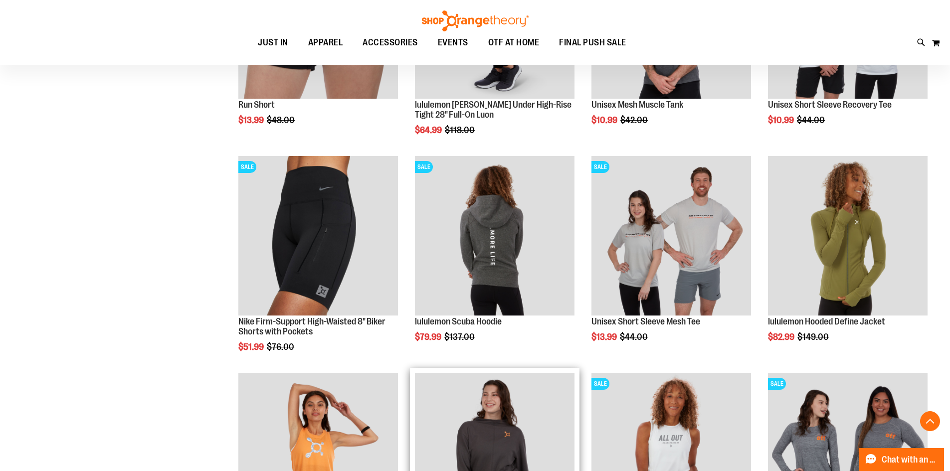
scroll to position [6946, 0]
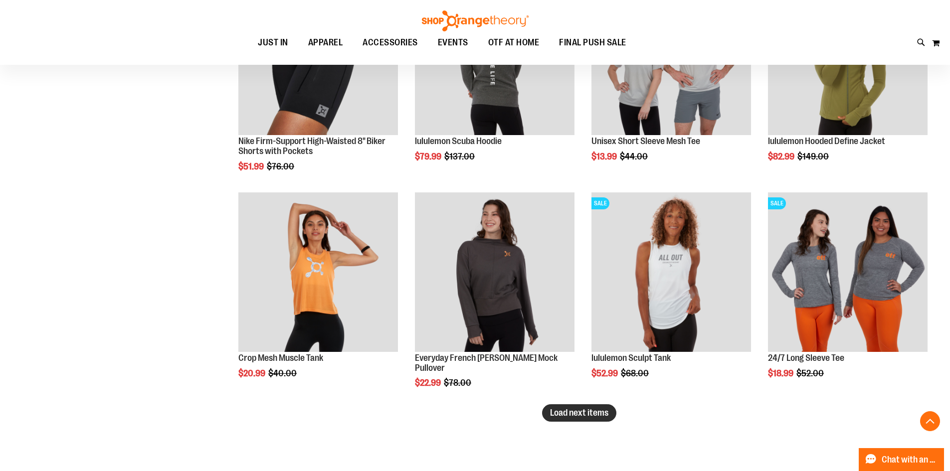
click at [546, 411] on button "Load next items" at bounding box center [579, 412] width 74 height 17
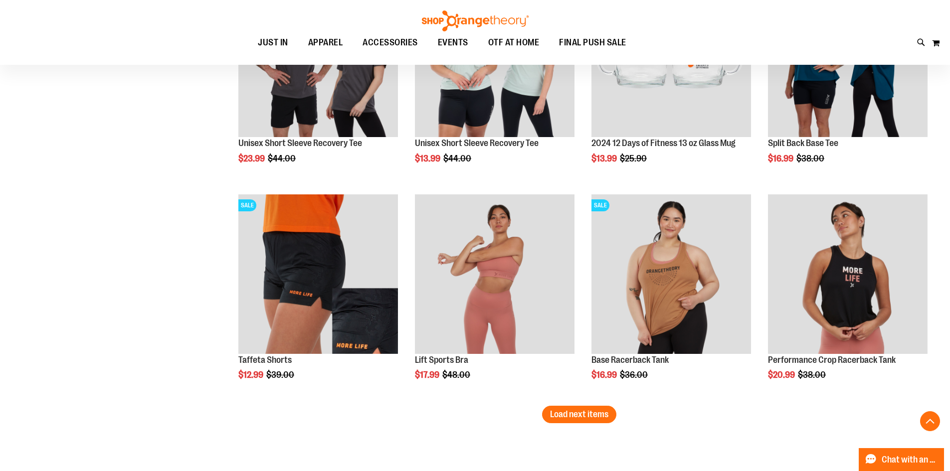
scroll to position [7744, 0]
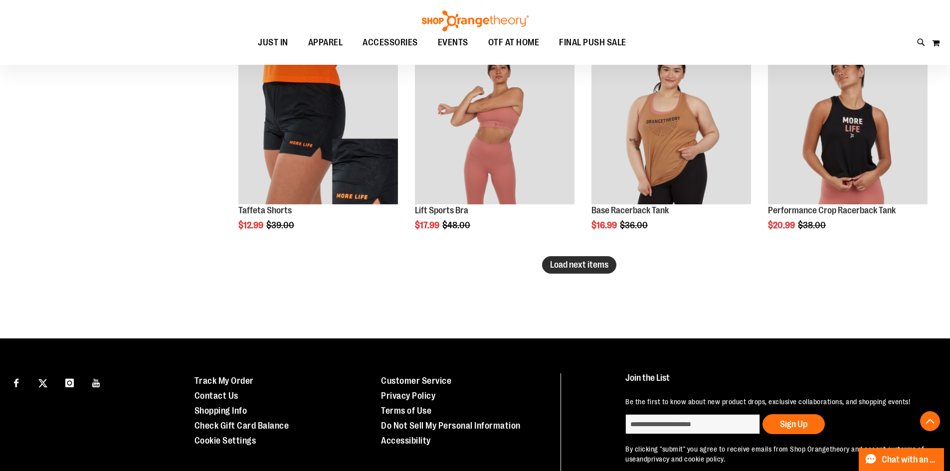
click at [572, 270] on button "Load next items" at bounding box center [579, 264] width 74 height 17
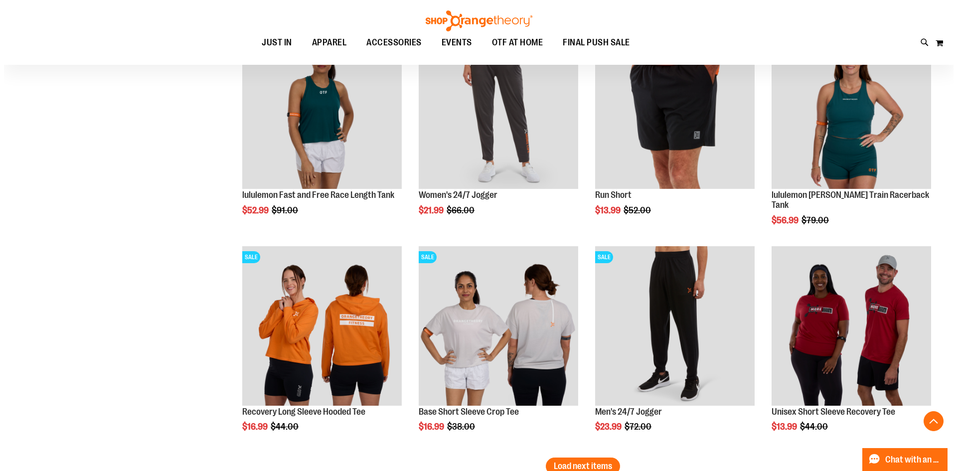
scroll to position [8242, 0]
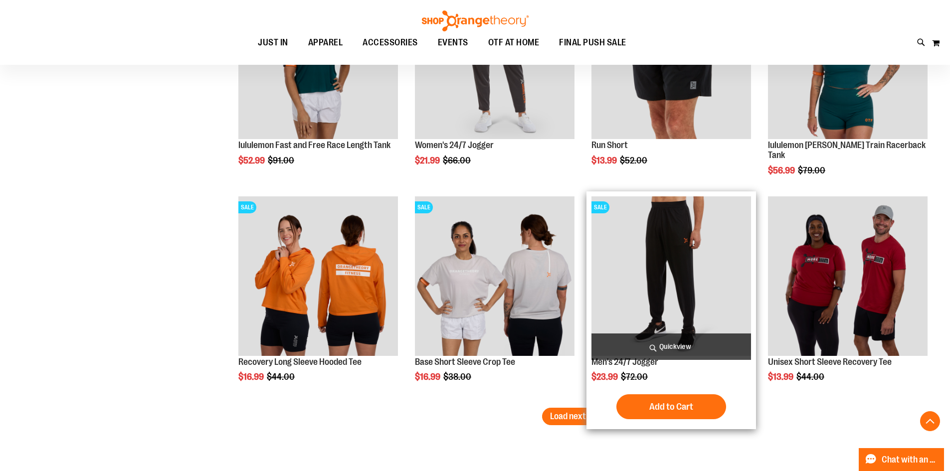
click at [651, 340] on span "Quickview" at bounding box center [671, 347] width 160 height 26
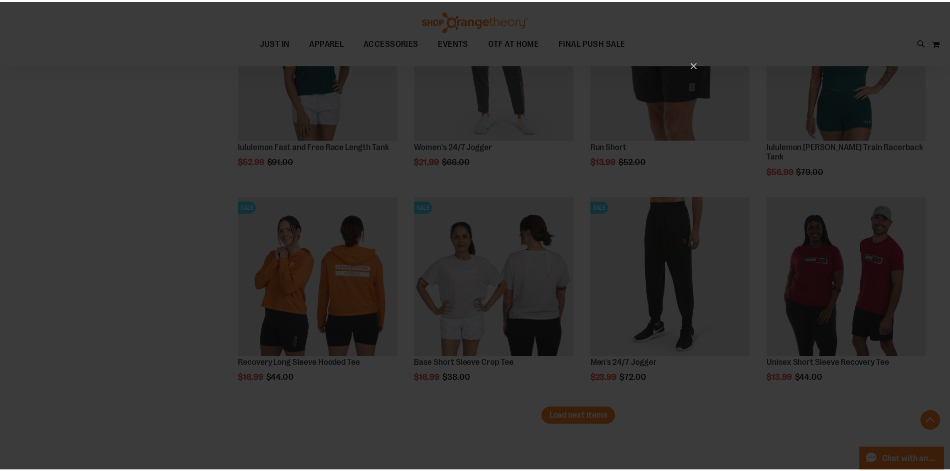
scroll to position [0, 0]
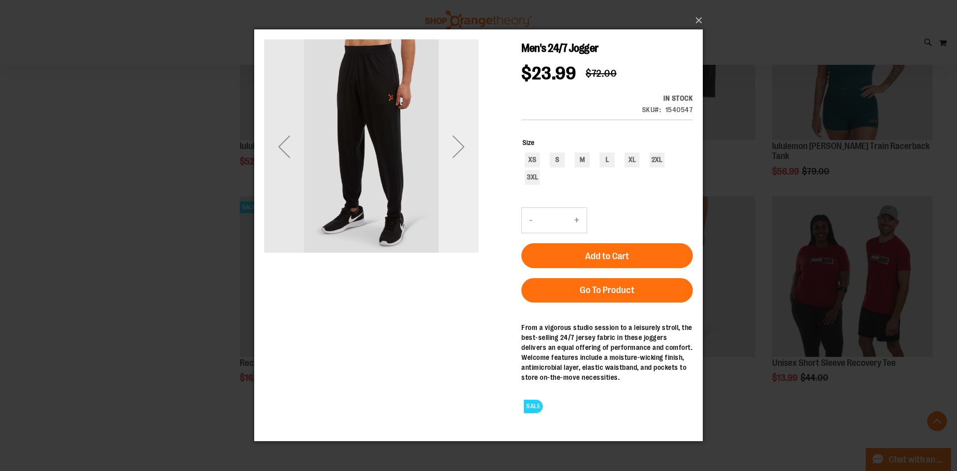
click at [460, 193] on div "Next" at bounding box center [459, 146] width 40 height 214
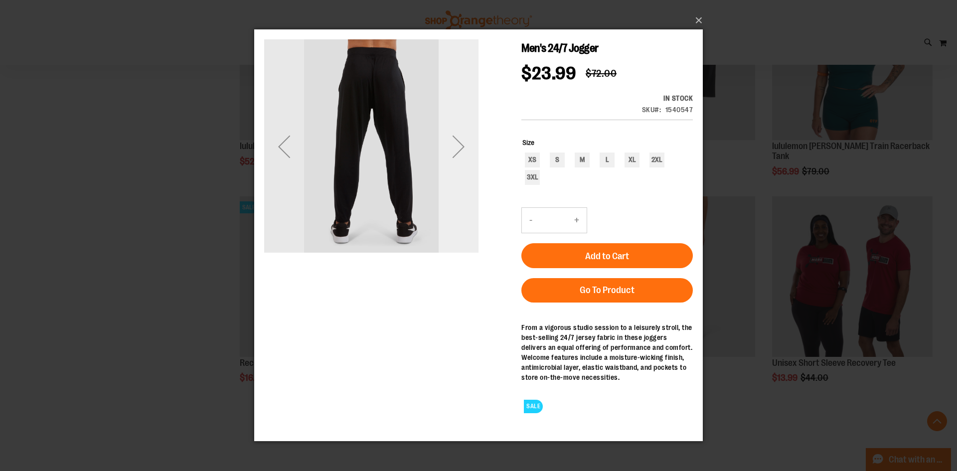
click at [460, 193] on div "Next" at bounding box center [459, 146] width 40 height 214
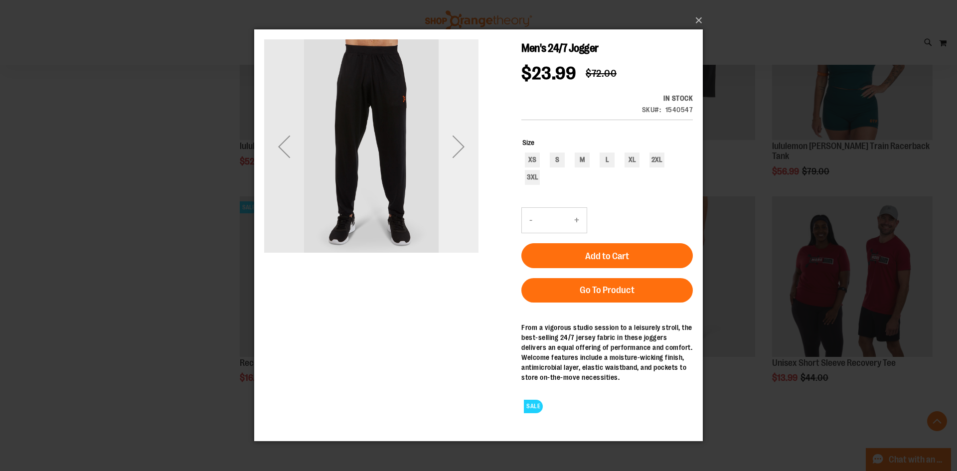
click at [460, 193] on div "Next" at bounding box center [459, 146] width 40 height 214
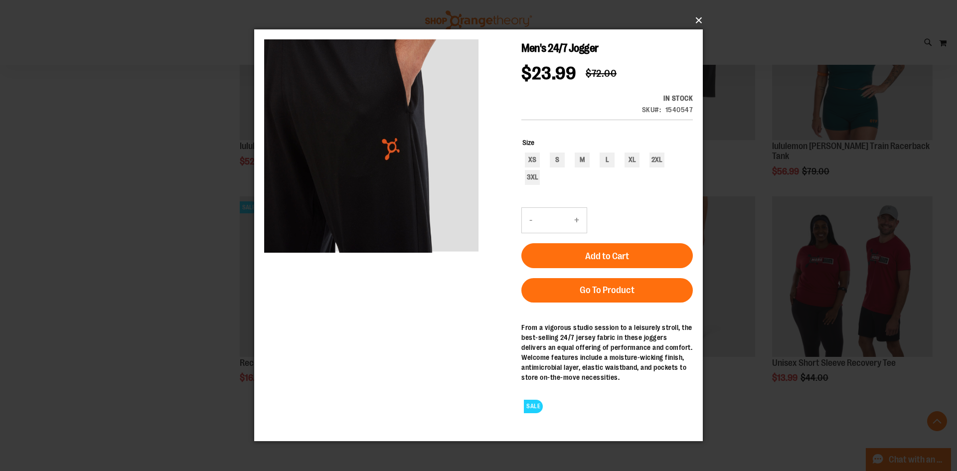
click at [694, 15] on button "×" at bounding box center [481, 20] width 449 height 22
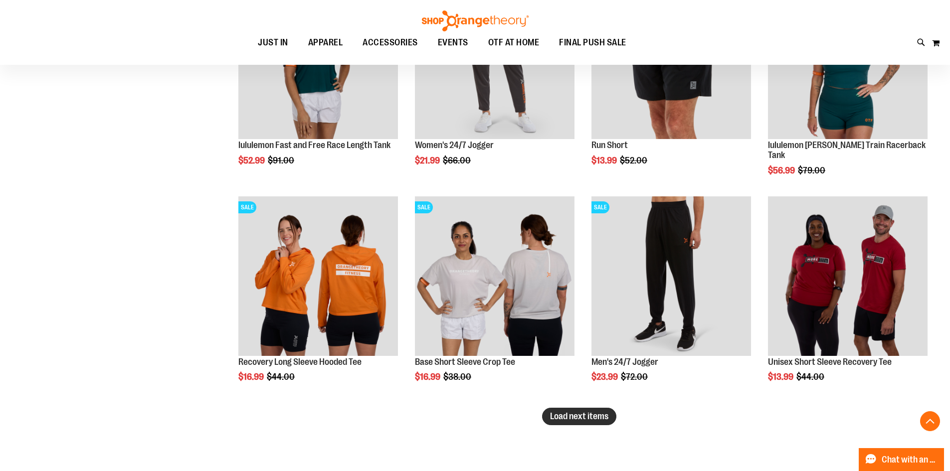
click at [608, 419] on span "Load next items" at bounding box center [579, 416] width 58 height 10
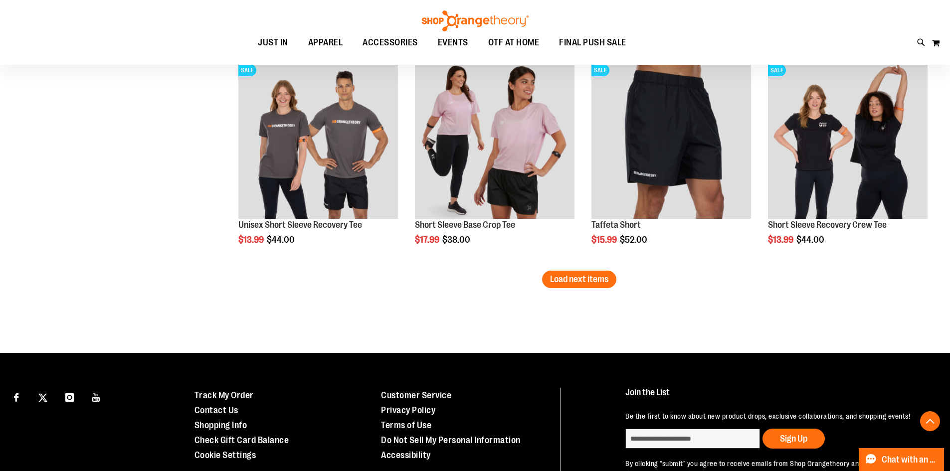
scroll to position [9040, 0]
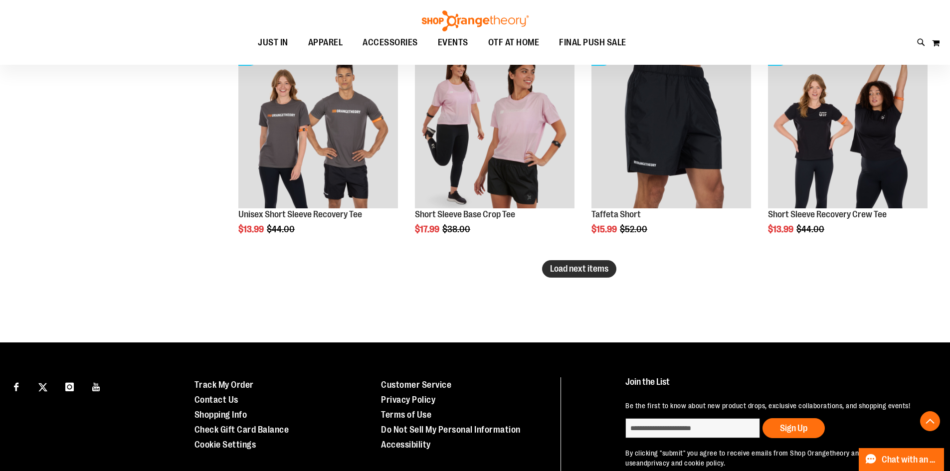
click at [567, 269] on span "Load next items" at bounding box center [579, 269] width 58 height 10
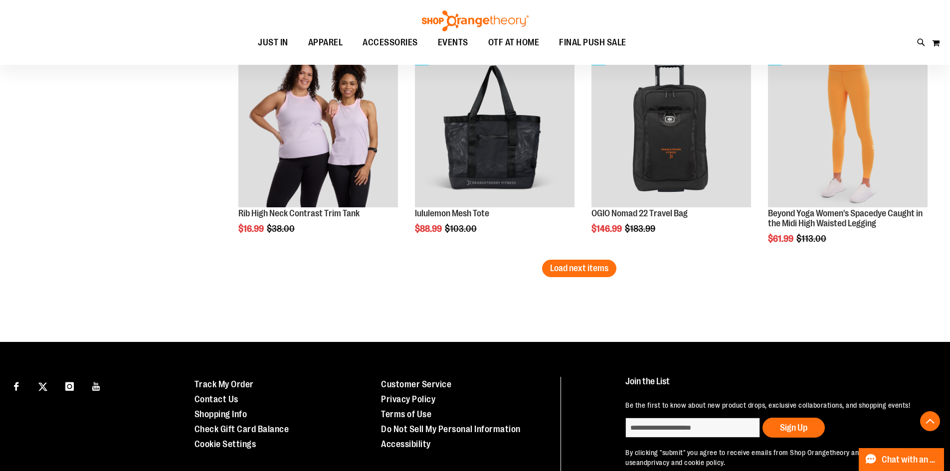
scroll to position [9738, 0]
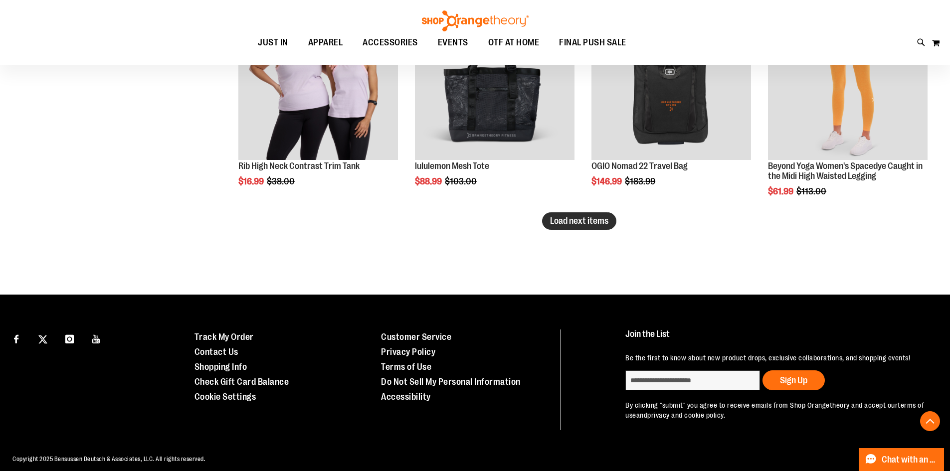
click at [554, 223] on span "Load next items" at bounding box center [579, 221] width 58 height 10
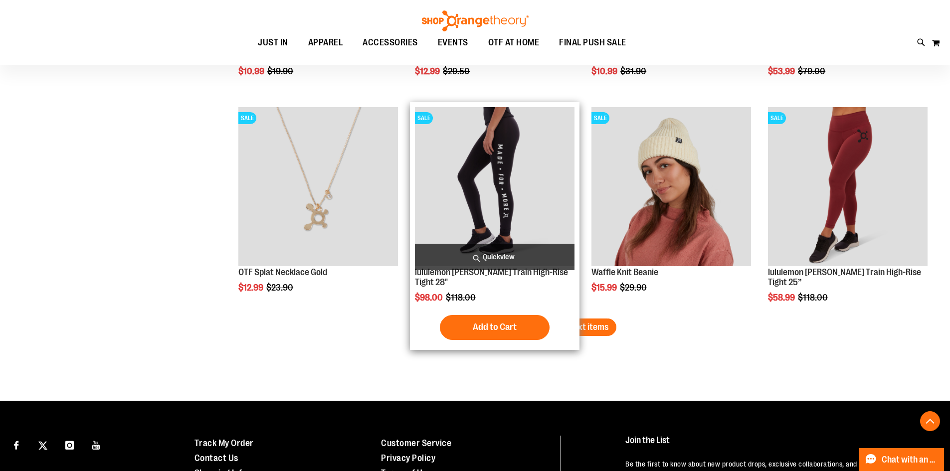
scroll to position [10287, 0]
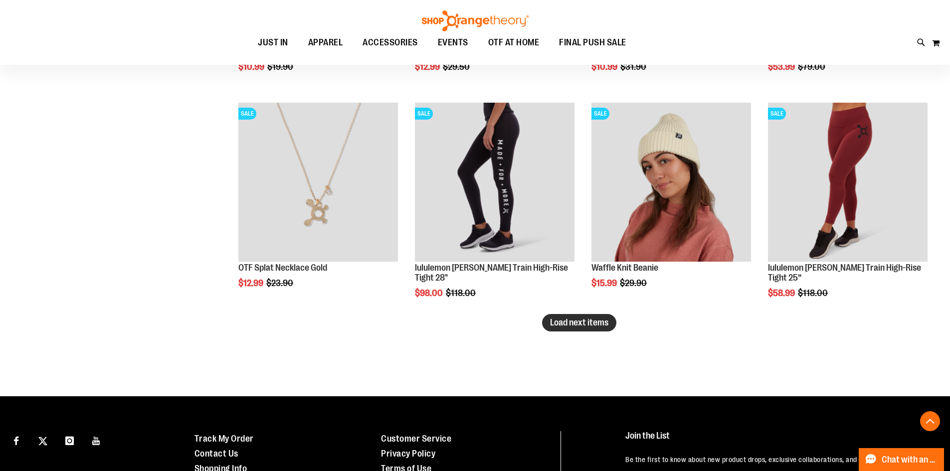
click at [580, 321] on span "Load next items" at bounding box center [579, 323] width 58 height 10
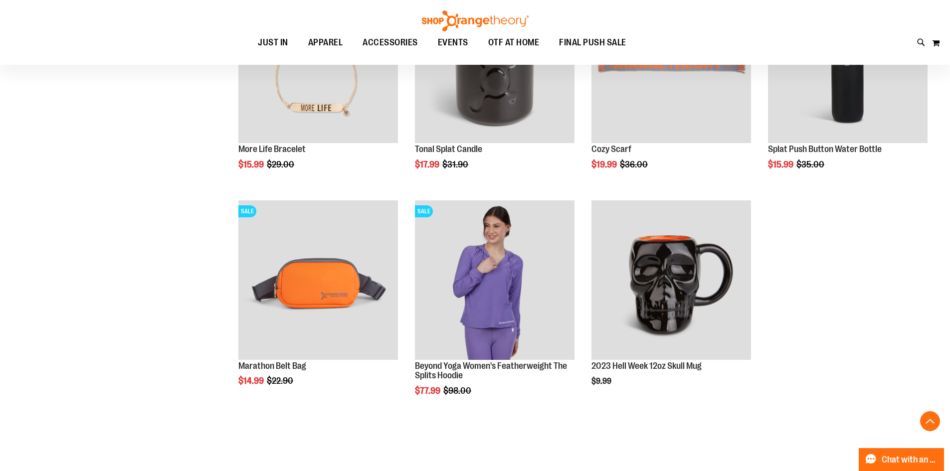
scroll to position [10636, 0]
